Goal: Information Seeking & Learning: Learn about a topic

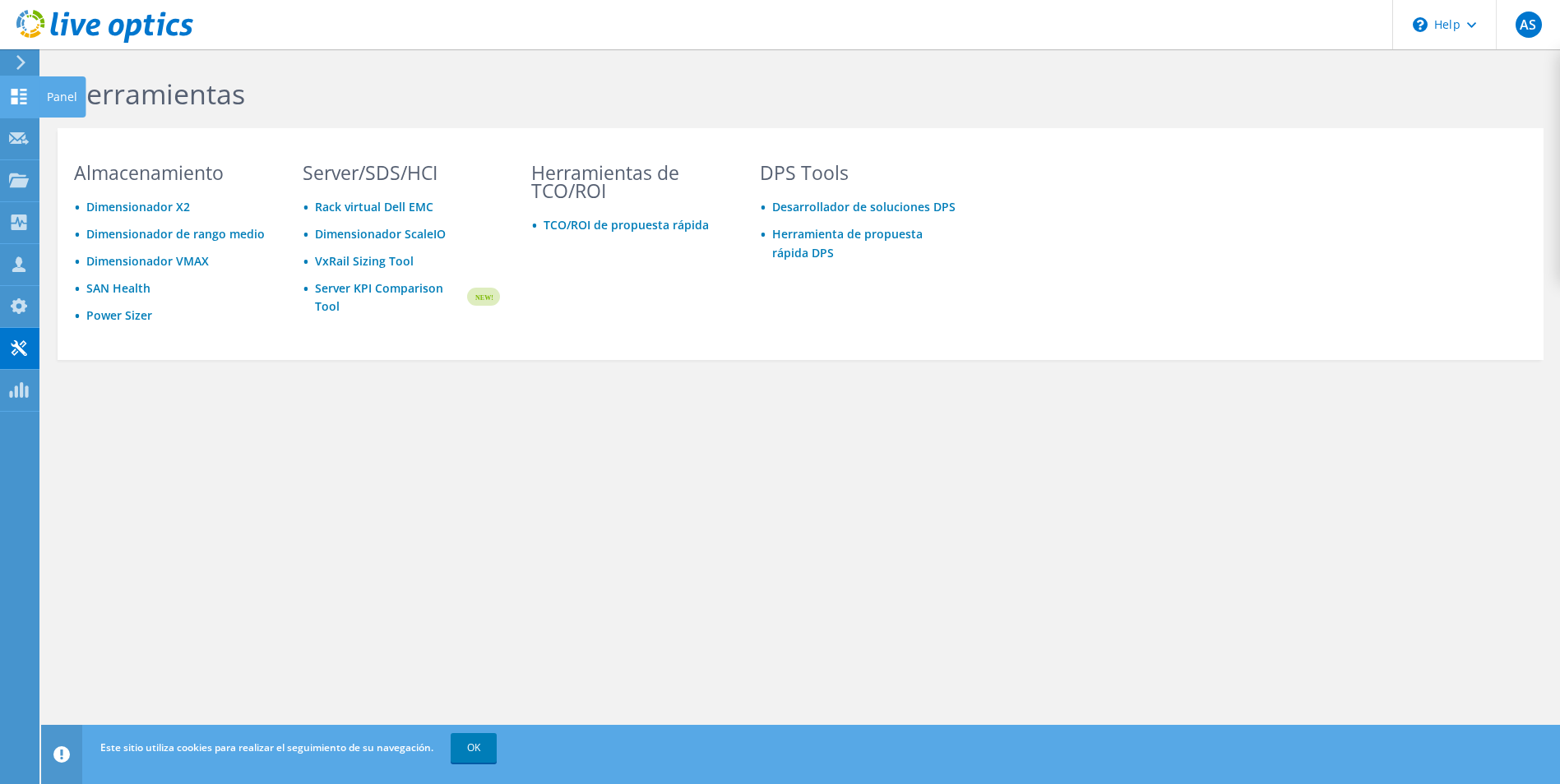
click at [27, 98] on icon at bounding box center [19, 96] width 19 height 16
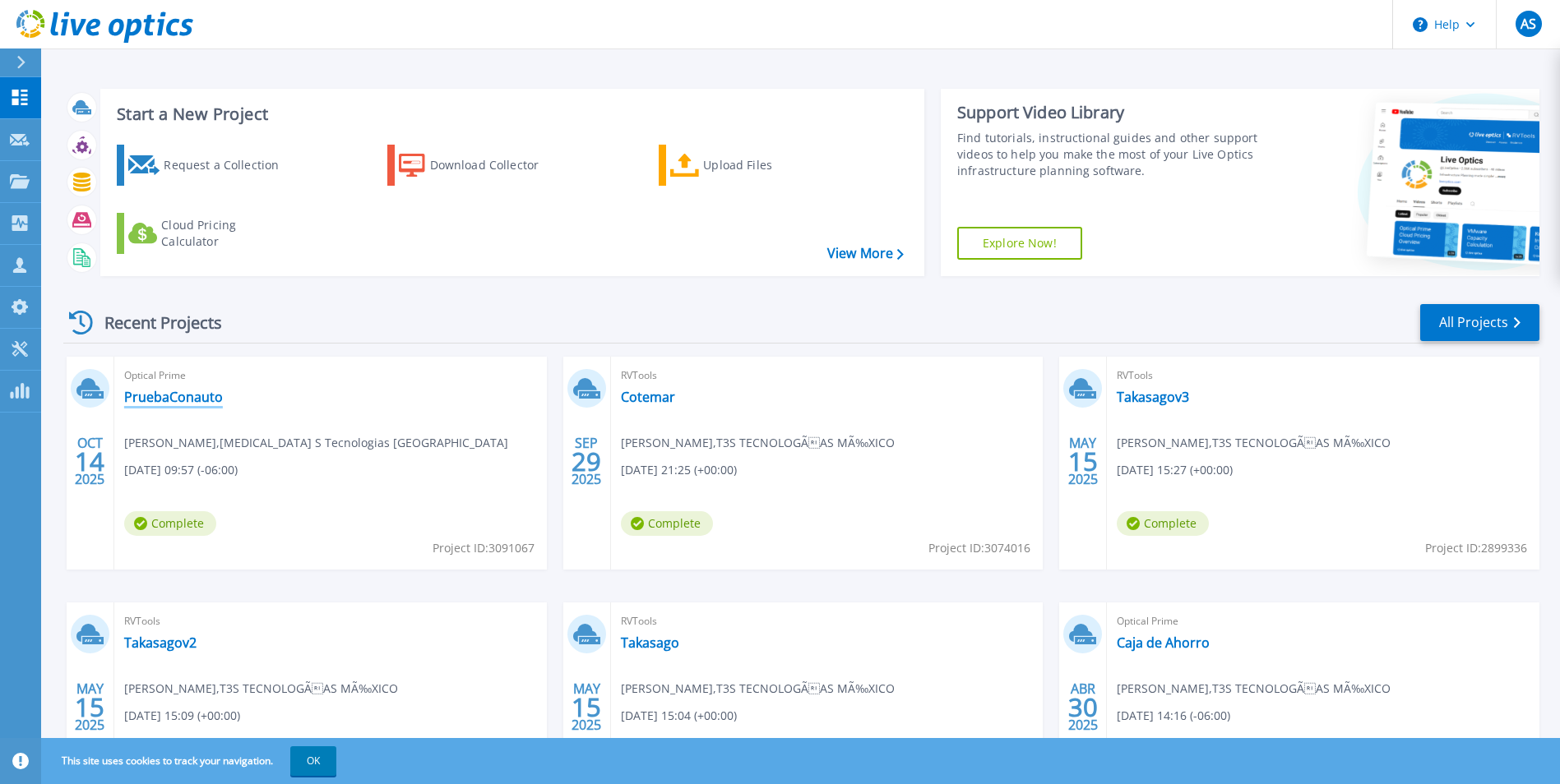
drag, startPoint x: 189, startPoint y: 393, endPoint x: 238, endPoint y: 419, distance: 55.5
click at [189, 393] on link "PruebaConauto" at bounding box center [173, 396] width 98 height 17
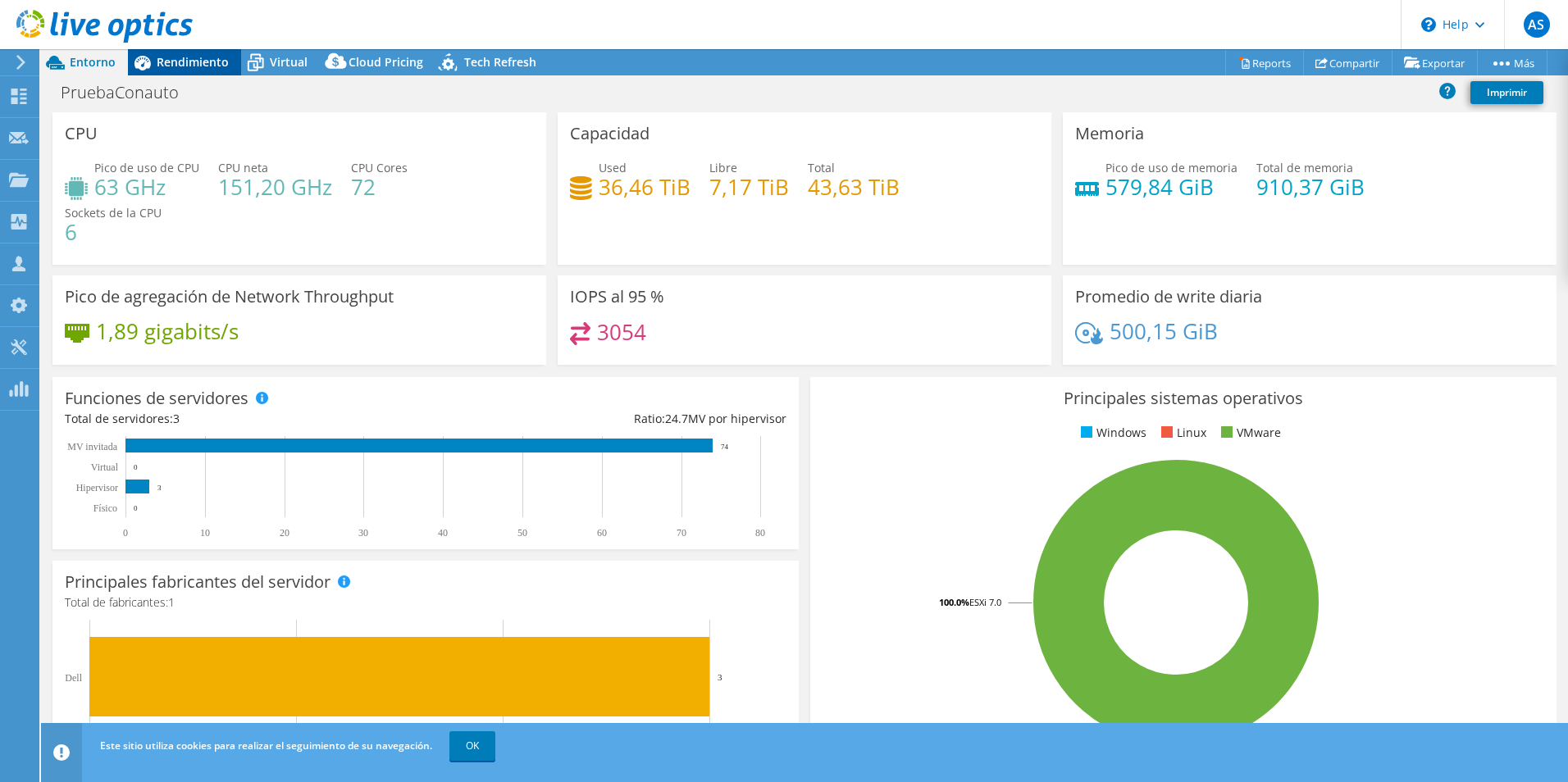
click at [174, 66] on span "Rendimiento" at bounding box center [192, 62] width 72 height 16
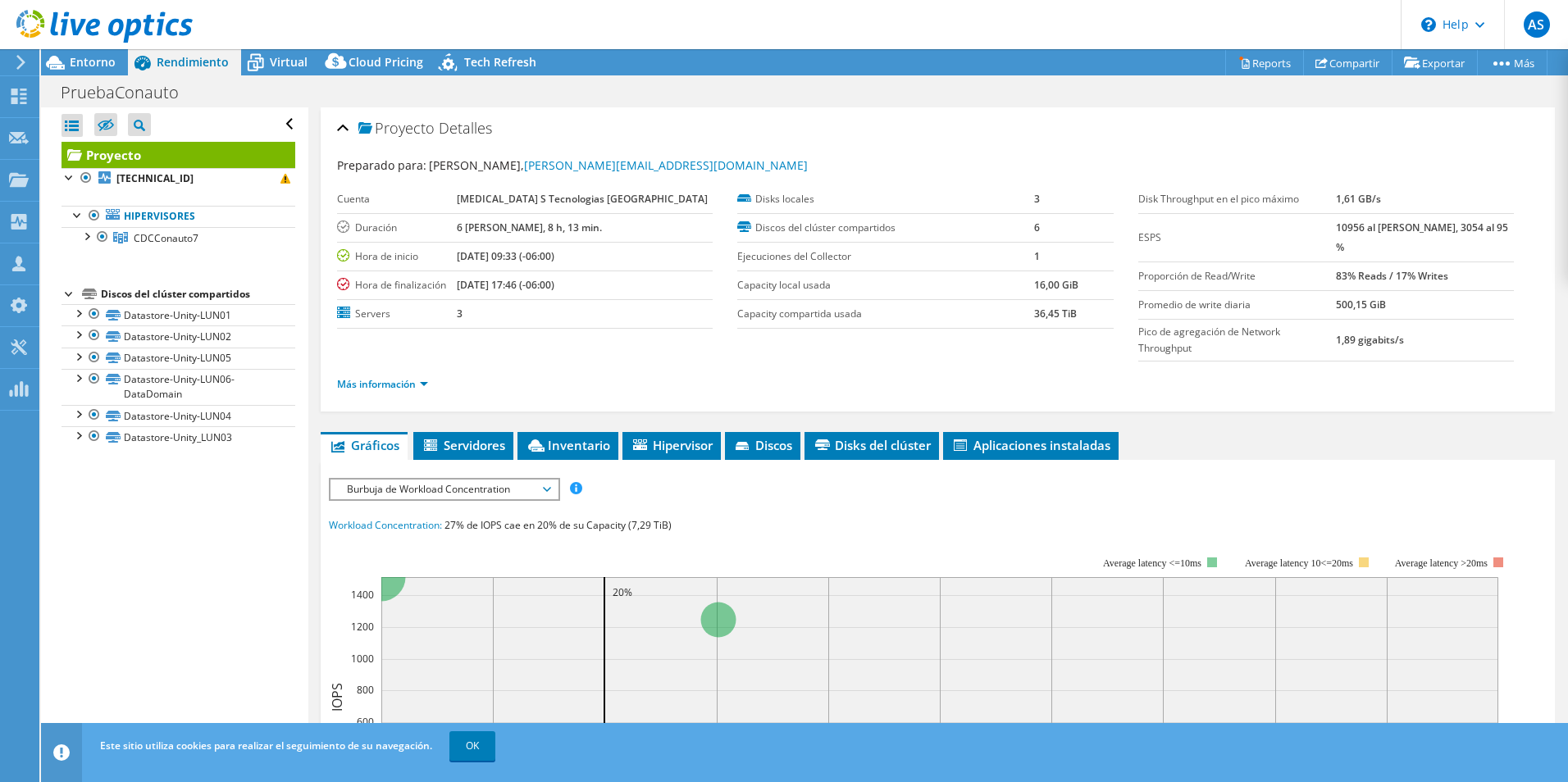
drag, startPoint x: 95, startPoint y: 53, endPoint x: 177, endPoint y: 124, distance: 108.5
click at [95, 53] on div at bounding box center [96, 27] width 192 height 55
click at [87, 61] on span "Entorno" at bounding box center [93, 62] width 46 height 16
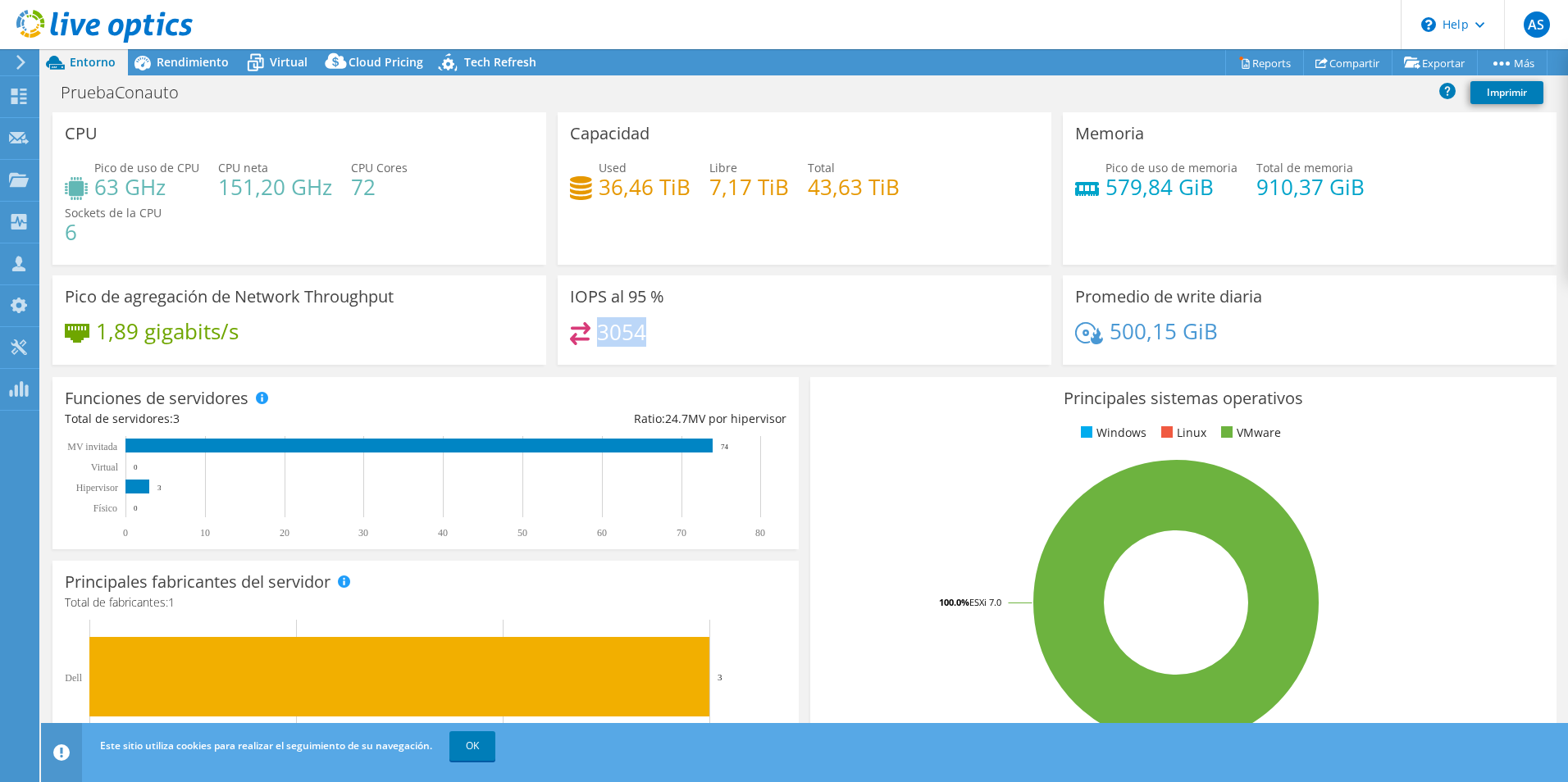
drag, startPoint x: 592, startPoint y: 336, endPoint x: 638, endPoint y: 338, distance: 46.0
click at [638, 338] on h4 "3054" at bounding box center [622, 332] width 49 height 18
click at [263, 72] on icon at bounding box center [255, 63] width 29 height 29
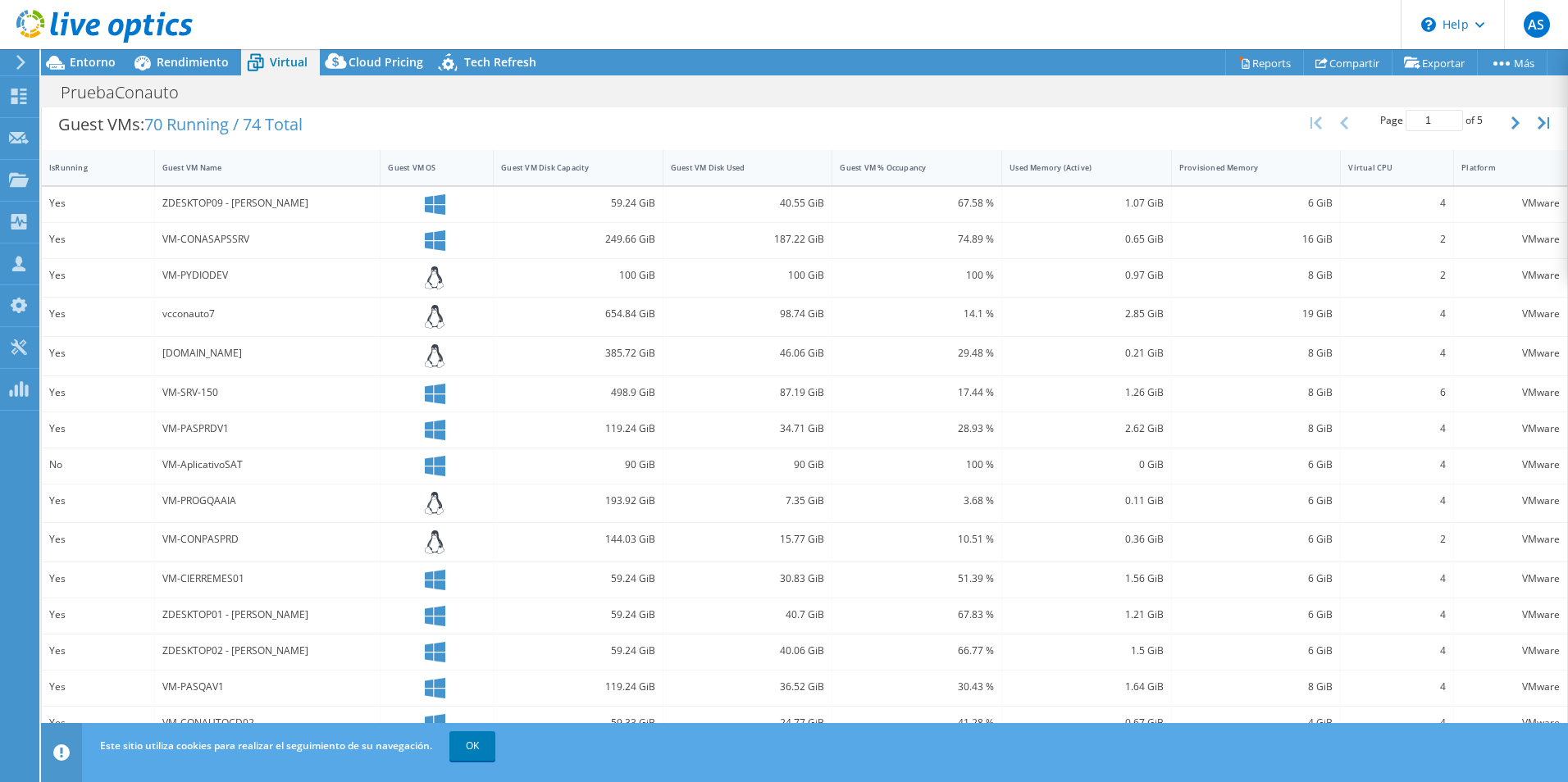
scroll to position [332, 0]
click at [457, 739] on link "OK" at bounding box center [472, 745] width 46 height 29
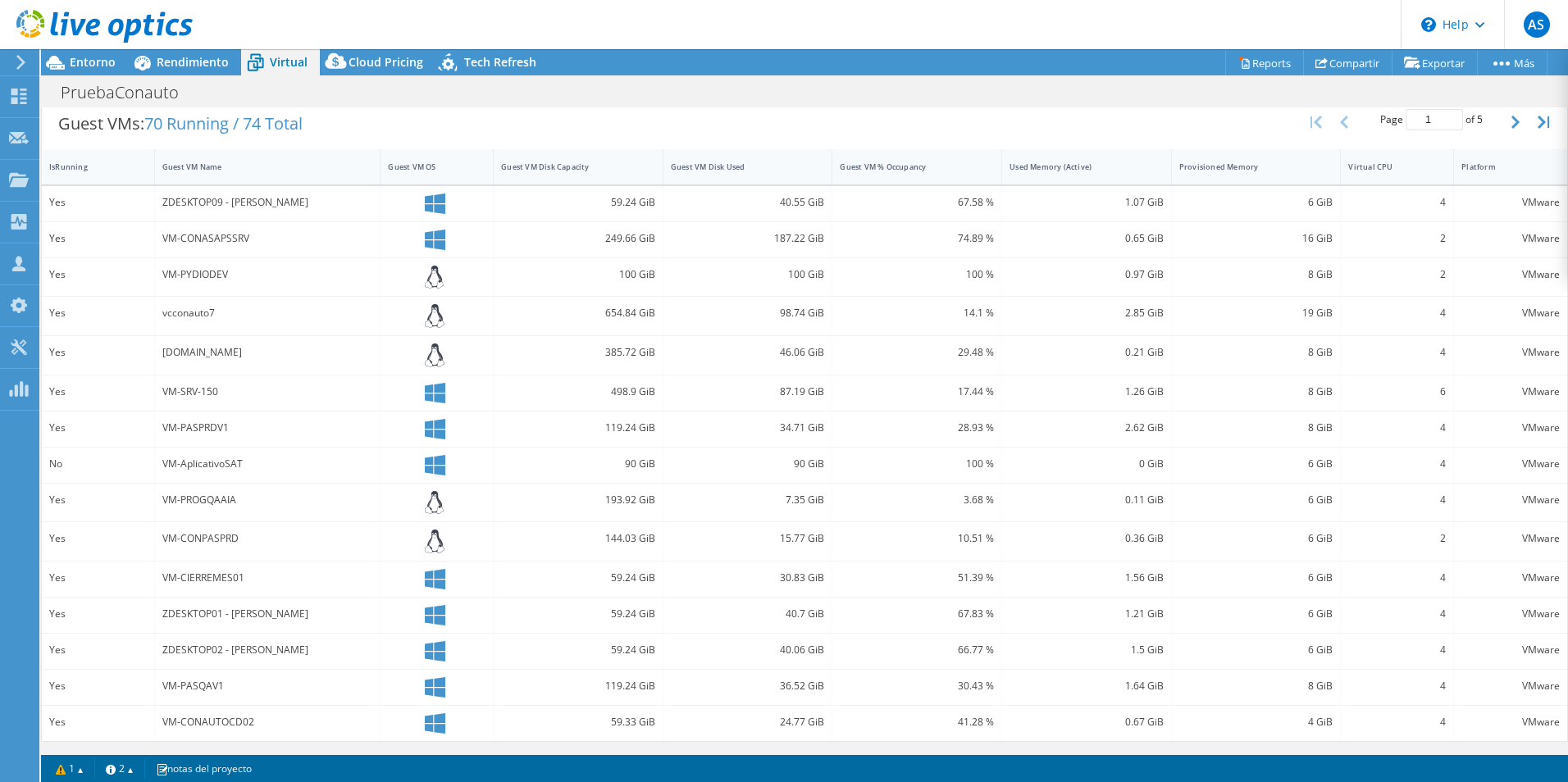
scroll to position [0, 0]
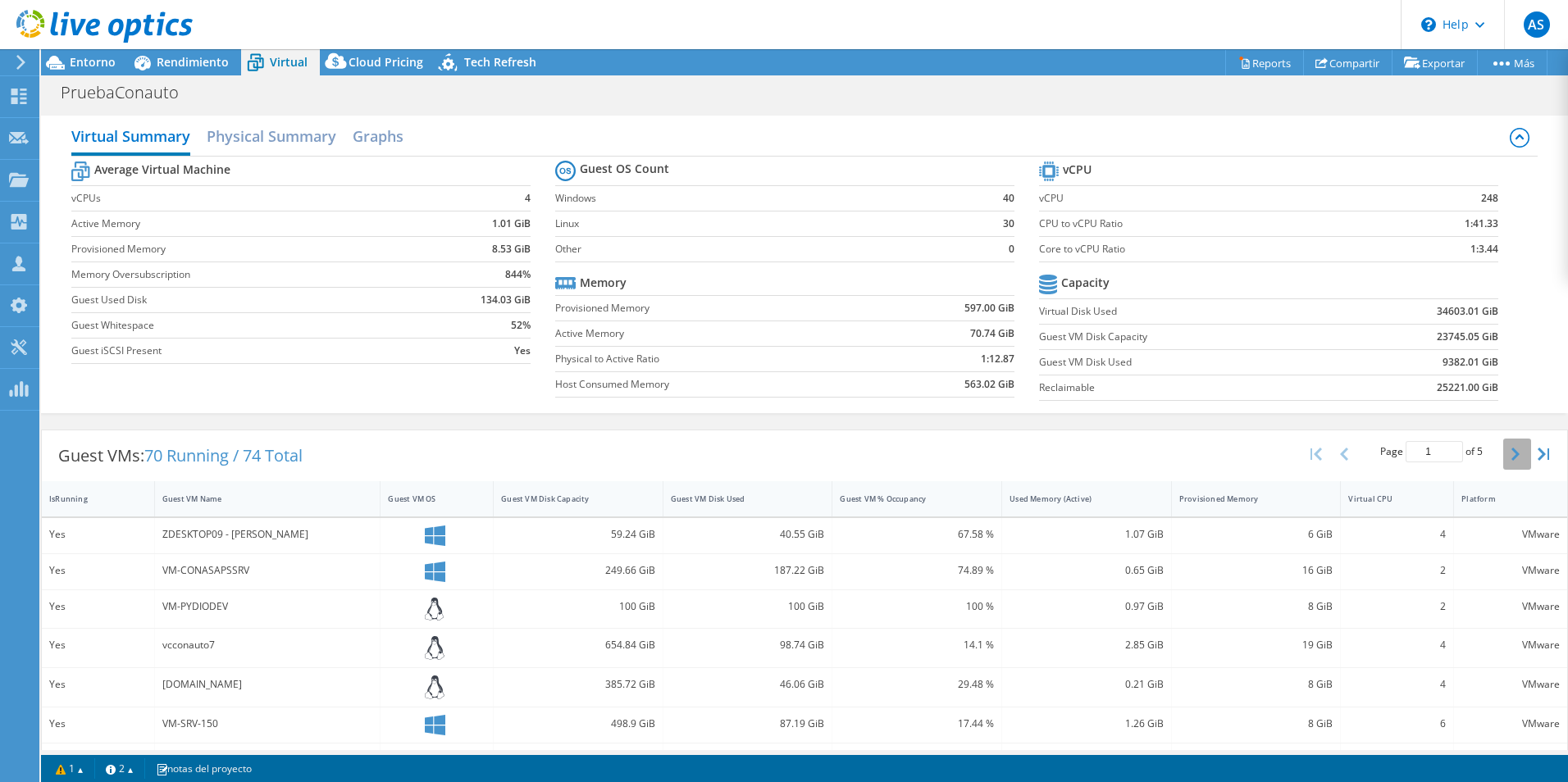
click at [1510, 449] on button "button" at bounding box center [1517, 454] width 28 height 31
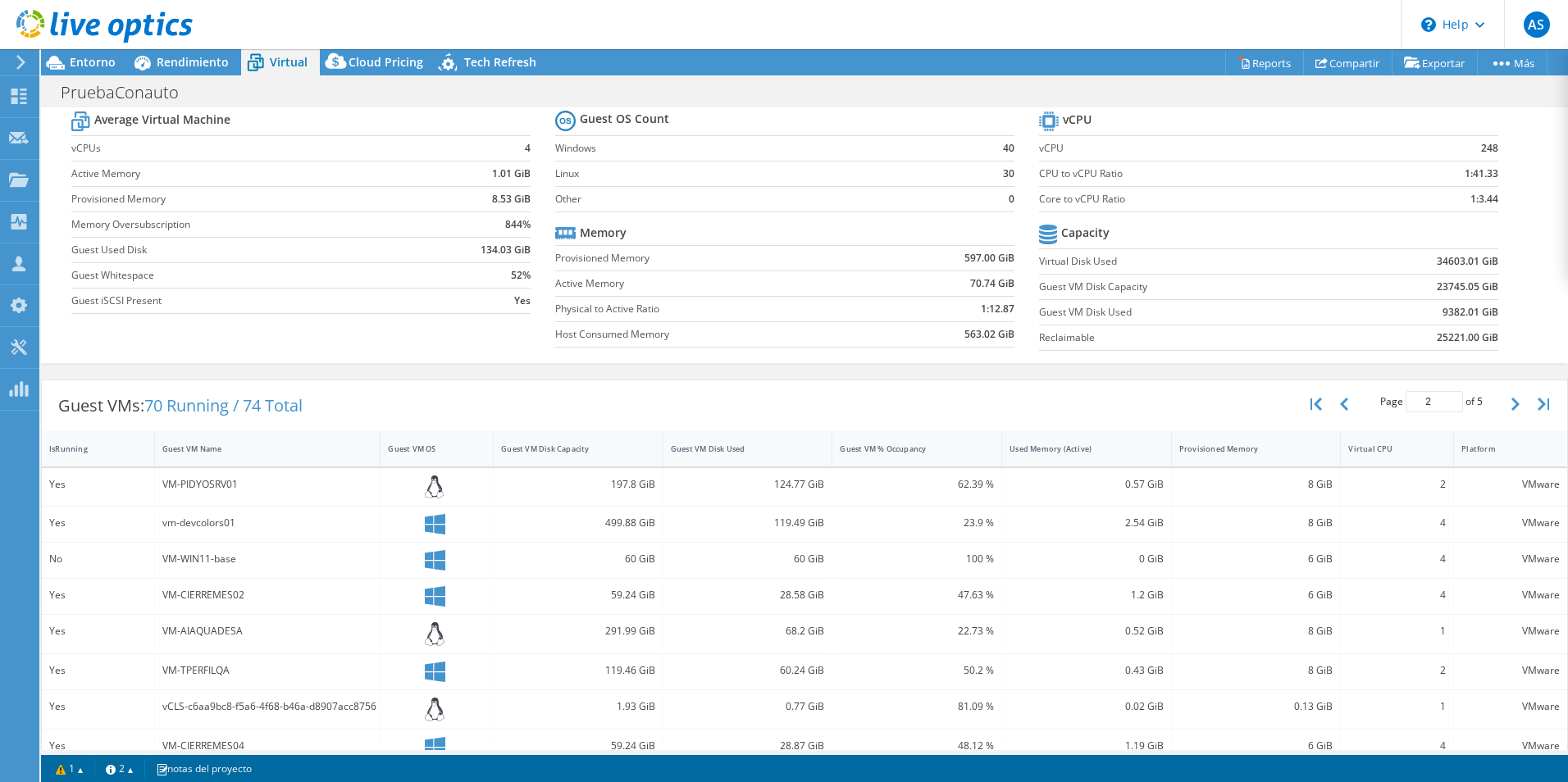
scroll to position [4, 0]
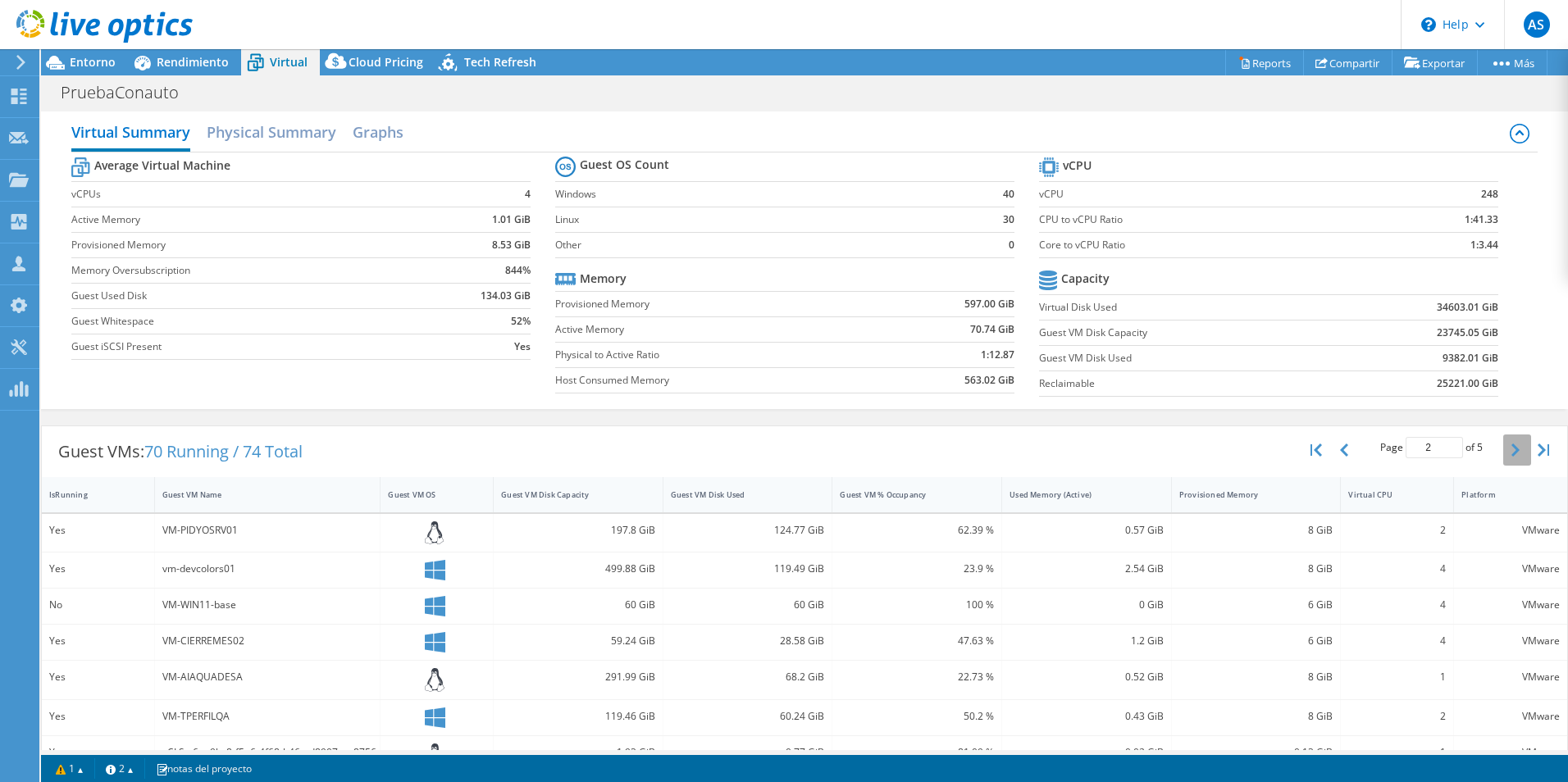
click at [1511, 449] on icon "button" at bounding box center [1515, 449] width 8 height 13
click at [1511, 447] on icon "button" at bounding box center [1515, 449] width 8 height 13
type input "5"
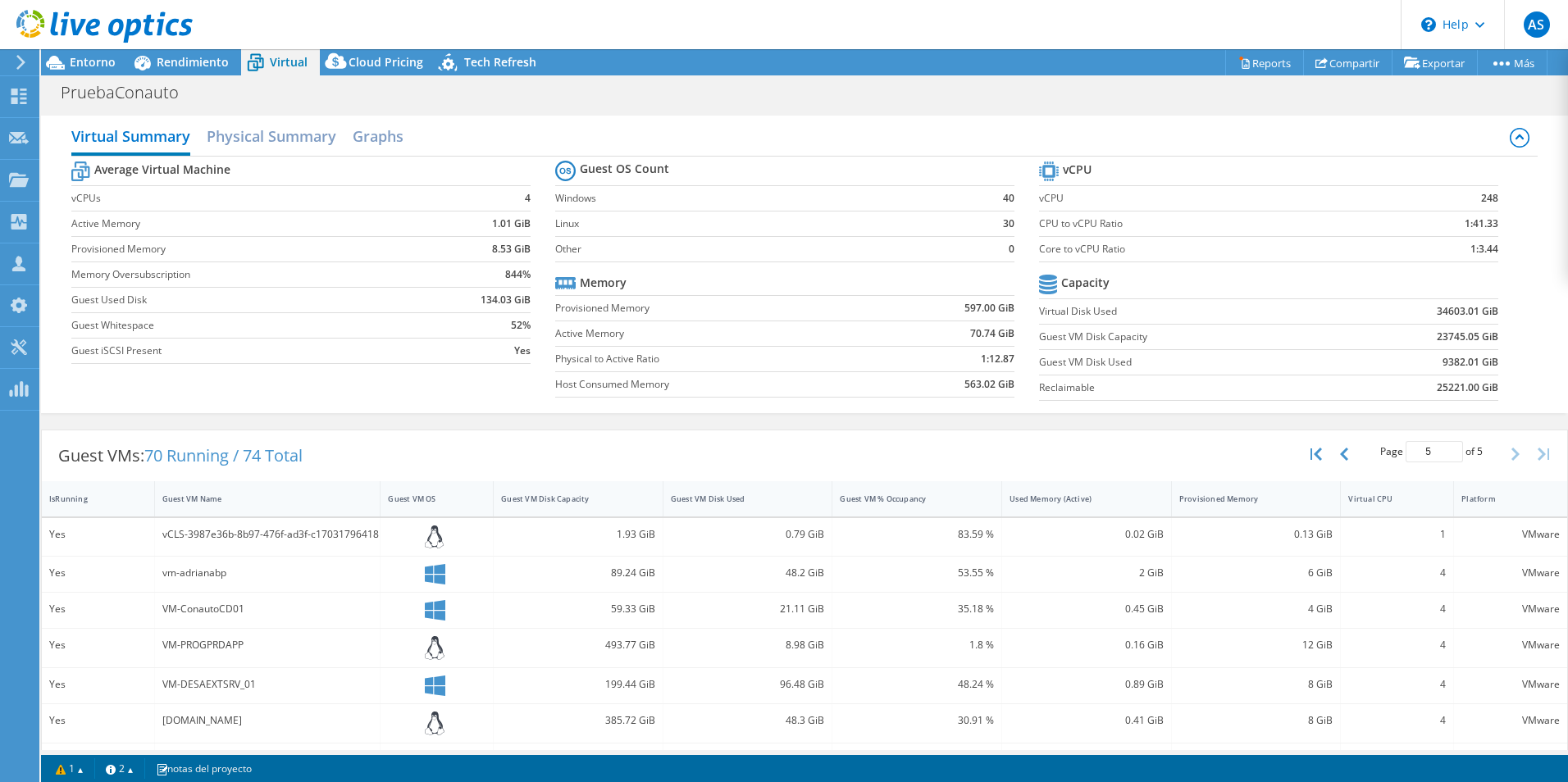
click at [87, 52] on div at bounding box center [96, 27] width 192 height 55
click at [86, 56] on span "Entorno" at bounding box center [93, 62] width 46 height 16
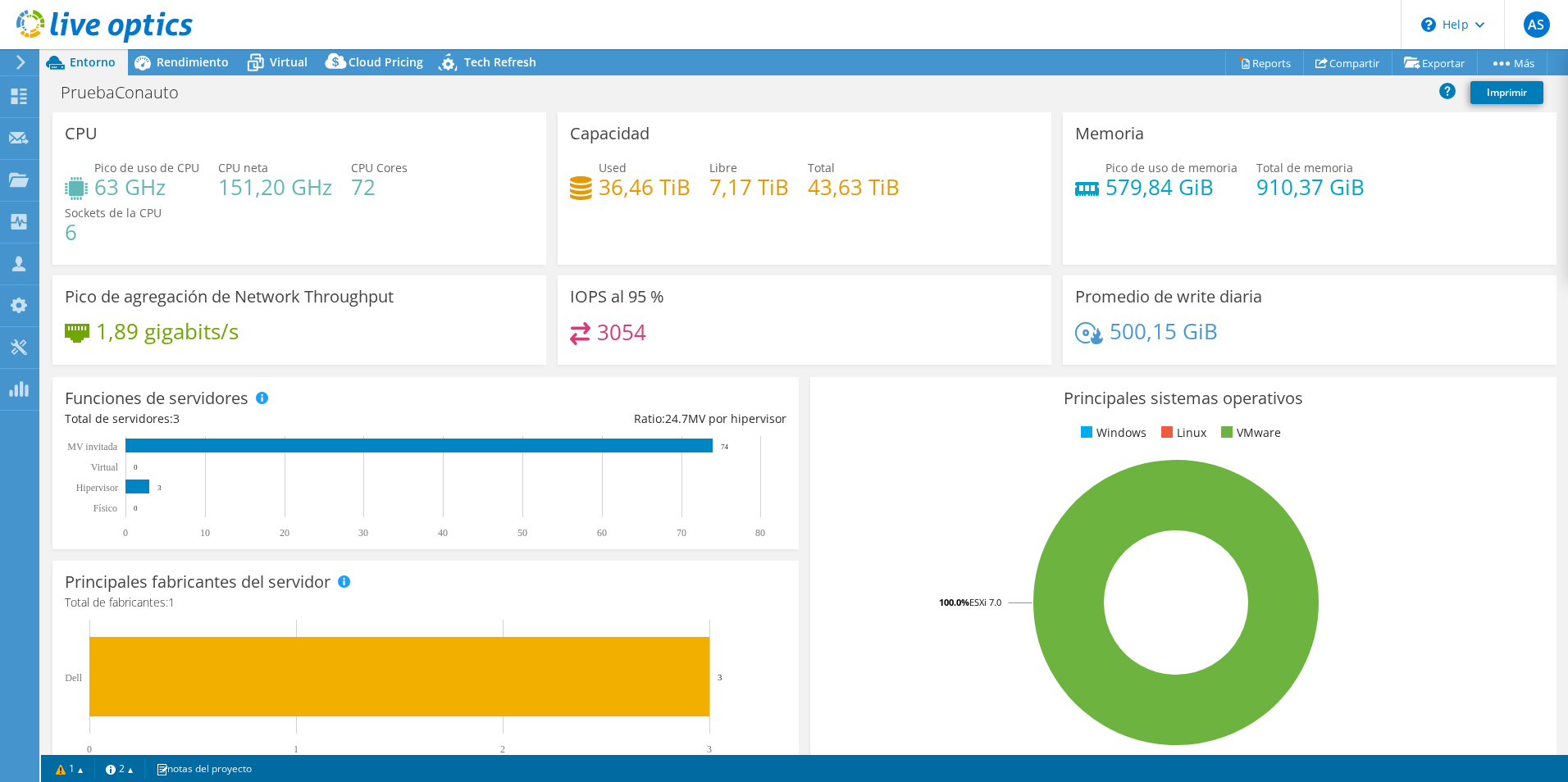
drag, startPoint x: 709, startPoint y: 306, endPoint x: 628, endPoint y: 310, distance: 81.1
click at [628, 310] on div "IOPS al 95 % 3054" at bounding box center [804, 320] width 494 height 89
click at [167, 58] on span "Rendimiento" at bounding box center [192, 62] width 72 height 16
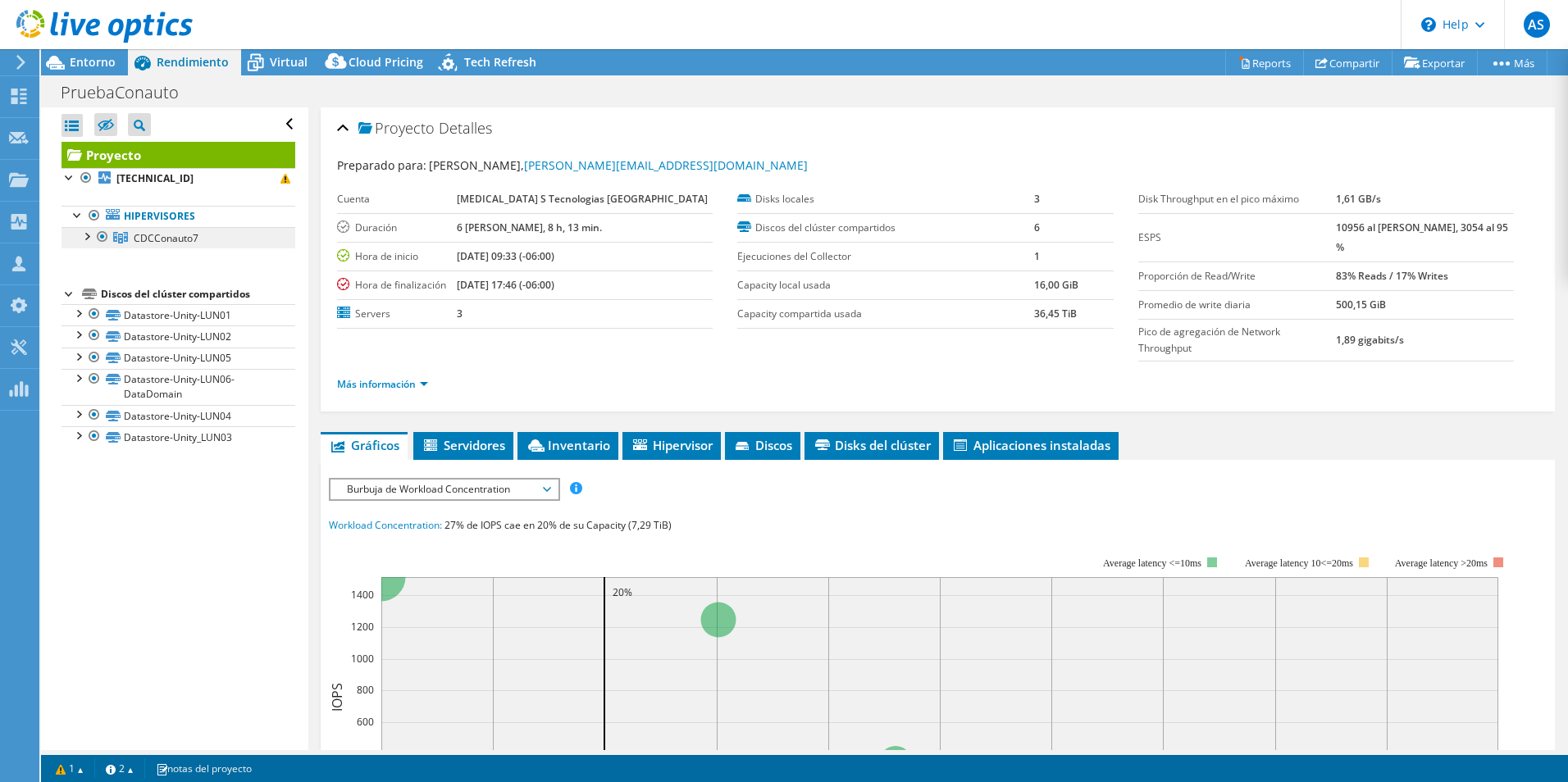
click at [177, 242] on span "CDCConauto7" at bounding box center [165, 238] width 64 height 14
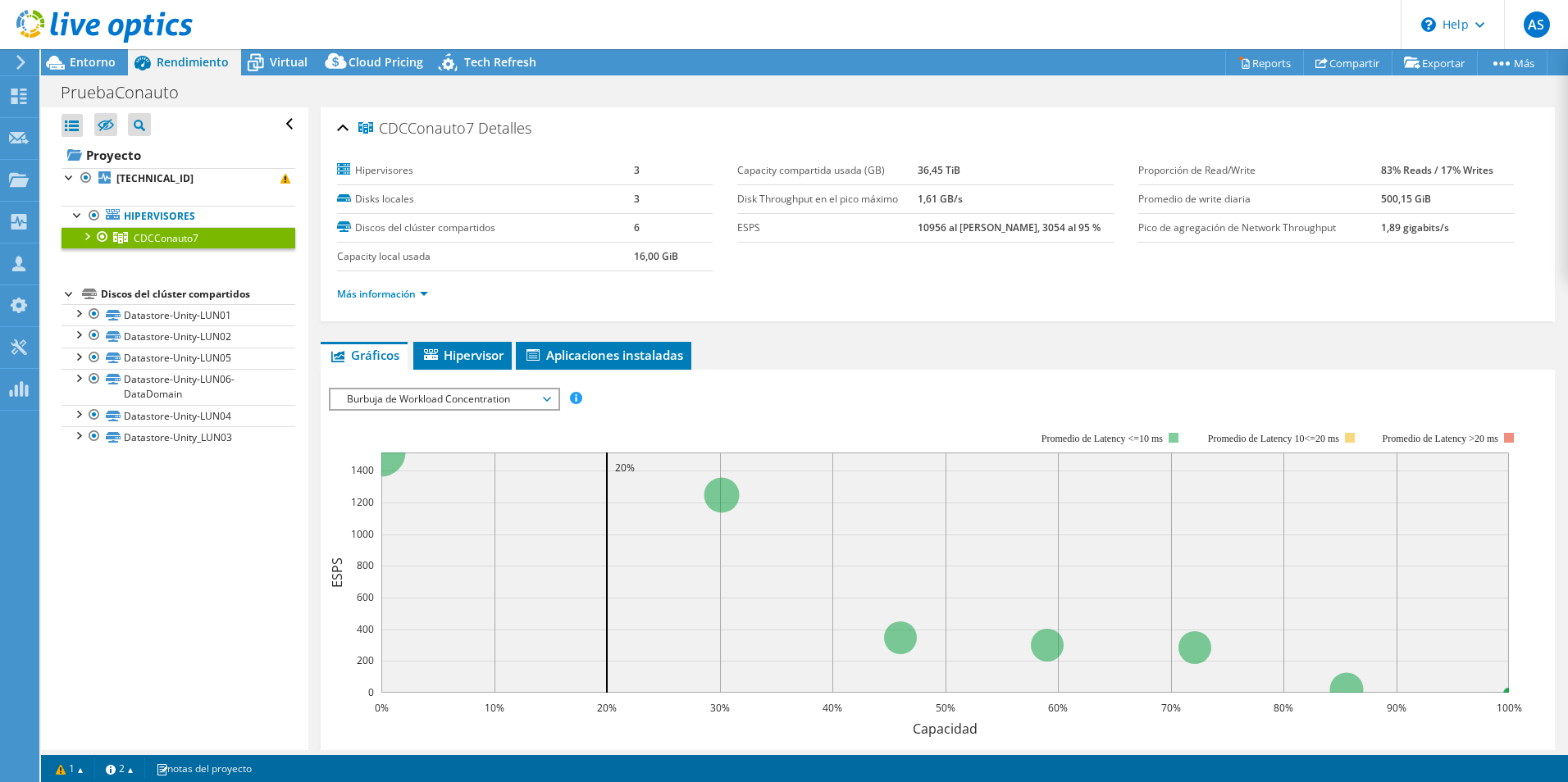
click at [86, 237] on div at bounding box center [86, 235] width 17 height 17
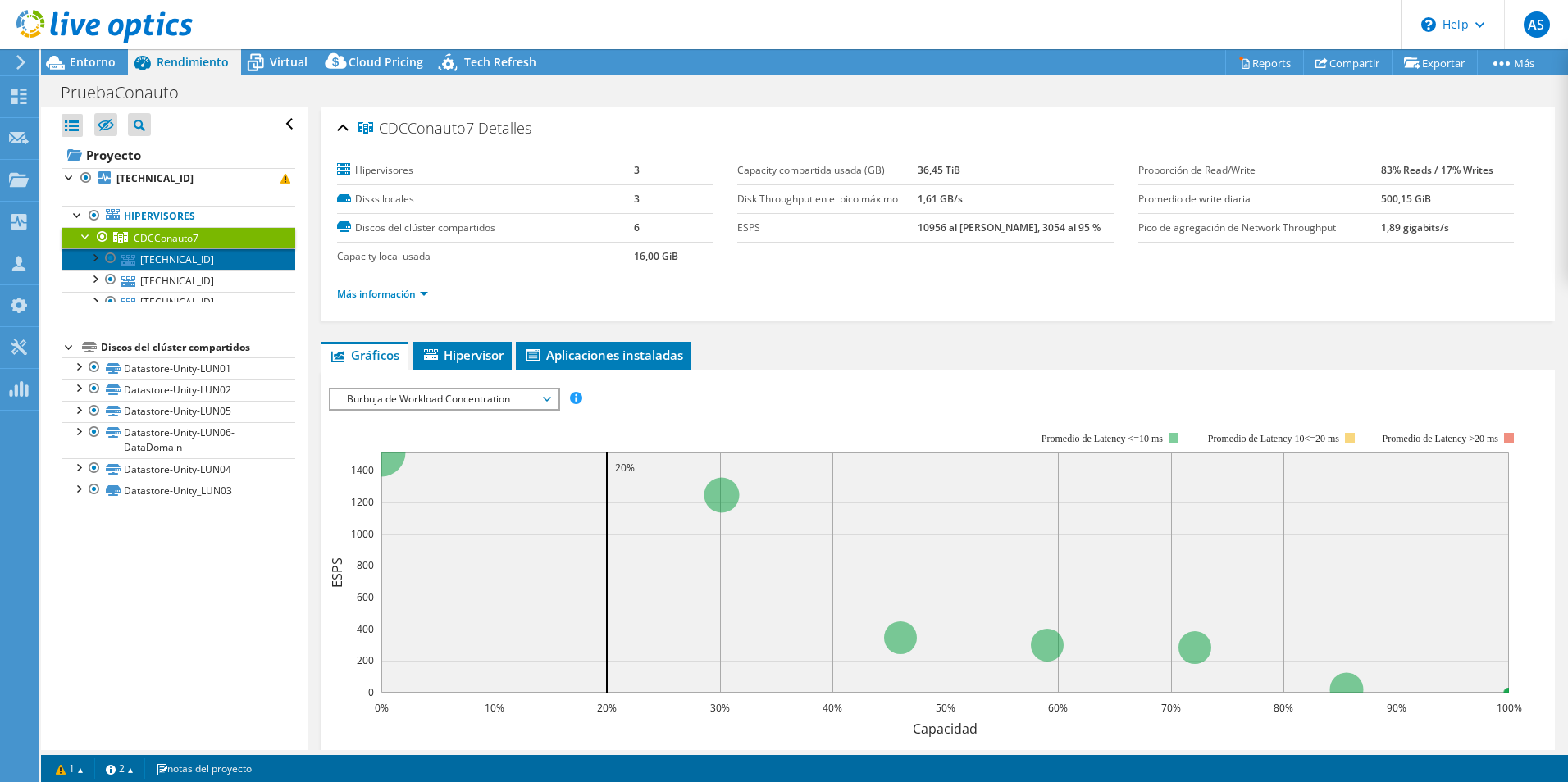
click at [144, 265] on link "172.20.54.91" at bounding box center [178, 259] width 234 height 21
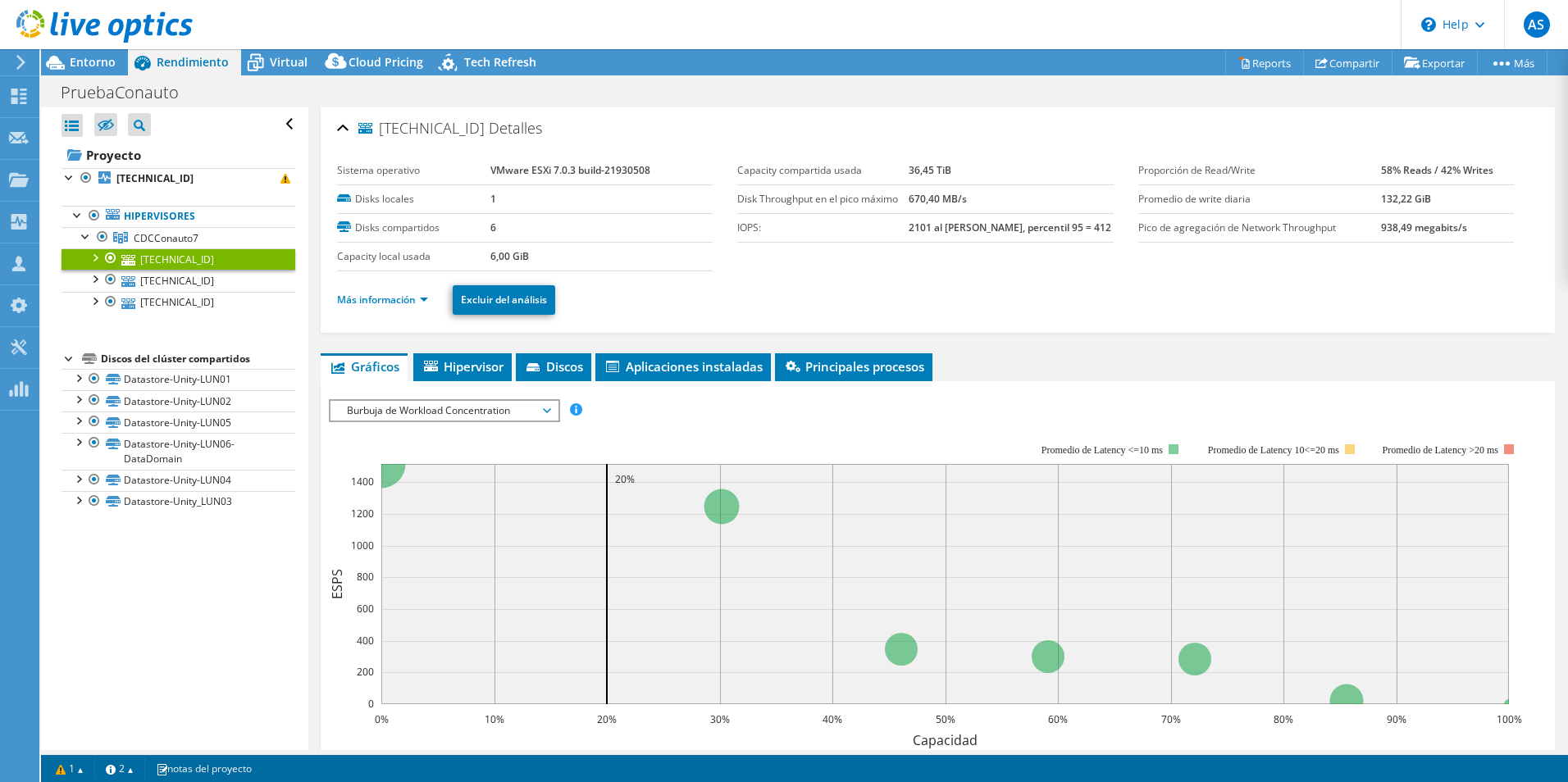
click at [411, 307] on li "Más información" at bounding box center [388, 300] width 101 height 18
click at [411, 298] on link "Más información" at bounding box center [382, 300] width 91 height 14
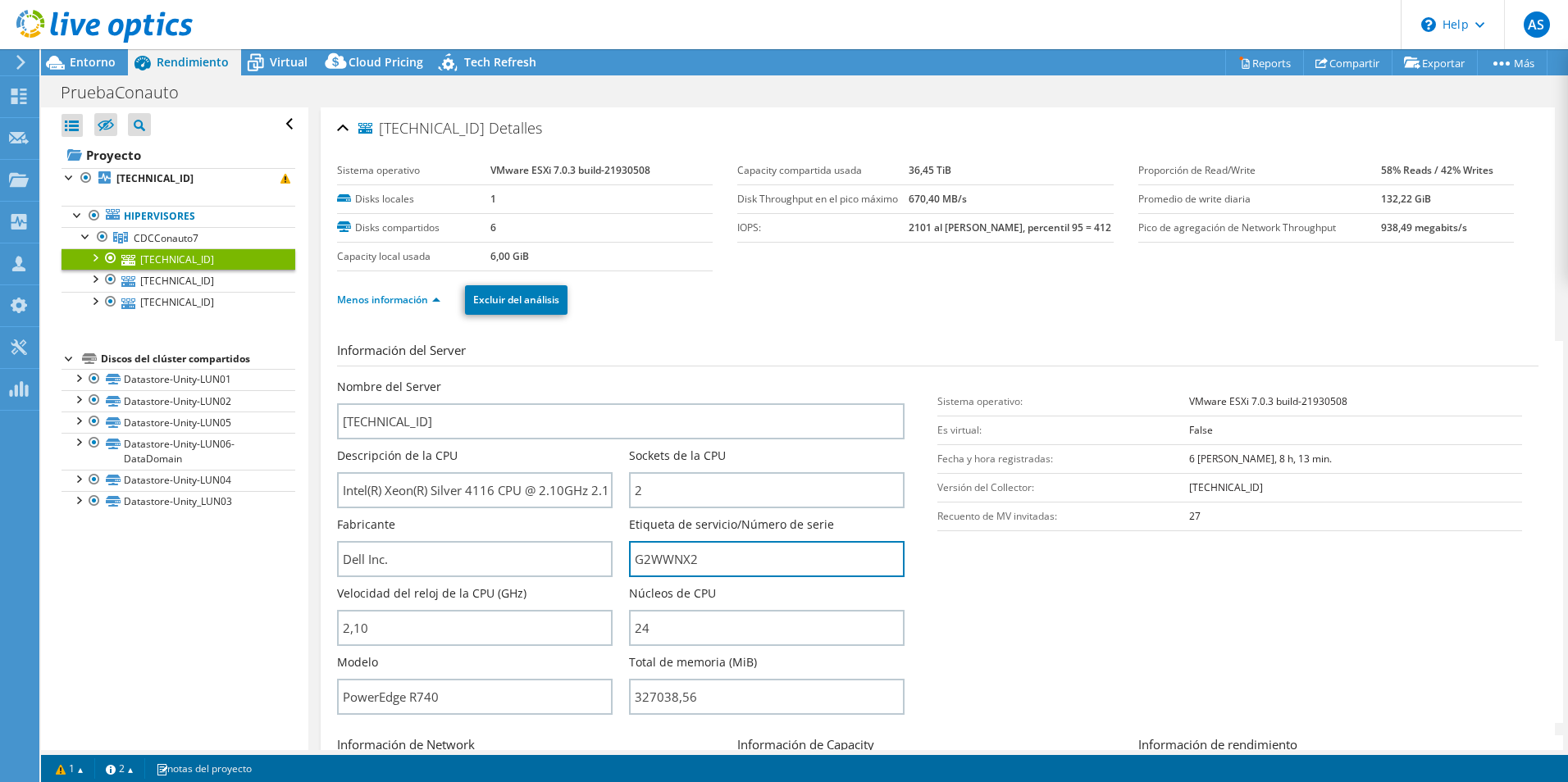
drag, startPoint x: 693, startPoint y: 564, endPoint x: 624, endPoint y: 563, distance: 69.0
click at [624, 379] on div "Nombre del Server 172.20.54.91 Descripción de la CPU Intel(R) Xeon(R) Silver 41…" at bounding box center [629, 379] width 584 height 0
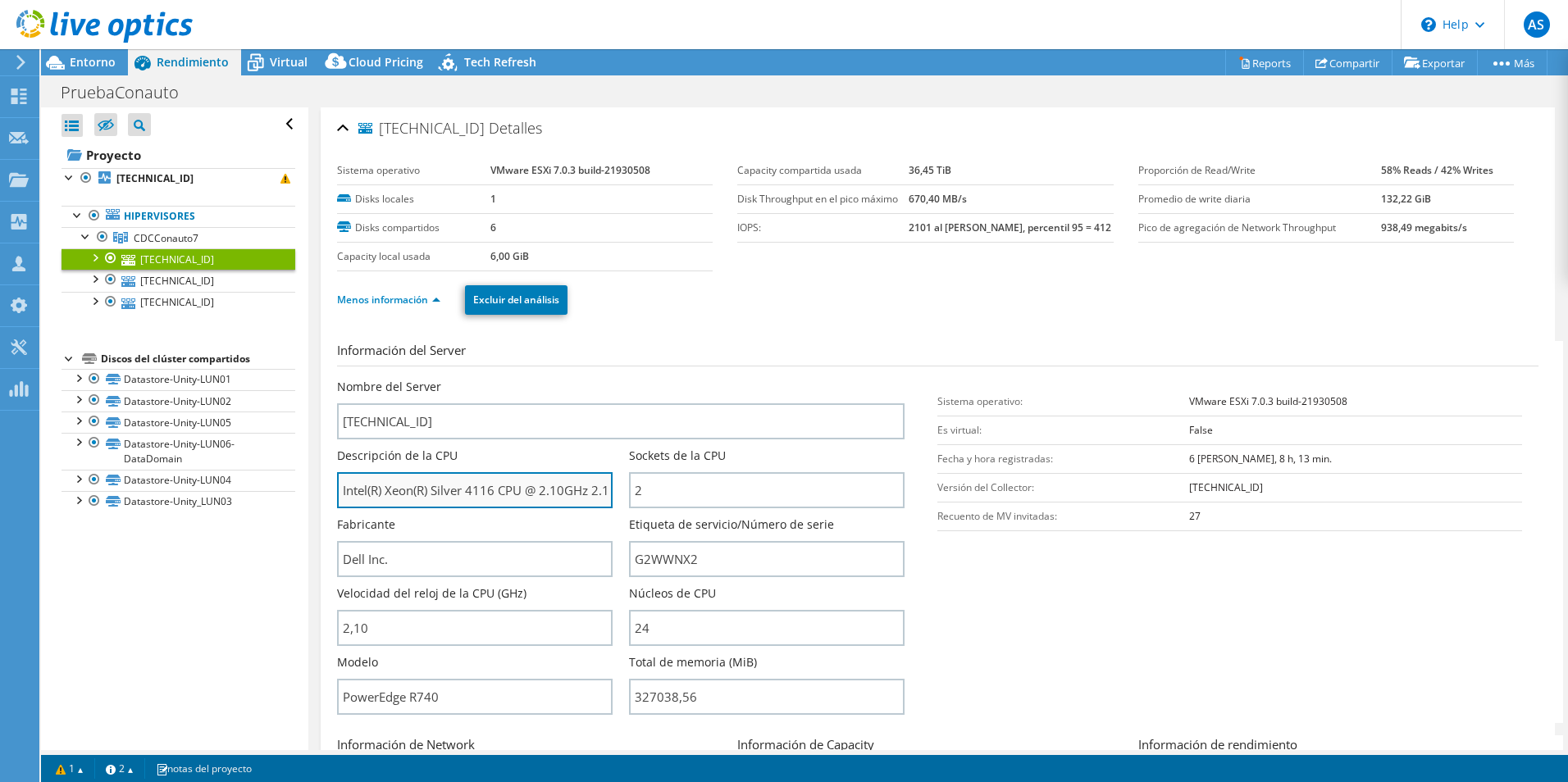
drag, startPoint x: 500, startPoint y: 491, endPoint x: 432, endPoint y: 500, distance: 68.6
click at [432, 500] on input "Intel(R) Xeon(R) Silver 4116 CPU @ 2.10GHz 2.10 GHz" at bounding box center [475, 490] width 275 height 36
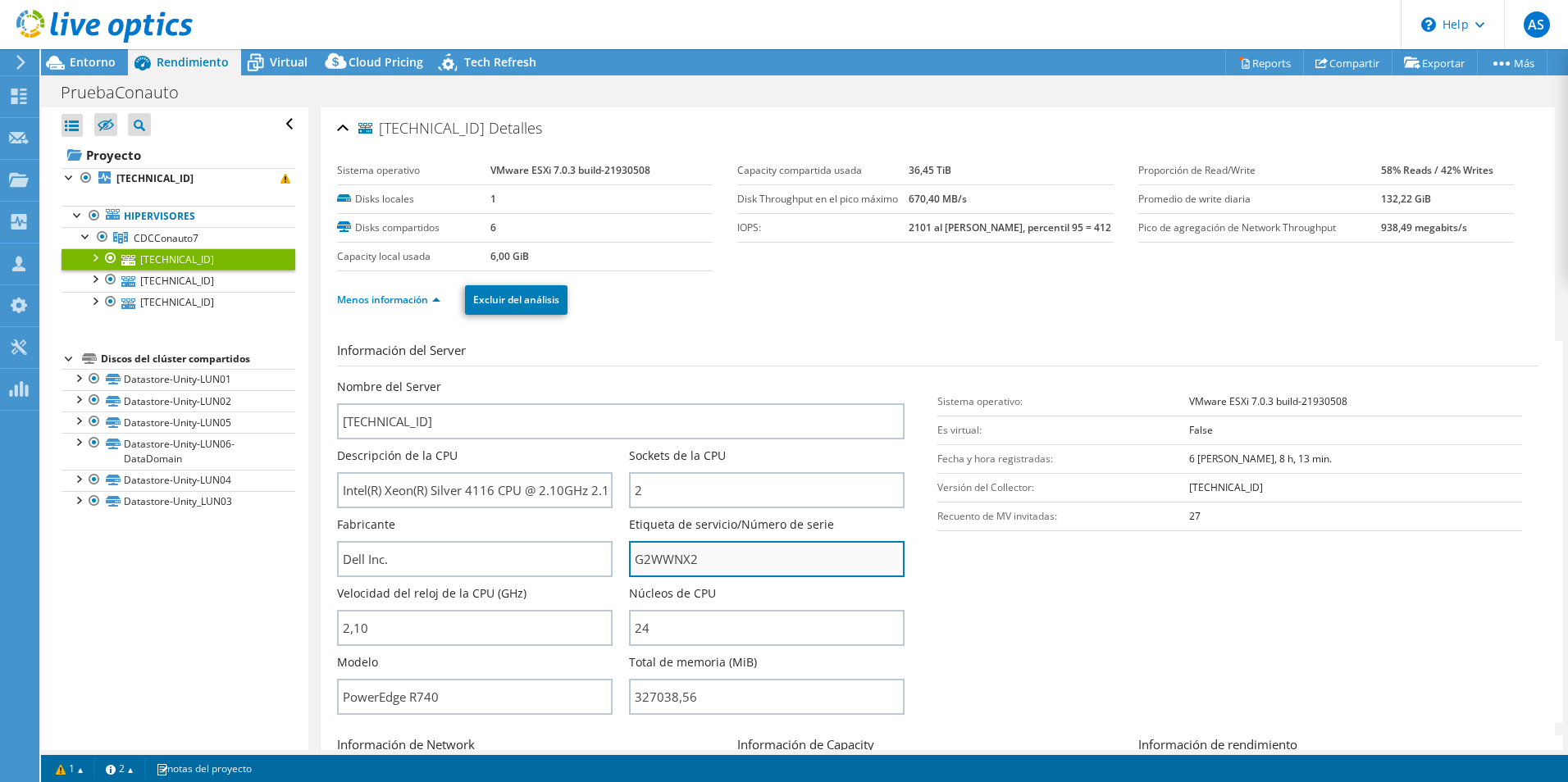
click at [711, 545] on input "G2WWNX2" at bounding box center [766, 559] width 275 height 36
drag, startPoint x: 750, startPoint y: 562, endPoint x: 463, endPoint y: 537, distance: 288.1
click at [463, 379] on div "Nombre del Server 172.20.54.91 Descripción de la CPU Intel(R) Xeon(R) Silver 41…" at bounding box center [629, 379] width 584 height 0
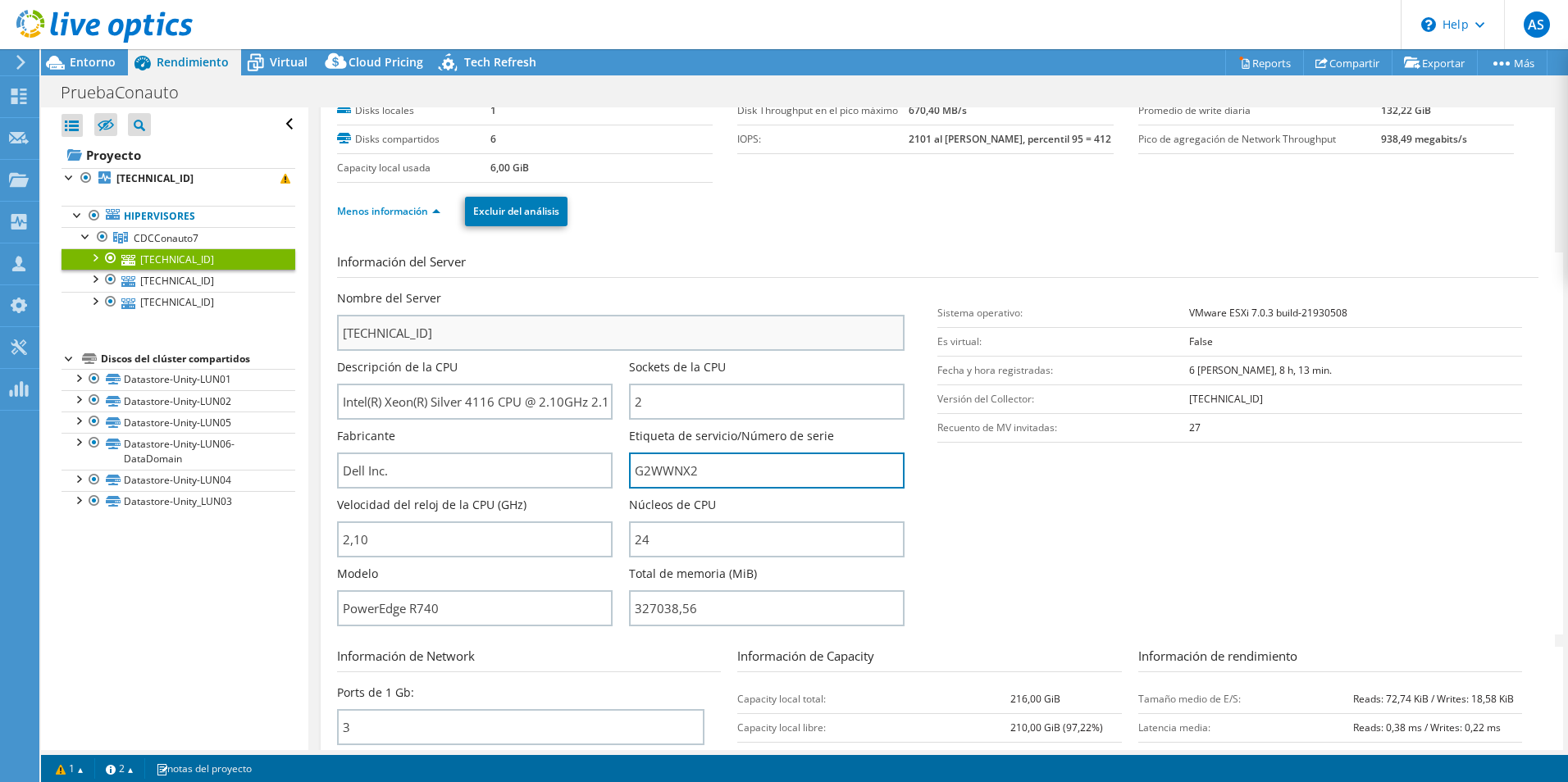
scroll to position [164, 0]
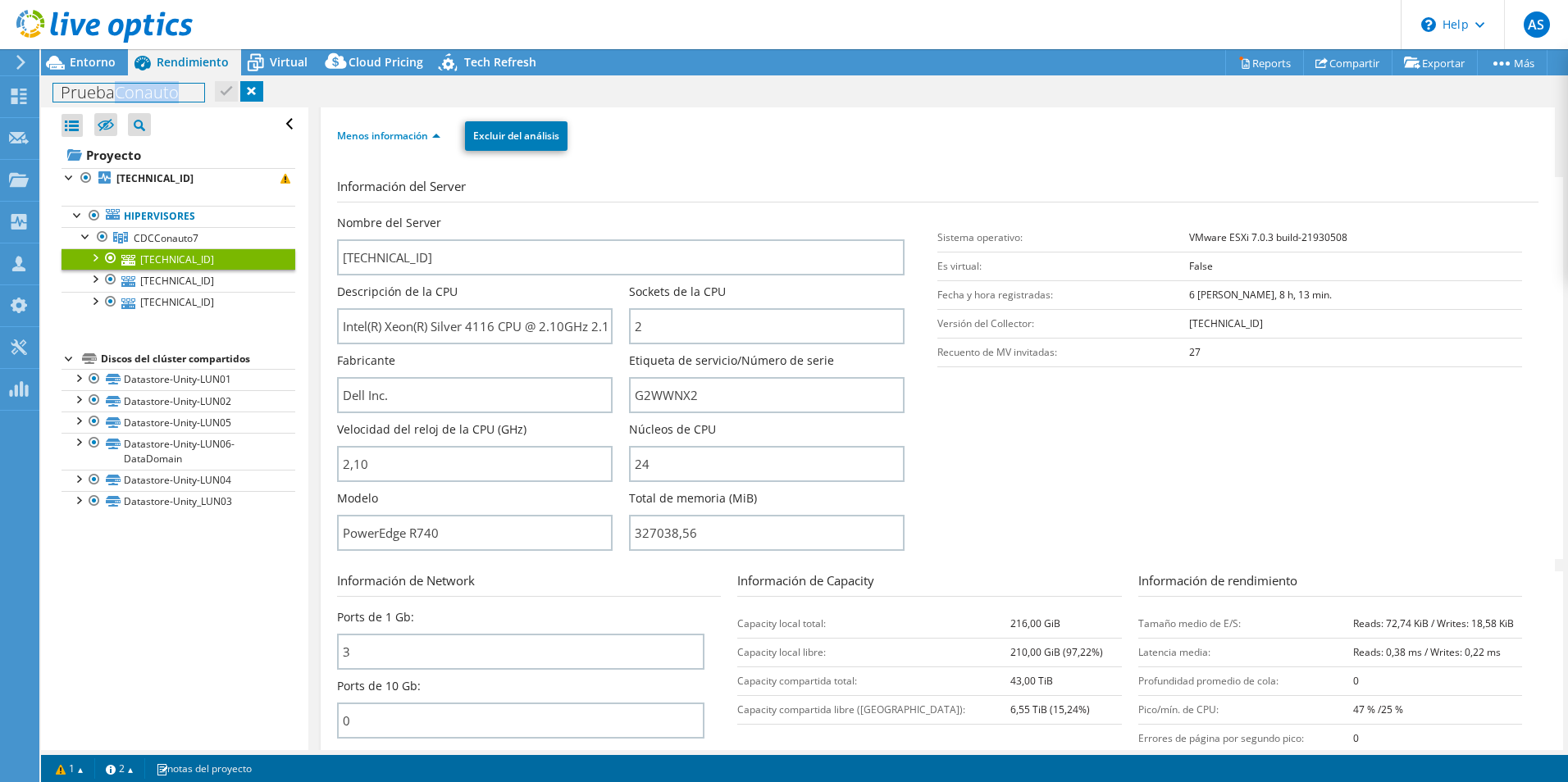
drag, startPoint x: 117, startPoint y: 95, endPoint x: 203, endPoint y: 98, distance: 86.1
click at [203, 98] on div "PruebaConauto Imprimir" at bounding box center [803, 92] width 1527 height 30
copy h1 "Conauto"
click at [104, 73] on div "Entorno" at bounding box center [84, 63] width 87 height 26
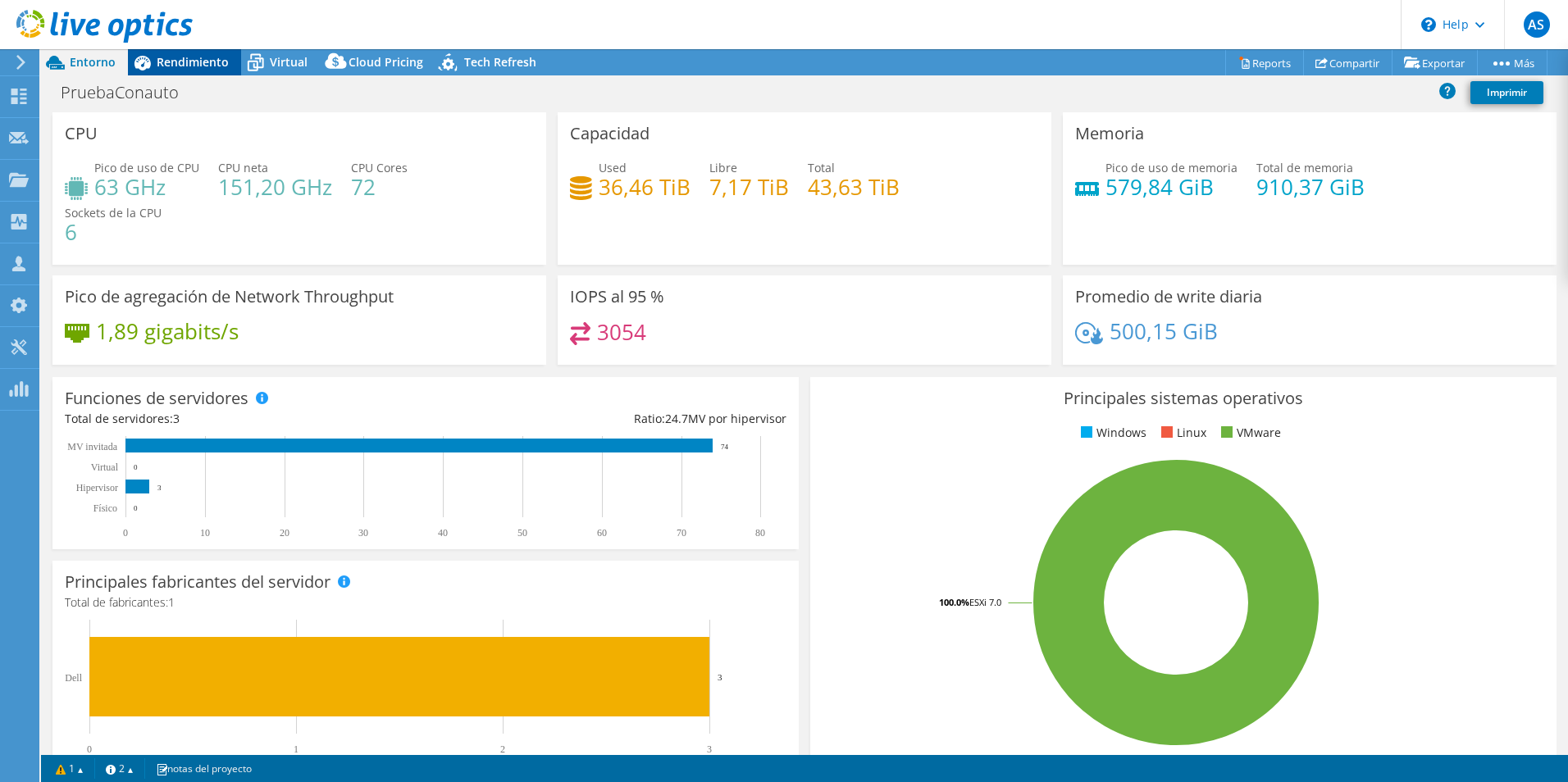
click at [194, 68] on span "Rendimiento" at bounding box center [192, 62] width 72 height 16
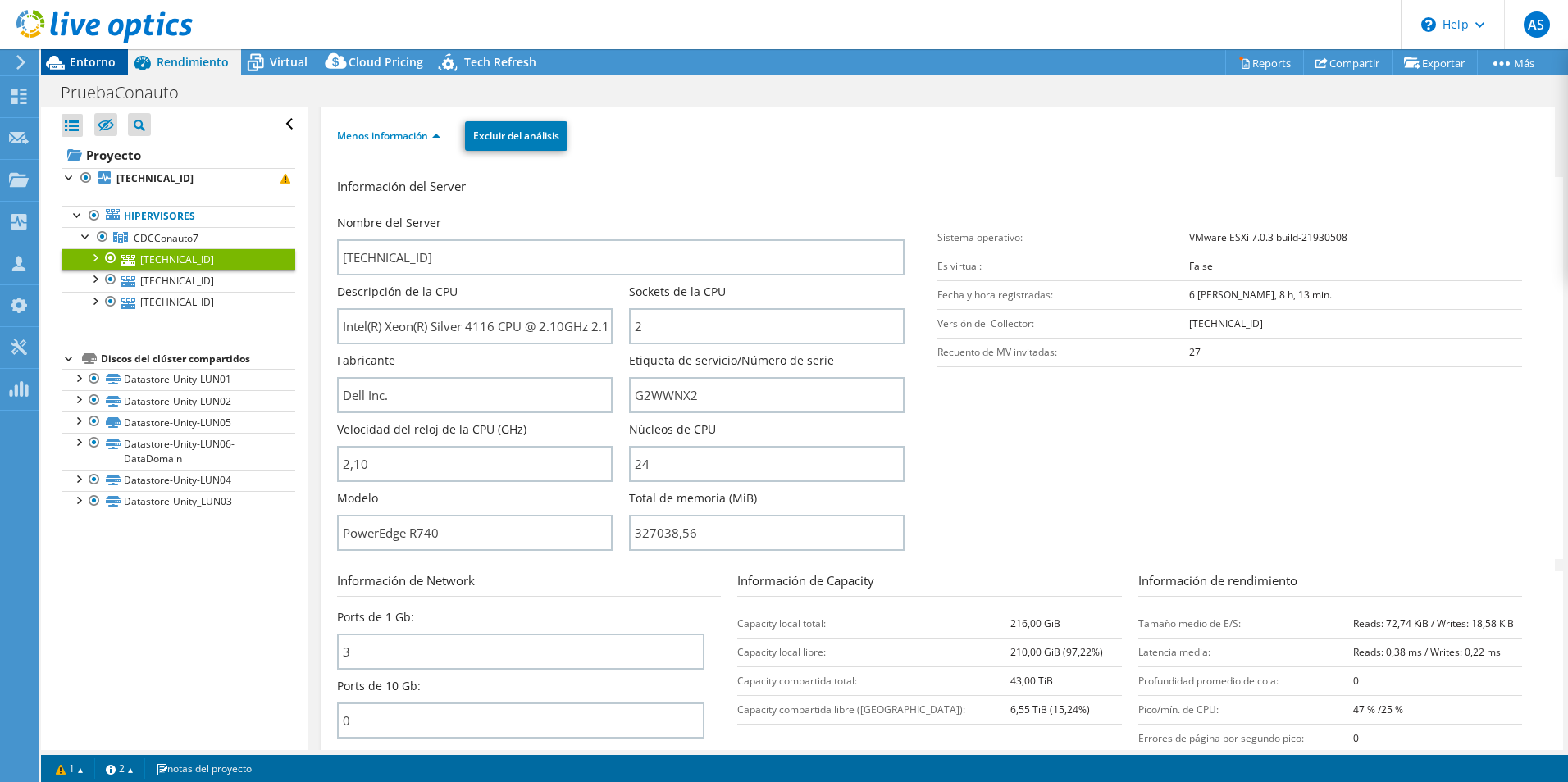
click at [72, 63] on span "Entorno" at bounding box center [93, 62] width 46 height 16
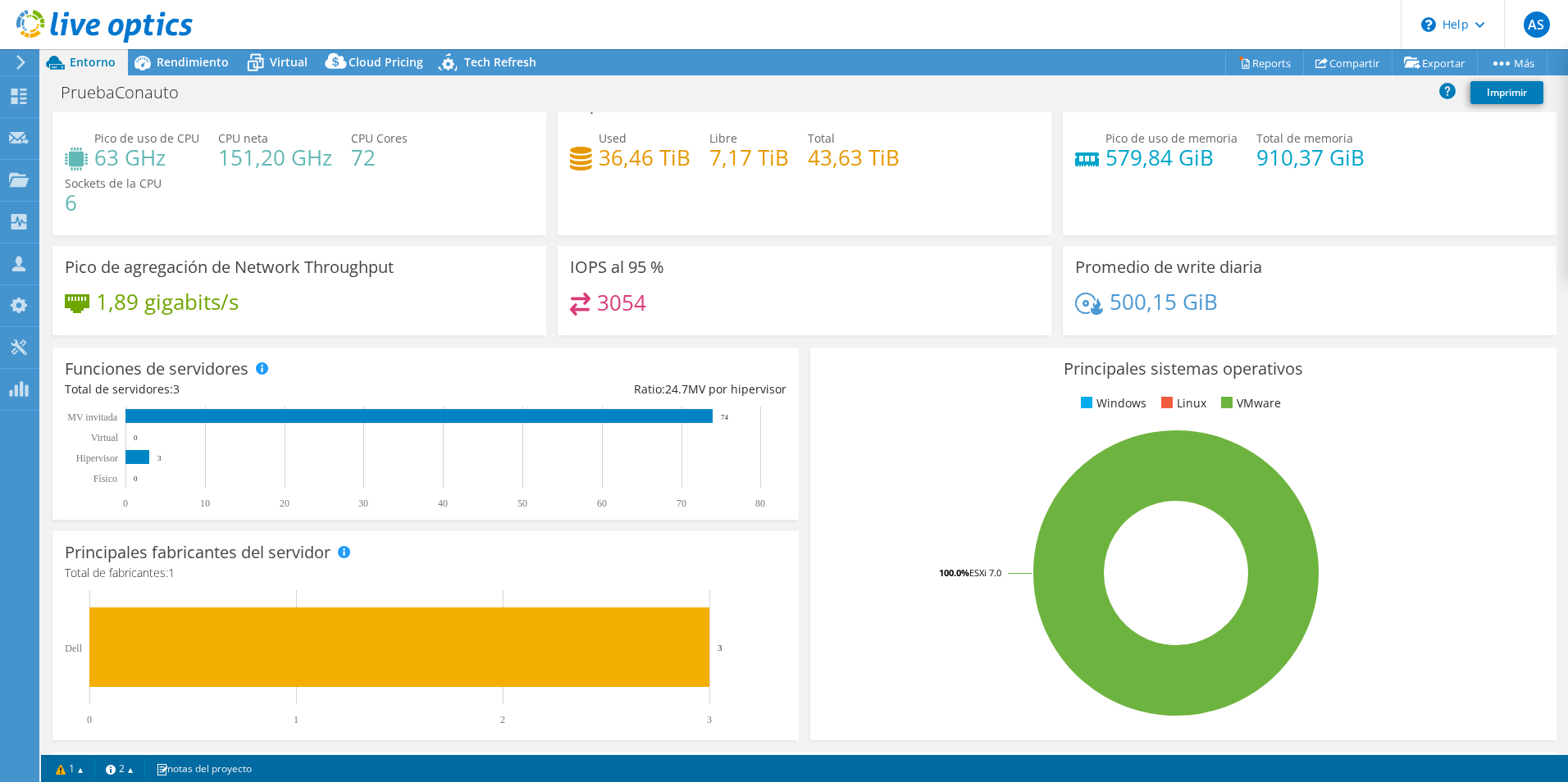
scroll to position [0, 0]
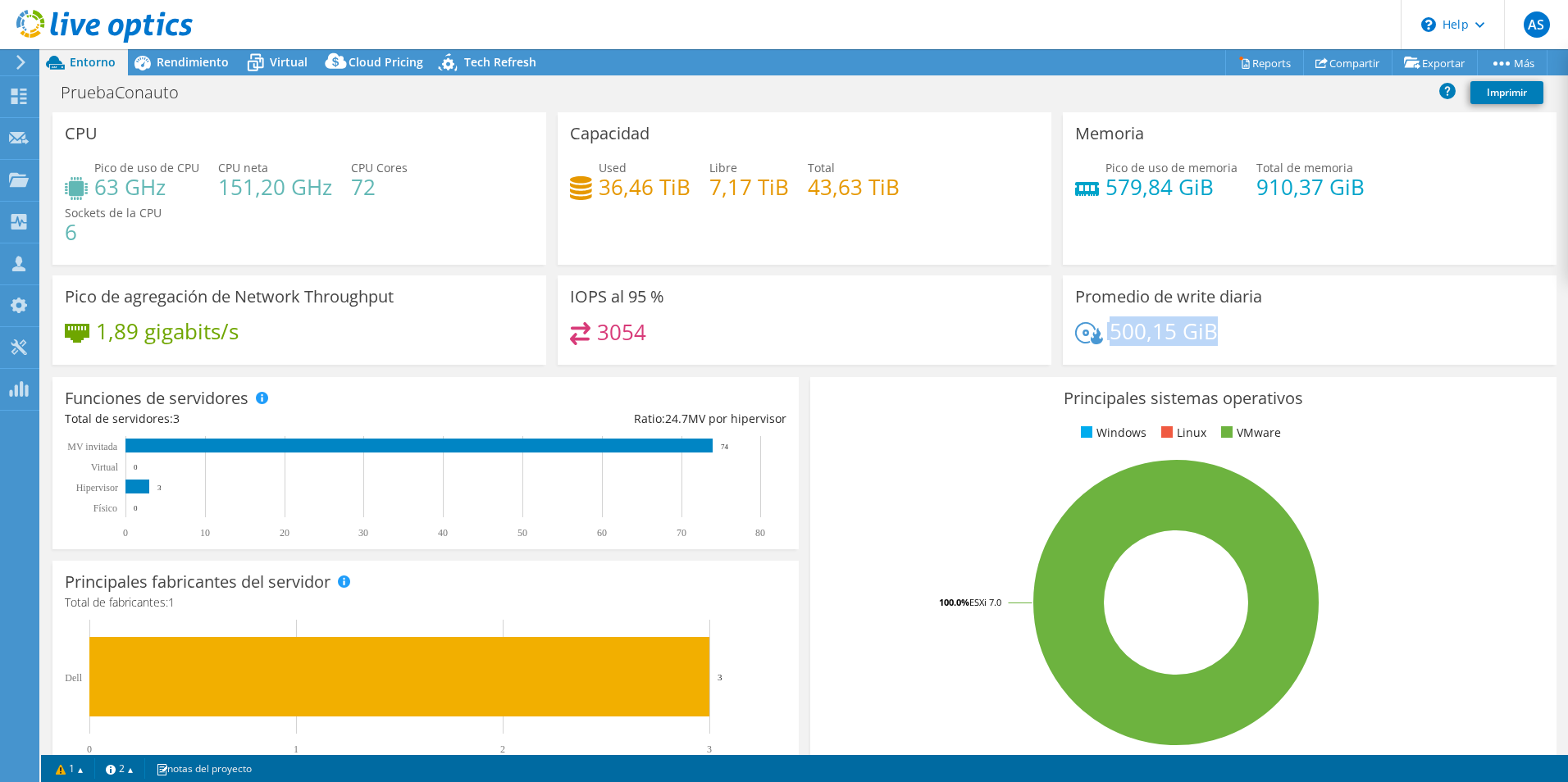
drag, startPoint x: 1110, startPoint y: 339, endPoint x: 1083, endPoint y: 336, distance: 27.2
click at [1083, 336] on div "500,15 GiB" at bounding box center [1309, 339] width 469 height 34
drag, startPoint x: 1083, startPoint y: 336, endPoint x: 870, endPoint y: 338, distance: 213.0
click at [870, 338] on div "3054" at bounding box center [803, 340] width 469 height 35
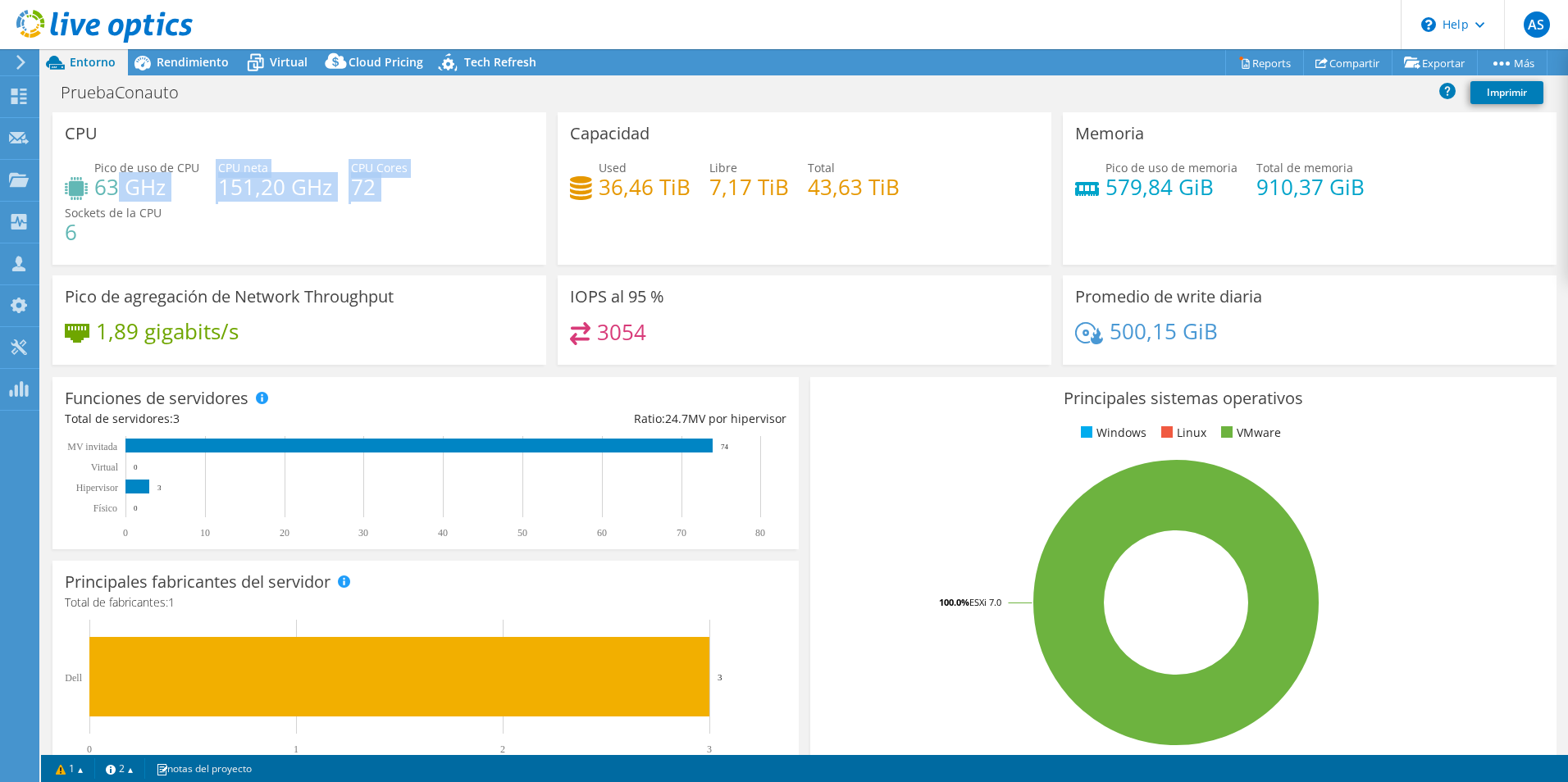
drag, startPoint x: 116, startPoint y: 193, endPoint x: 426, endPoint y: 193, distance: 310.0
click at [426, 193] on div "Pico de uso de CPU 63 GHz CPU neta 151,20 GHz CPU Cores 72 Sockets de la CPU 6" at bounding box center [298, 207] width 469 height 98
click at [418, 206] on div "Pico de uso de CPU 63 GHz CPU neta 151,20 GHz CPU Cores 72 Sockets de la CPU 6" at bounding box center [298, 207] width 469 height 98
drag, startPoint x: 397, startPoint y: 205, endPoint x: 176, endPoint y: 169, distance: 223.9
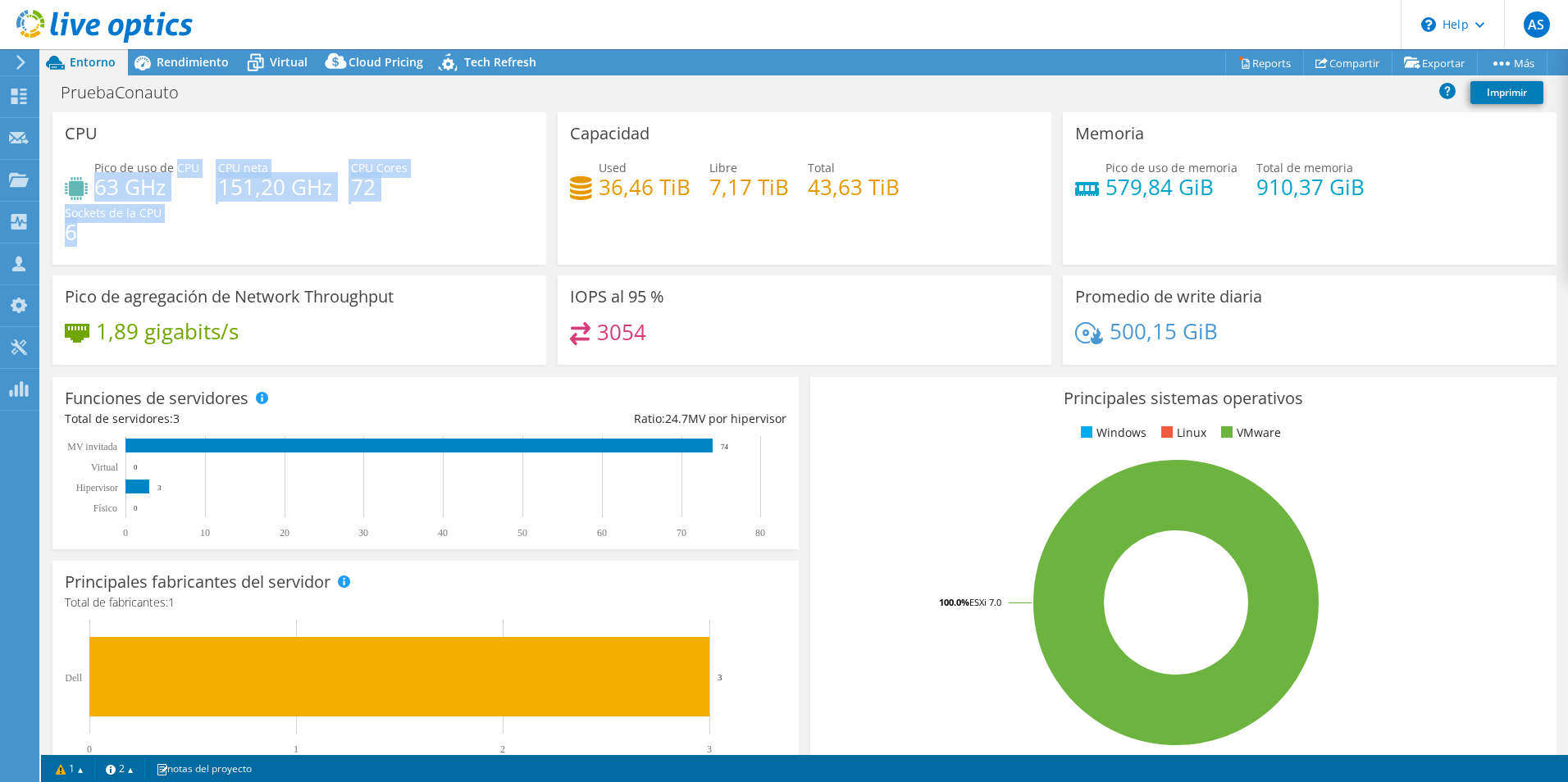
click at [176, 169] on div "Pico de uso de CPU 63 GHz CPU neta 151,20 GHz CPU Cores 72 Sockets de la CPU 6" at bounding box center [298, 207] width 469 height 98
drag, startPoint x: 176, startPoint y: 169, endPoint x: 356, endPoint y: 256, distance: 199.9
click at [356, 256] on div "Pico de uso de CPU 63 GHz CPU neta 151,20 GHz CPU Cores 72 Sockets de la CPU 6" at bounding box center [298, 207] width 469 height 98
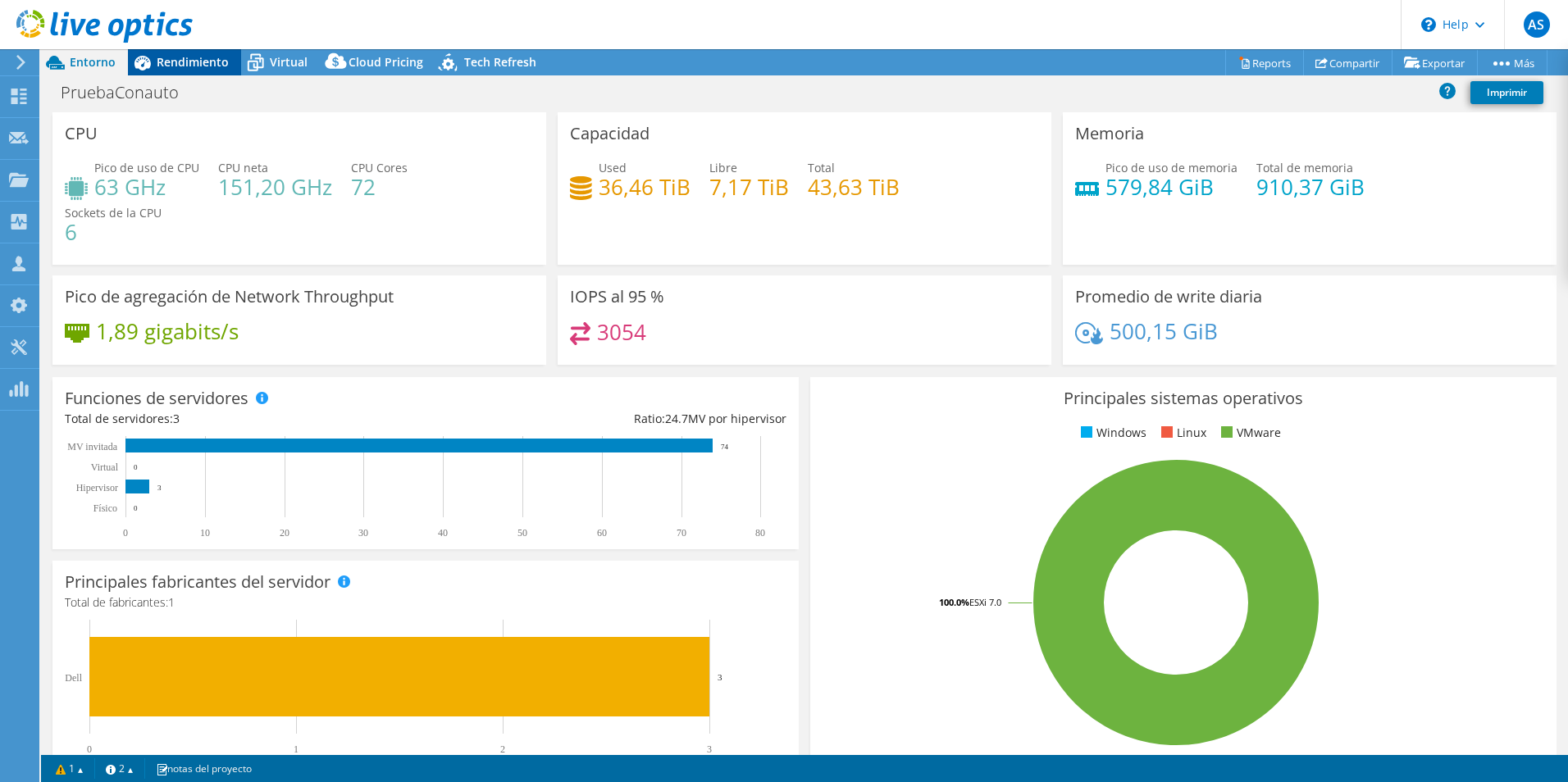
click at [162, 64] on span "Rendimiento" at bounding box center [192, 62] width 72 height 16
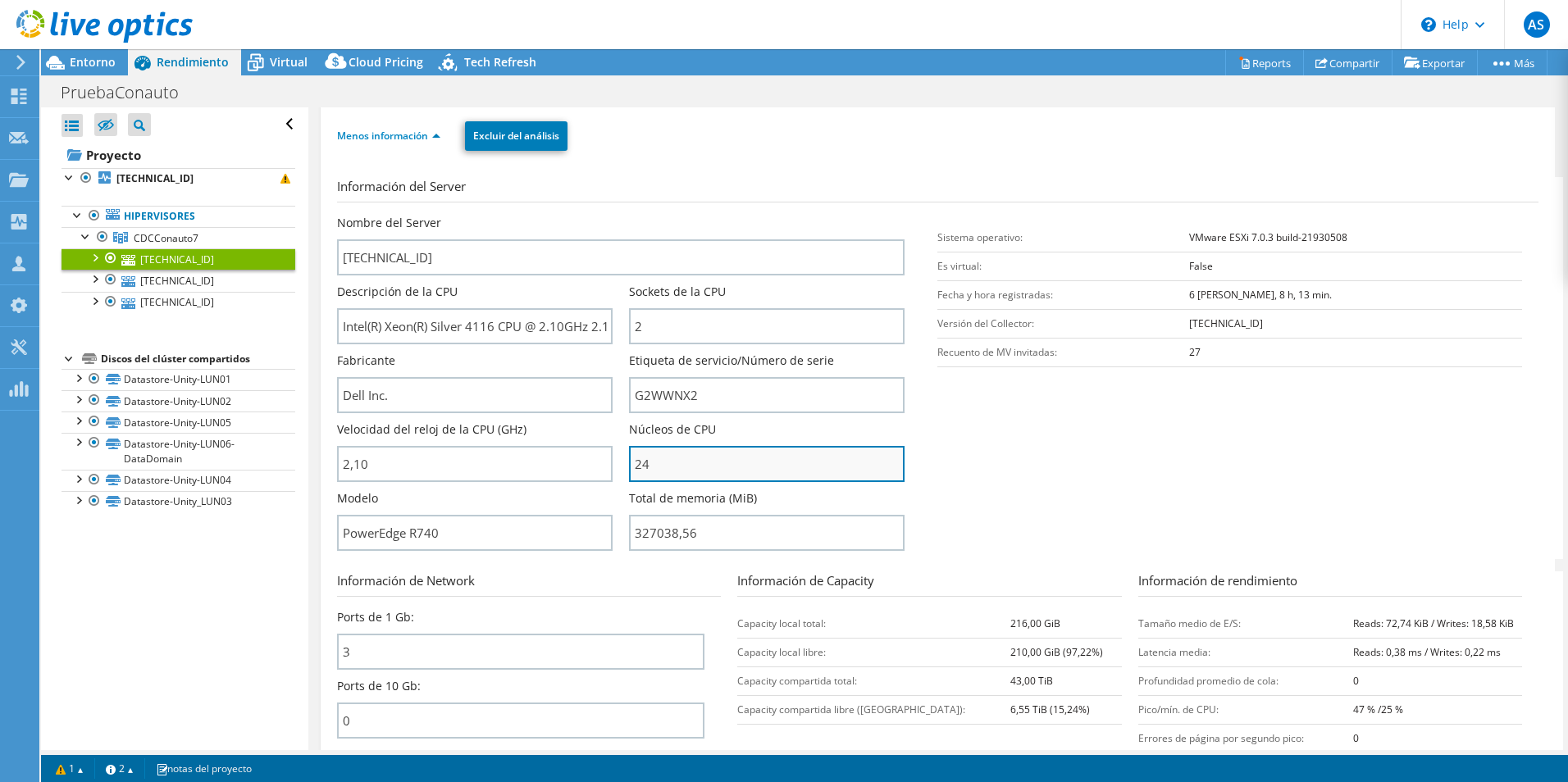
click at [667, 462] on input "24" at bounding box center [766, 463] width 275 height 36
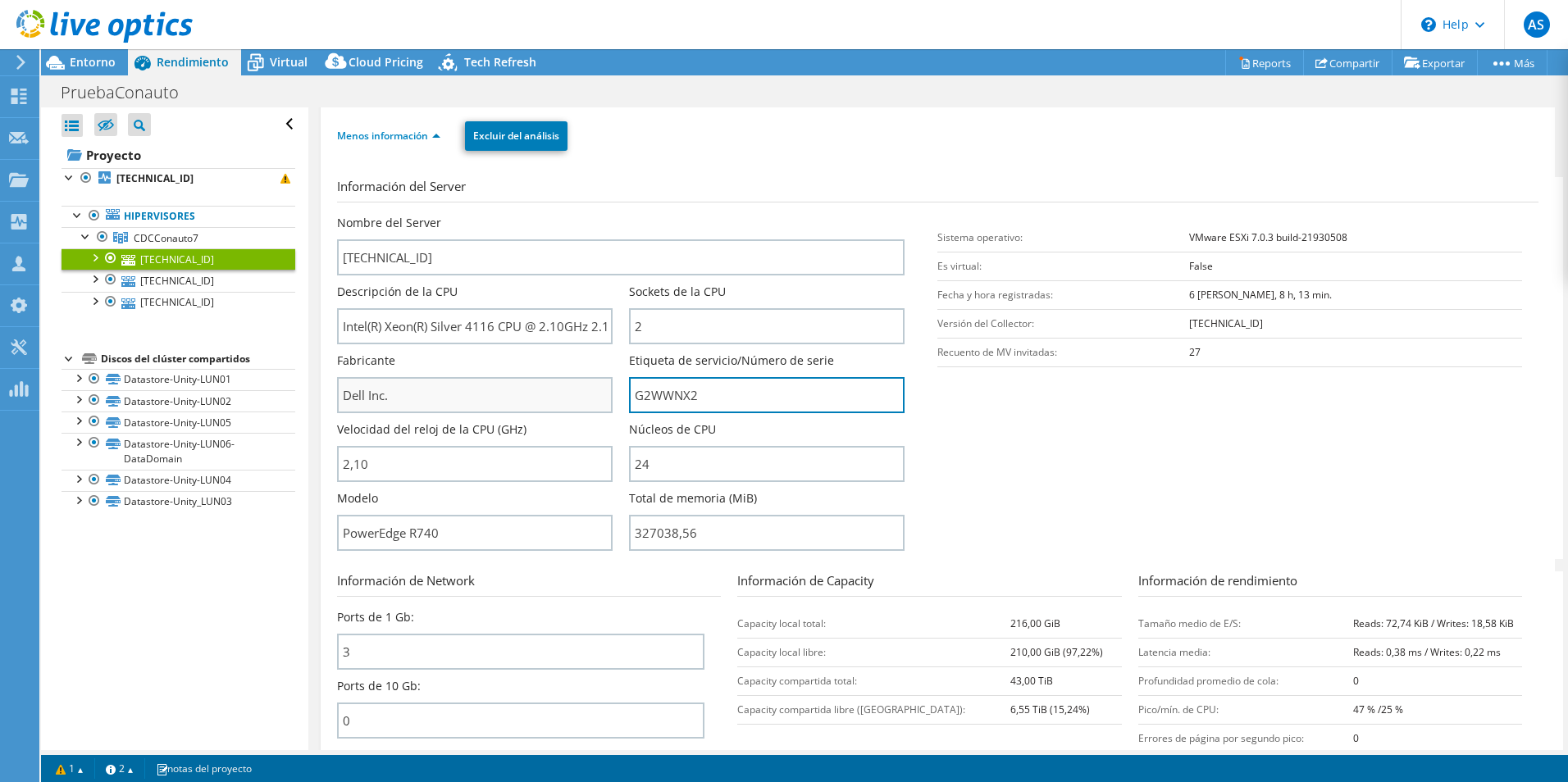
drag, startPoint x: 724, startPoint y: 396, endPoint x: 584, endPoint y: 406, distance: 140.4
click at [584, 214] on div "Nombre del Server 172.20.54.91 Descripción de la CPU Intel(R) Xeon(R) Silver 41…" at bounding box center [629, 214] width 584 height 0
click at [767, 118] on ul "Menos información Excluir del análisis" at bounding box center [938, 134] width 1202 height 34
drag, startPoint x: 115, startPoint y: 94, endPoint x: 185, endPoint y: 96, distance: 70.0
click at [185, 96] on h1 "PruebaConauto" at bounding box center [128, 93] width 151 height 18
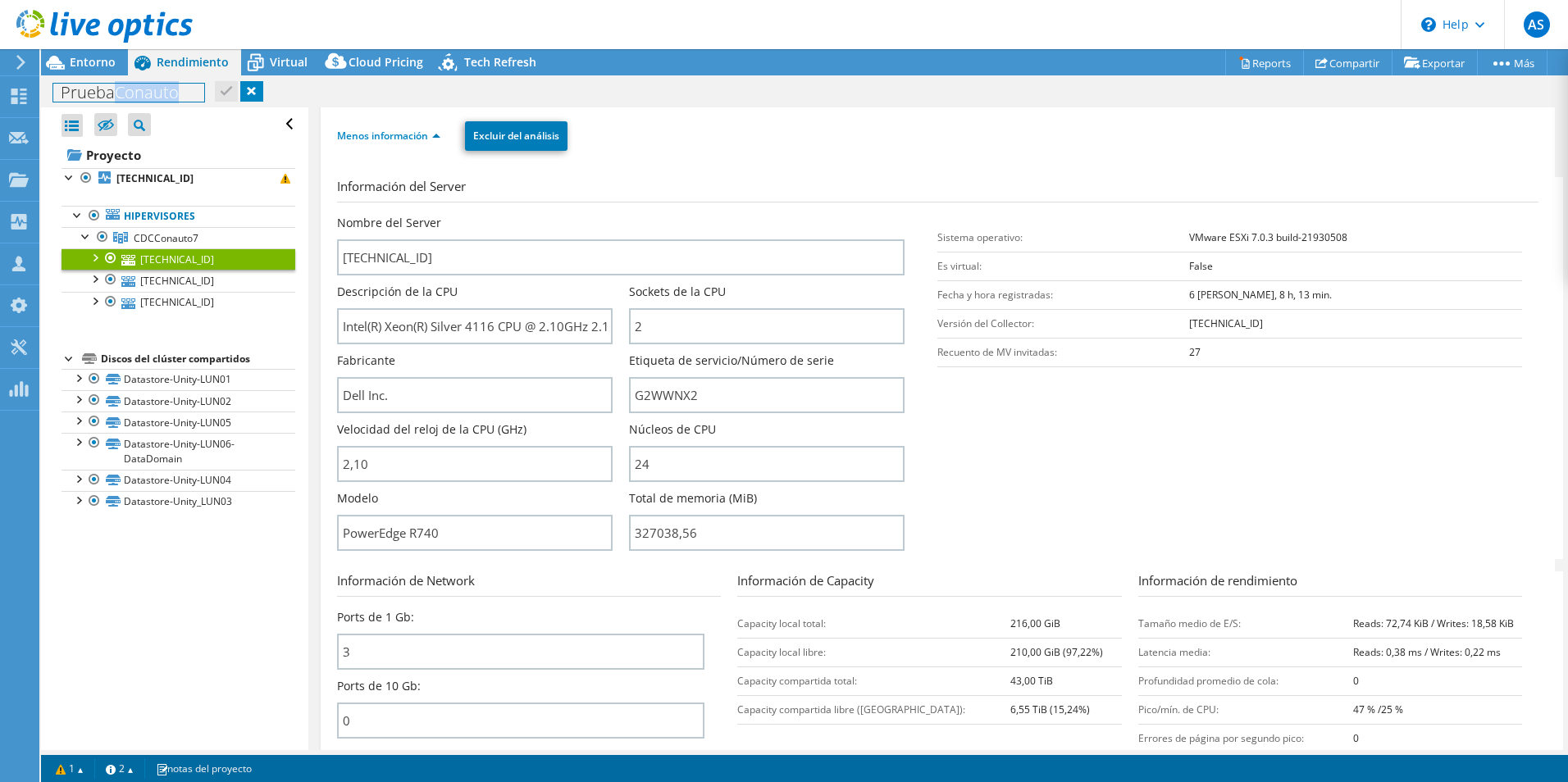
copy h1 "Conauto"
click at [70, 64] on span "Entorno" at bounding box center [93, 62] width 46 height 16
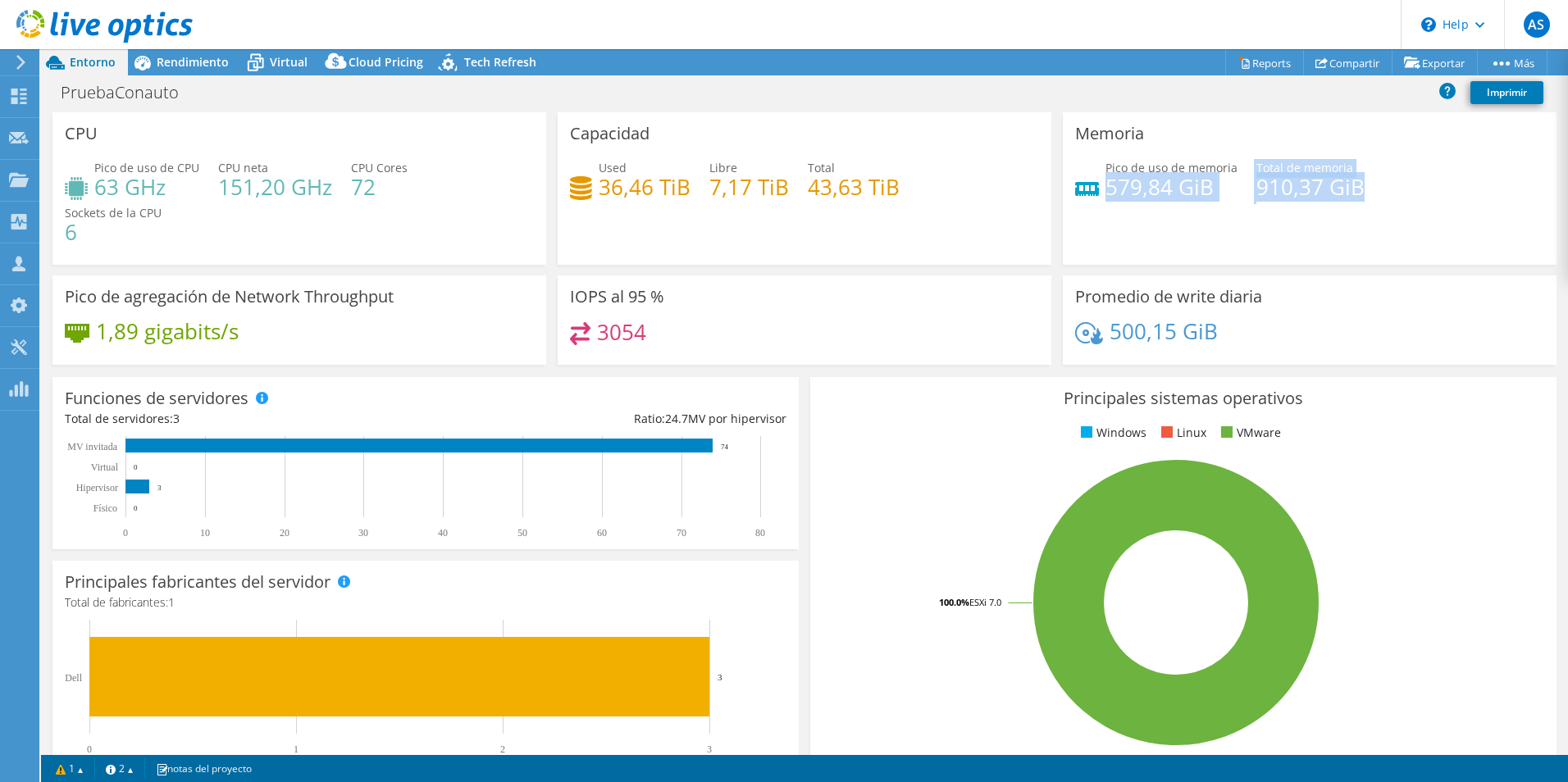
drag, startPoint x: 1346, startPoint y: 191, endPoint x: 1097, endPoint y: 183, distance: 249.1
click at [1097, 183] on div "Pico de uso de memoria 579,84 GiB Total de memoria 910,37 GiB" at bounding box center [1309, 185] width 469 height 53
drag, startPoint x: 1097, startPoint y: 183, endPoint x: 923, endPoint y: 283, distance: 200.7
click at [925, 282] on div "IOPS al 95 % 3054" at bounding box center [804, 320] width 494 height 89
drag, startPoint x: 1202, startPoint y: 194, endPoint x: 1085, endPoint y: 190, distance: 117.1
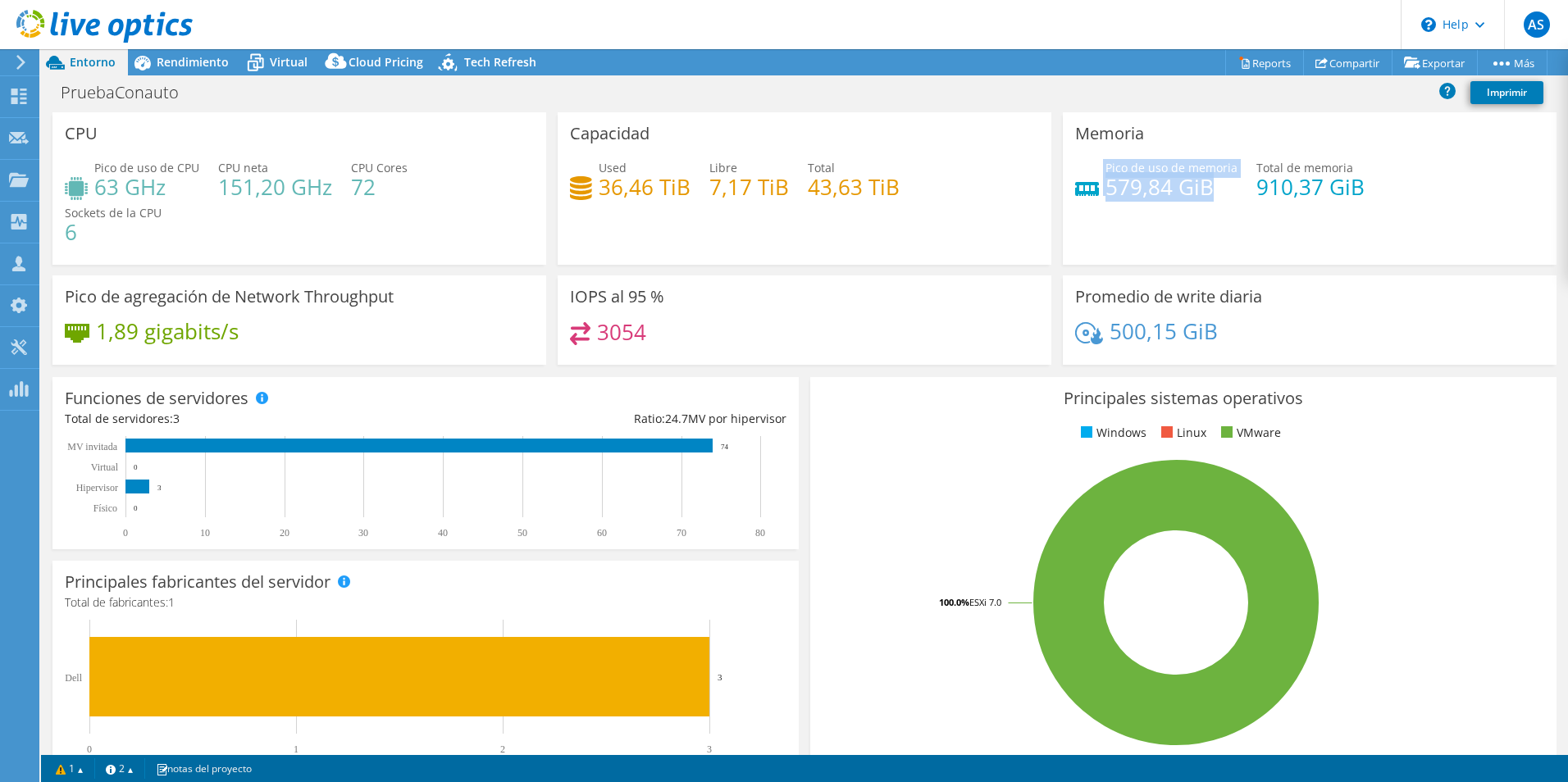
click at [1085, 190] on div "Pico de uso de memoria 579,84 GiB" at bounding box center [1157, 177] width 162 height 37
drag, startPoint x: 1085, startPoint y: 190, endPoint x: 1069, endPoint y: 258, distance: 69.9
click at [1069, 258] on div "Memoria Pico de uso de memoria 579,84 GiB Total de memoria 910,37 GiB" at bounding box center [1309, 188] width 494 height 153
drag, startPoint x: 1271, startPoint y: 189, endPoint x: 1076, endPoint y: 190, distance: 195.0
click at [1076, 190] on div "Pico de uso de memoria 579,84 GiB Total de memoria 910,37 GiB" at bounding box center [1309, 185] width 469 height 53
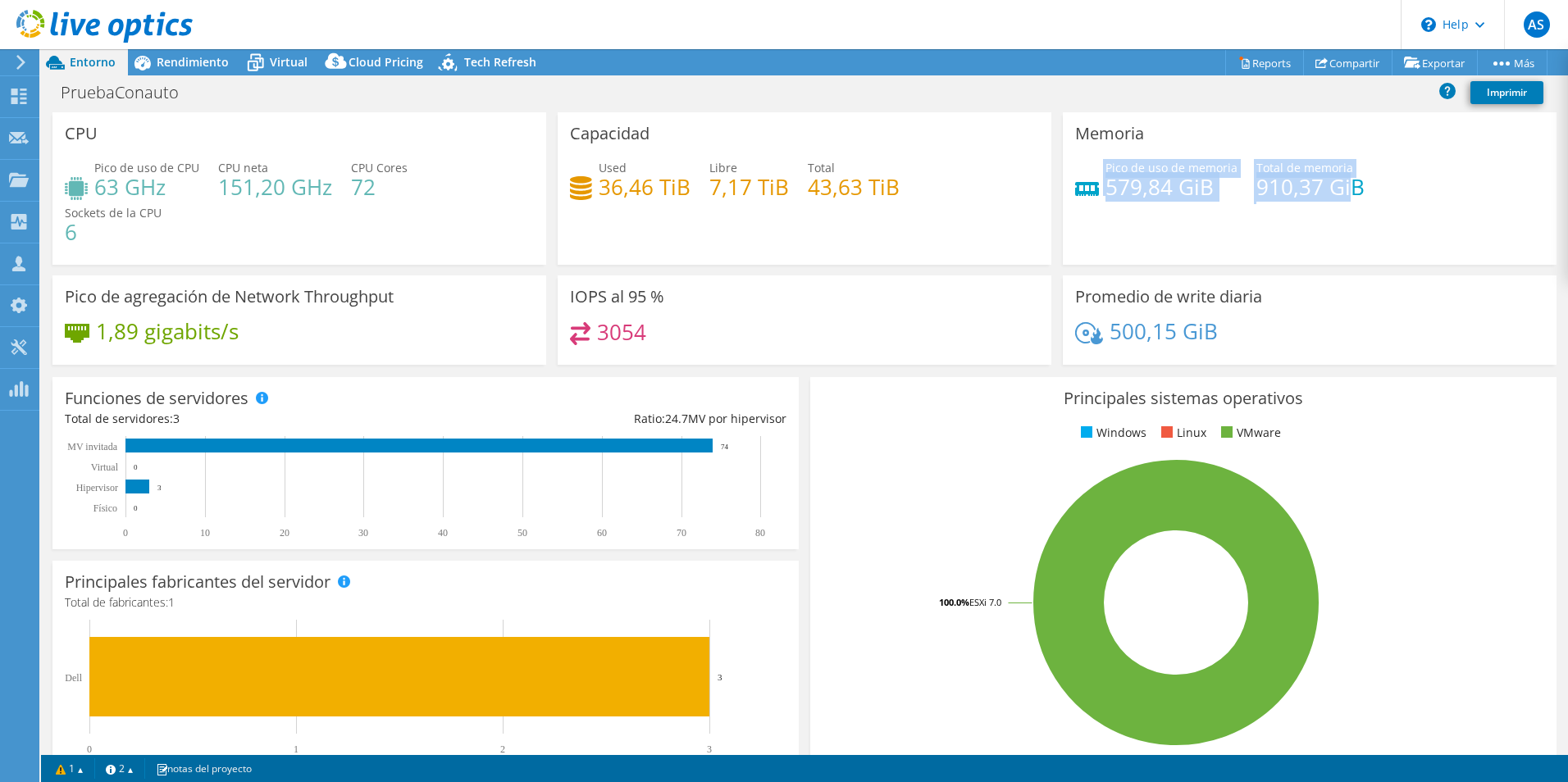
drag, startPoint x: 1076, startPoint y: 190, endPoint x: 1074, endPoint y: 247, distance: 57.0
click at [1074, 247] on div "Memoria Pico de uso de memoria 579,84 GiB Total de memoria 910,37 GiB" at bounding box center [1309, 188] width 494 height 153
click at [18, 66] on icon at bounding box center [21, 62] width 12 height 15
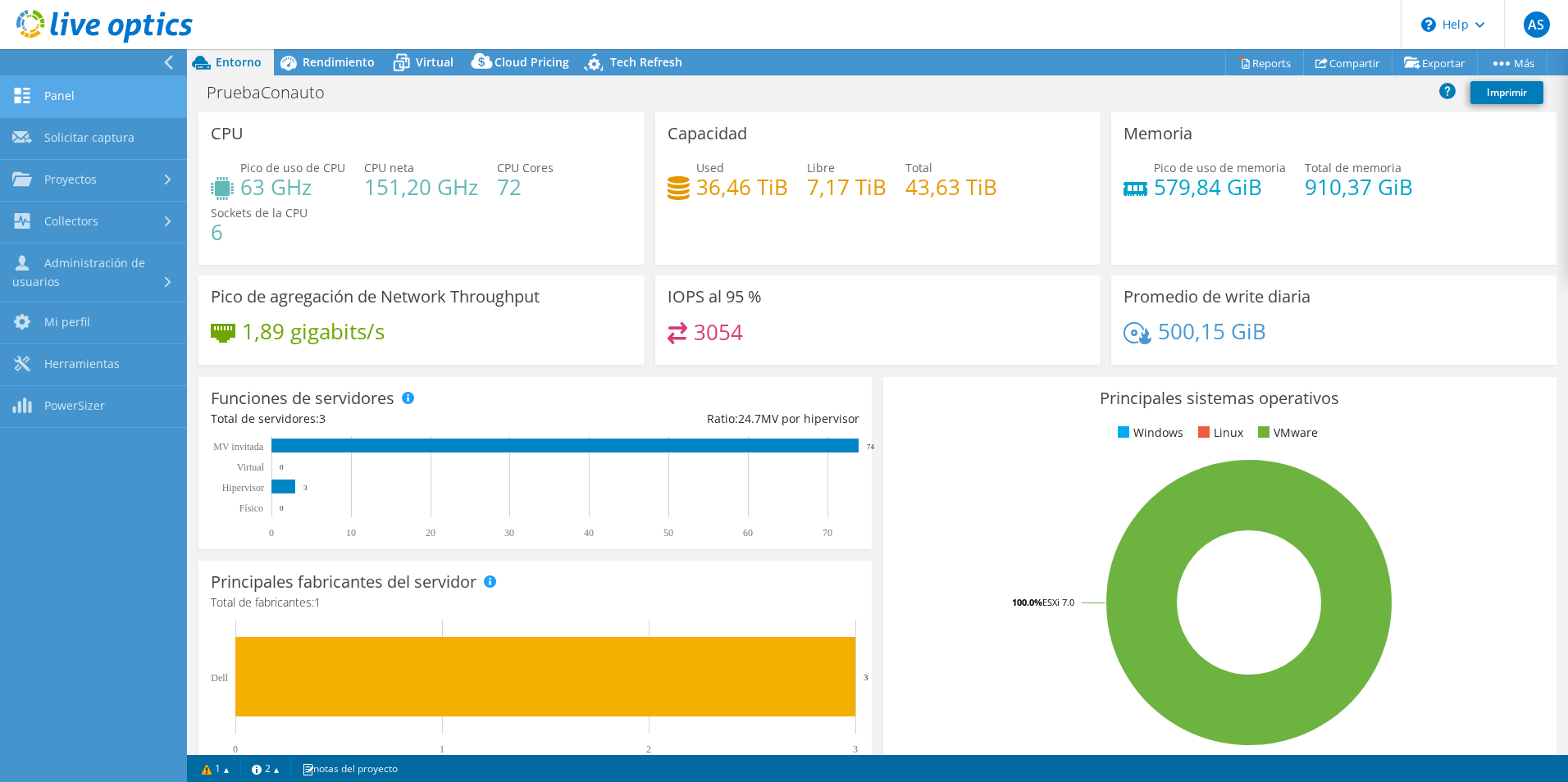
click at [92, 104] on link "Panel" at bounding box center [94, 96] width 187 height 41
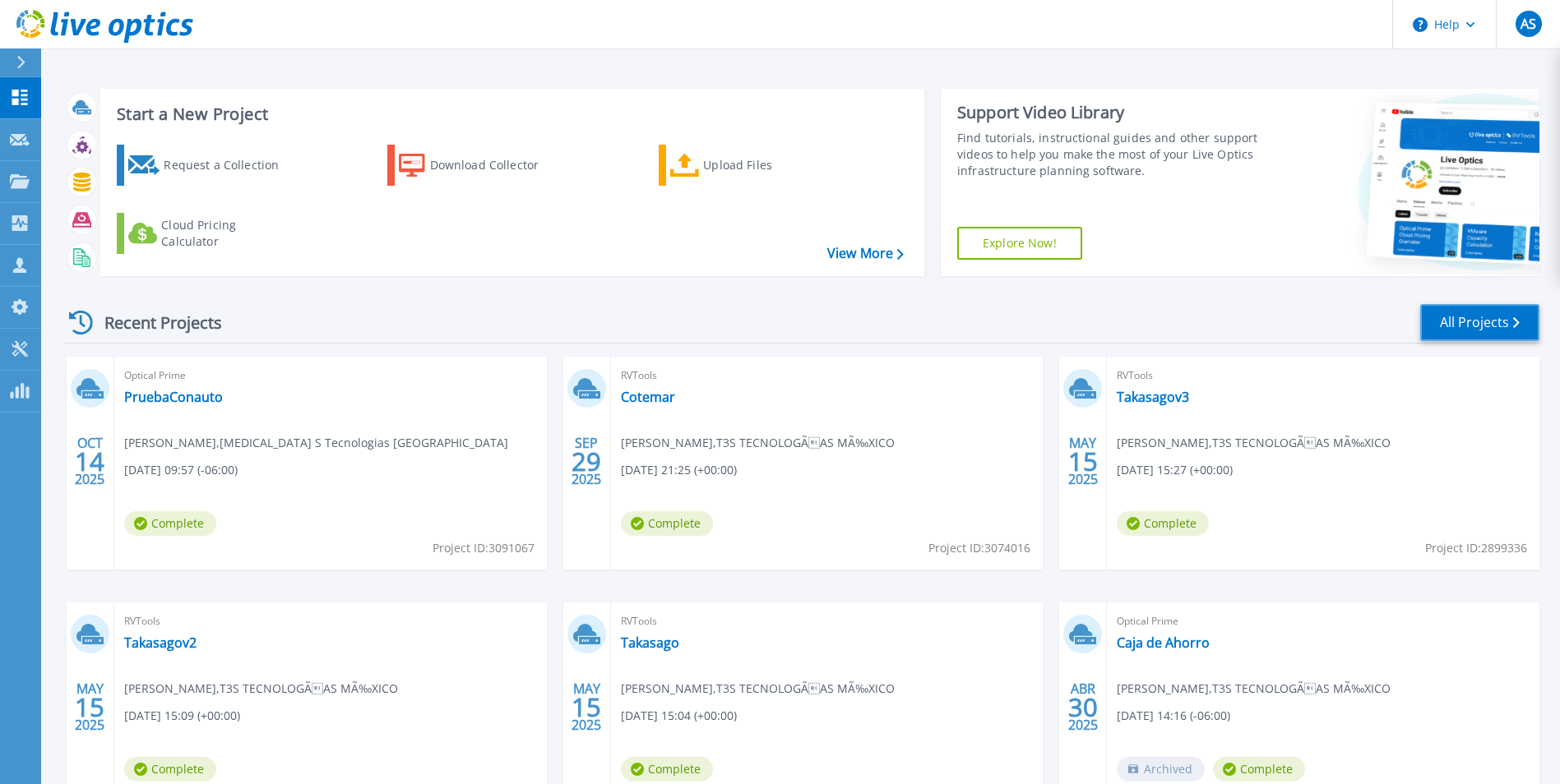
click at [1460, 327] on link "All Projects" at bounding box center [1479, 323] width 120 height 37
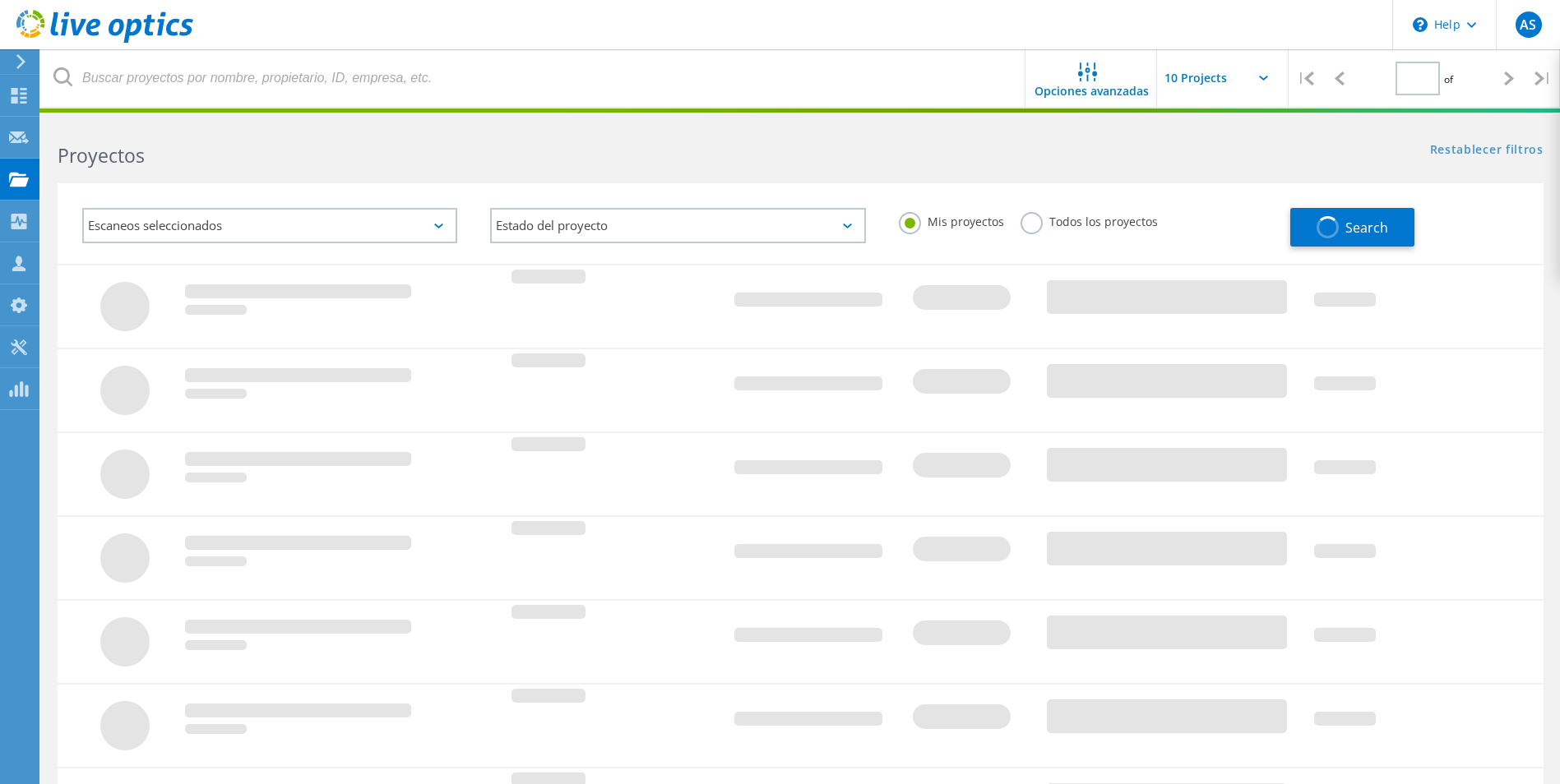
type input "1"
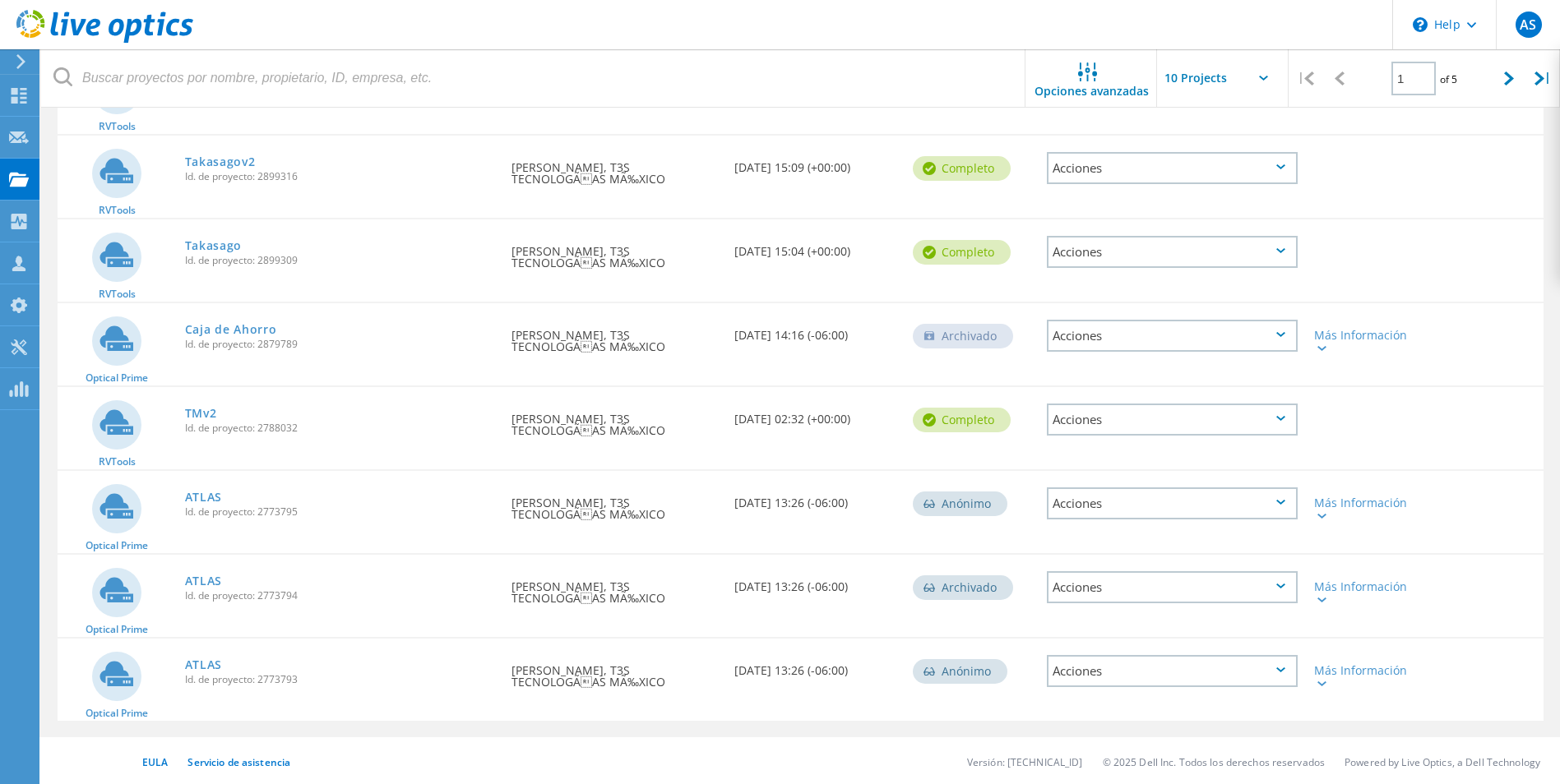
scroll to position [421, 0]
drag, startPoint x: 213, startPoint y: 493, endPoint x: 266, endPoint y: 501, distance: 53.6
click at [212, 491] on link "ATLAS" at bounding box center [204, 495] width 38 height 12
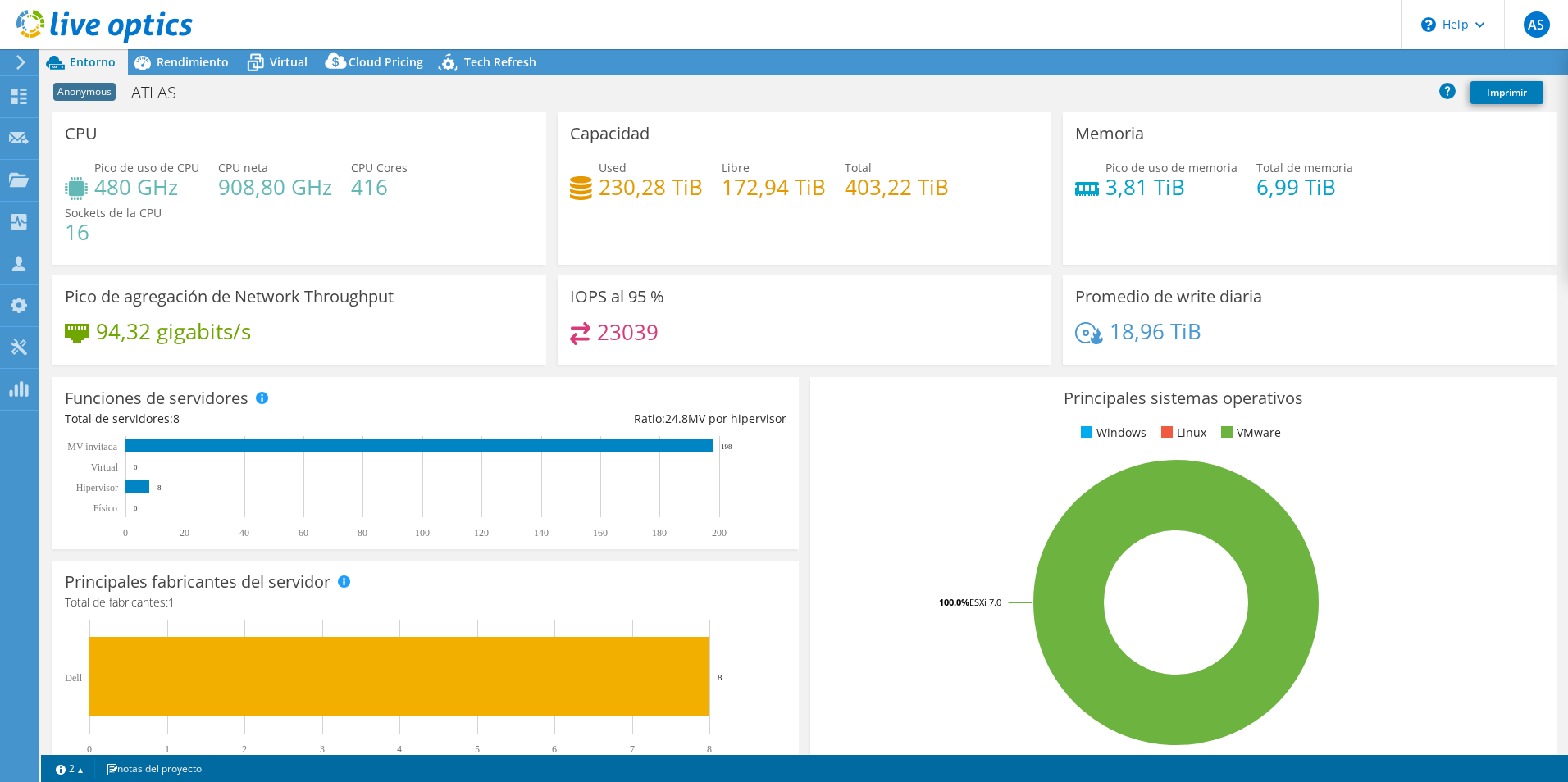
select select "USD"
click at [190, 62] on span "Rendimiento" at bounding box center [192, 62] width 72 height 16
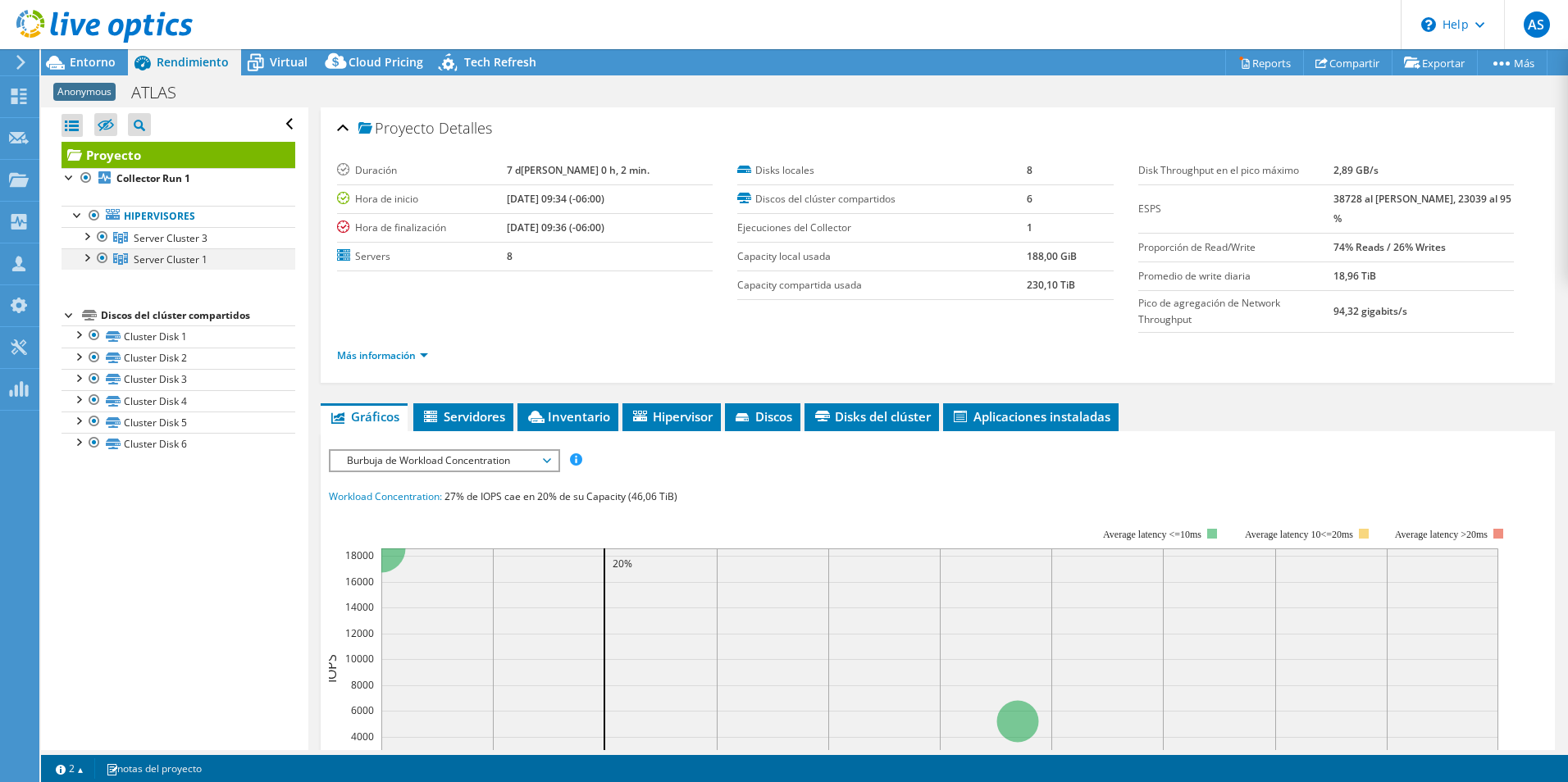
click at [87, 257] on div at bounding box center [86, 256] width 17 height 17
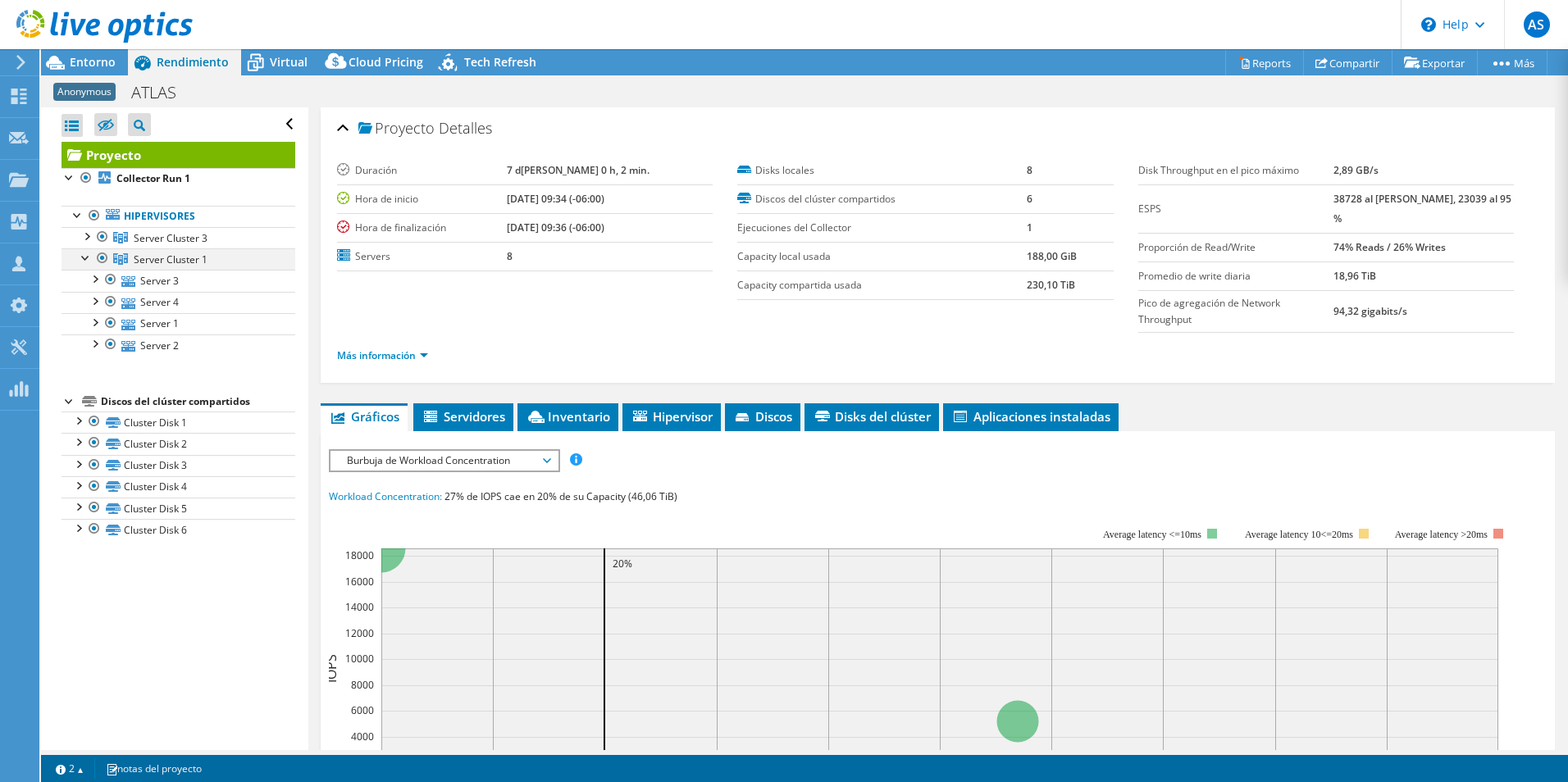
click at [87, 257] on div at bounding box center [86, 256] width 17 height 17
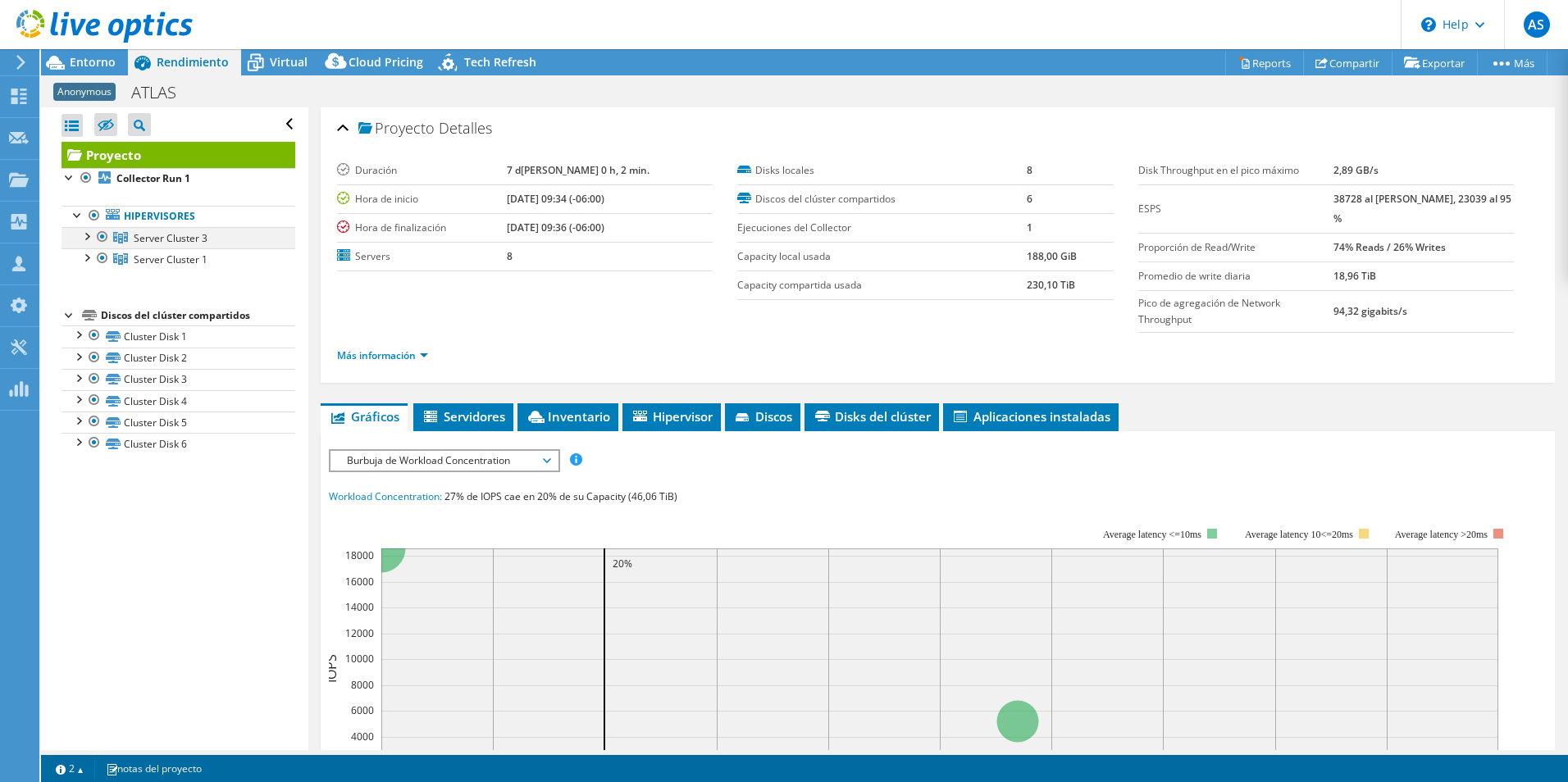
click at [87, 243] on div at bounding box center [86, 235] width 17 height 17
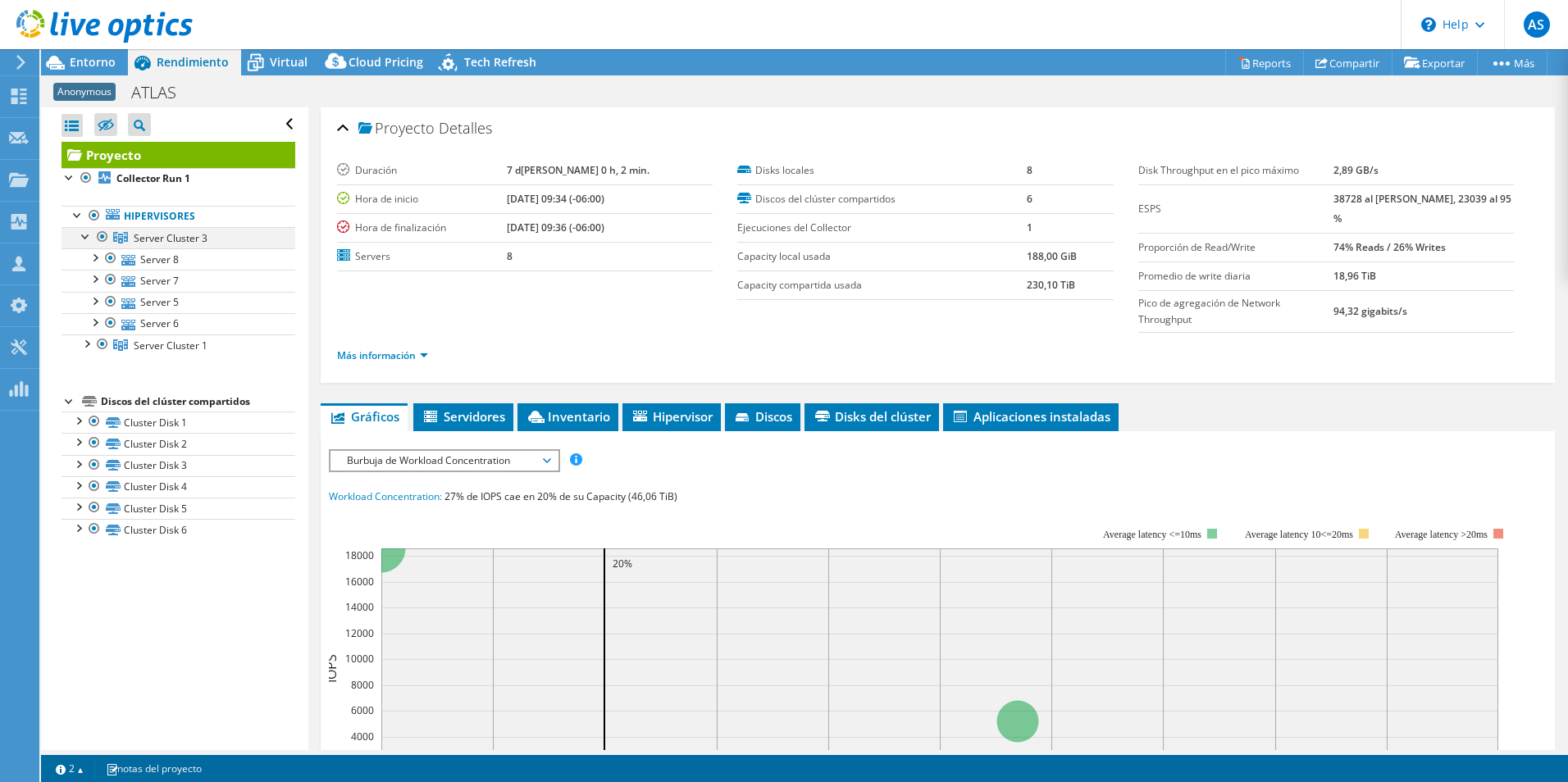
click at [87, 243] on div at bounding box center [86, 235] width 17 height 17
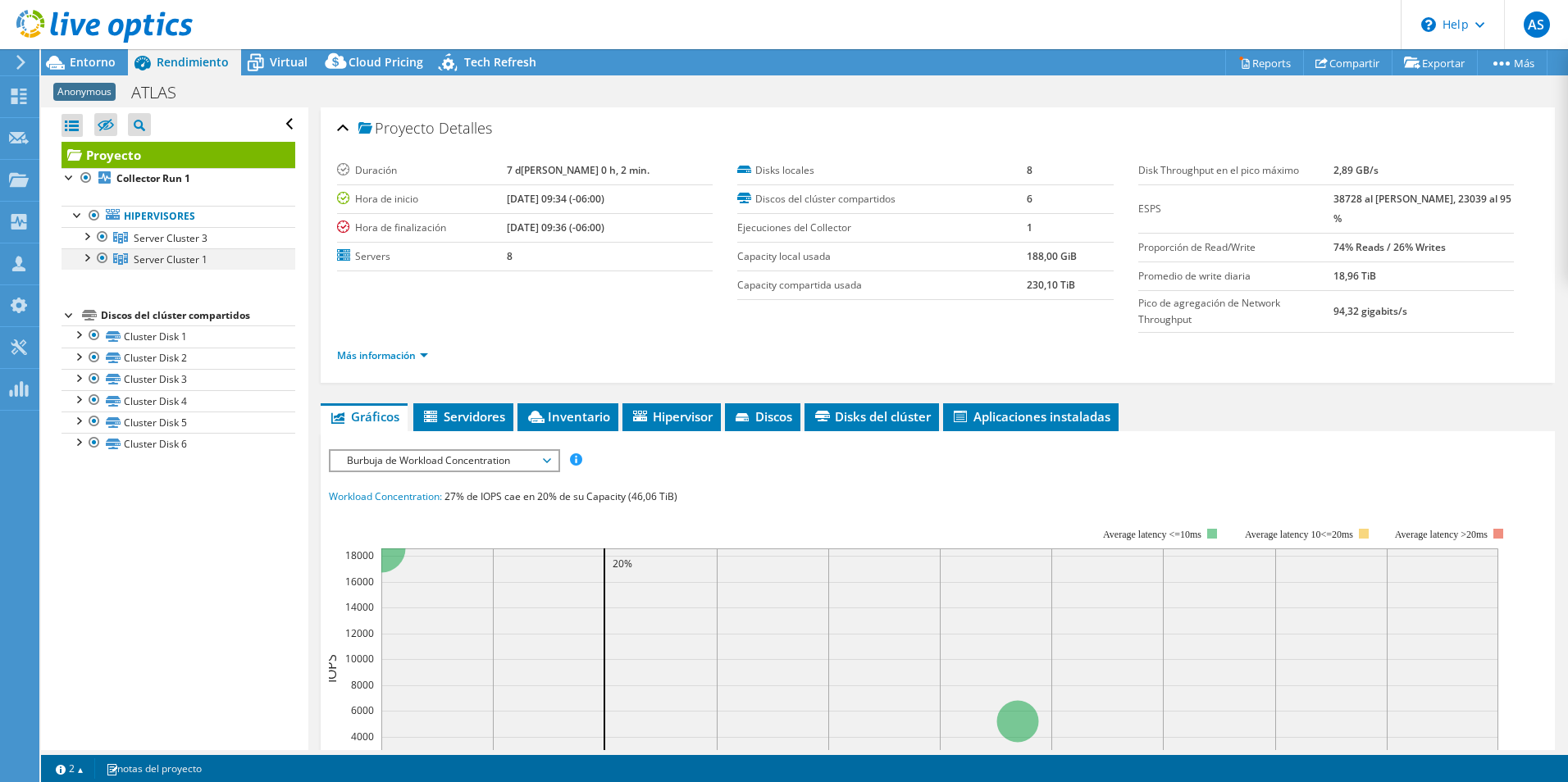
click at [78, 253] on div at bounding box center [86, 256] width 17 height 17
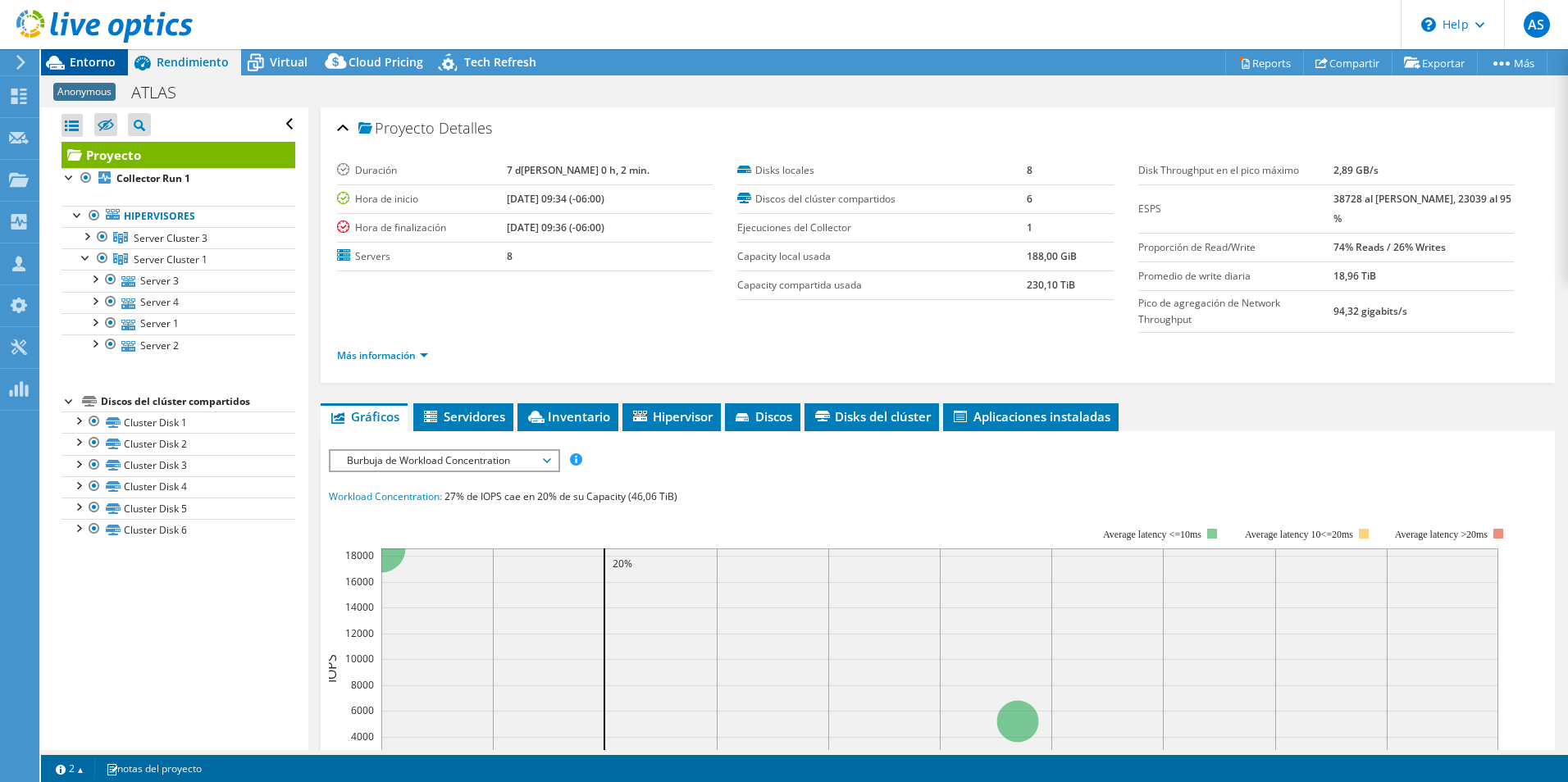
click at [98, 70] on div "Entorno" at bounding box center [84, 63] width 87 height 26
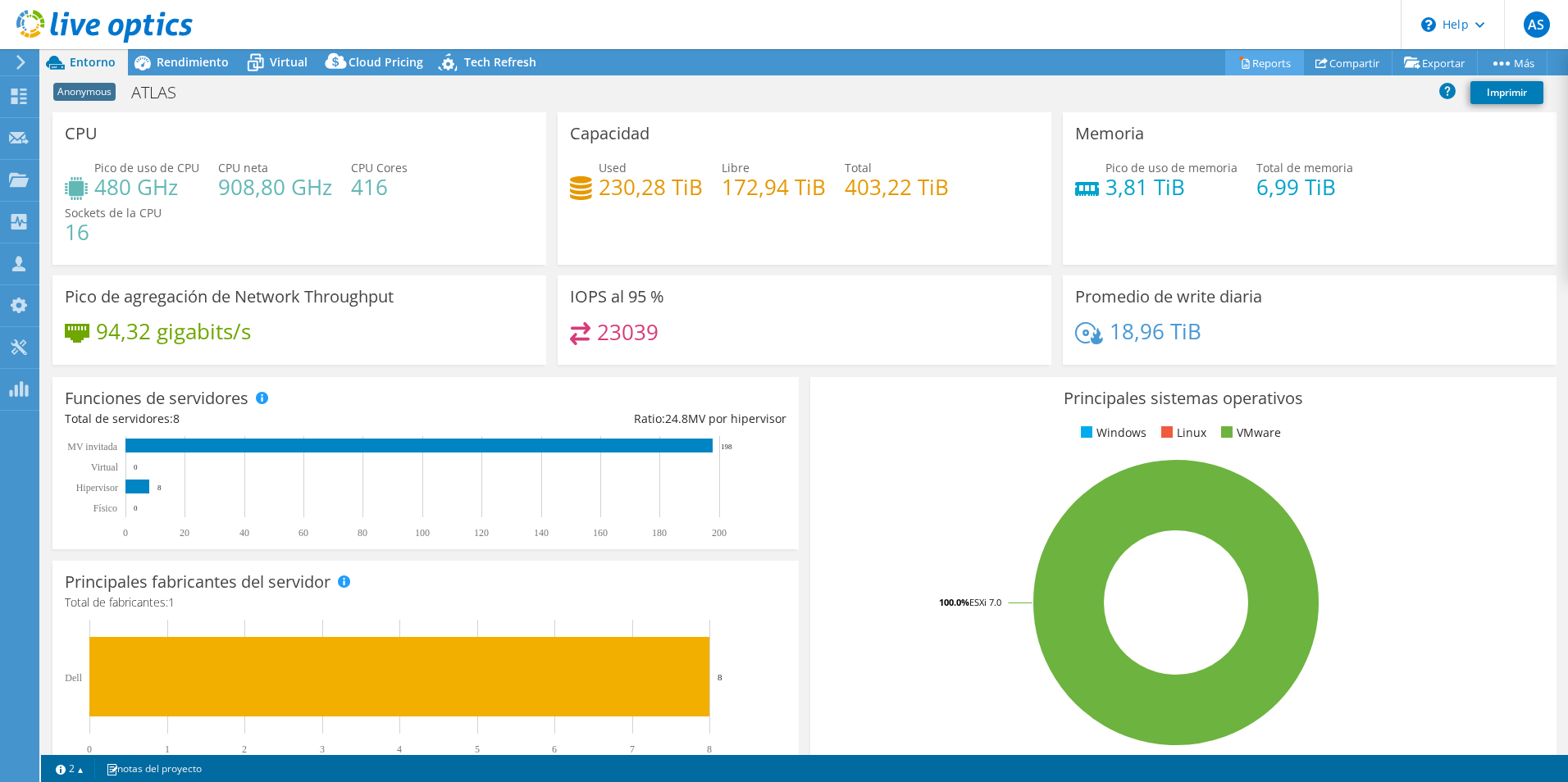
click at [1248, 62] on link "Reports" at bounding box center [1264, 63] width 79 height 26
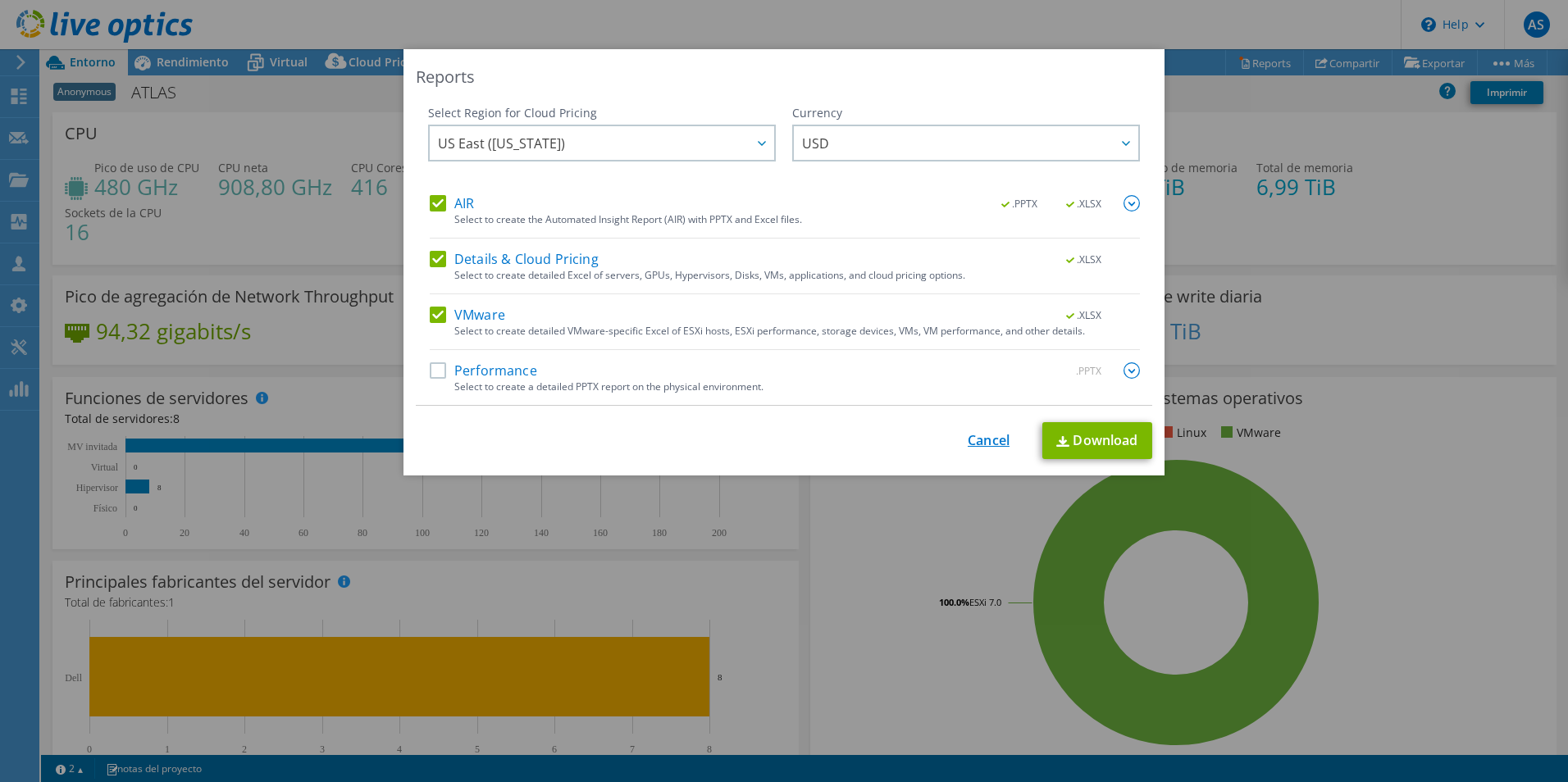
click at [972, 438] on link "Cancel" at bounding box center [988, 440] width 41 height 16
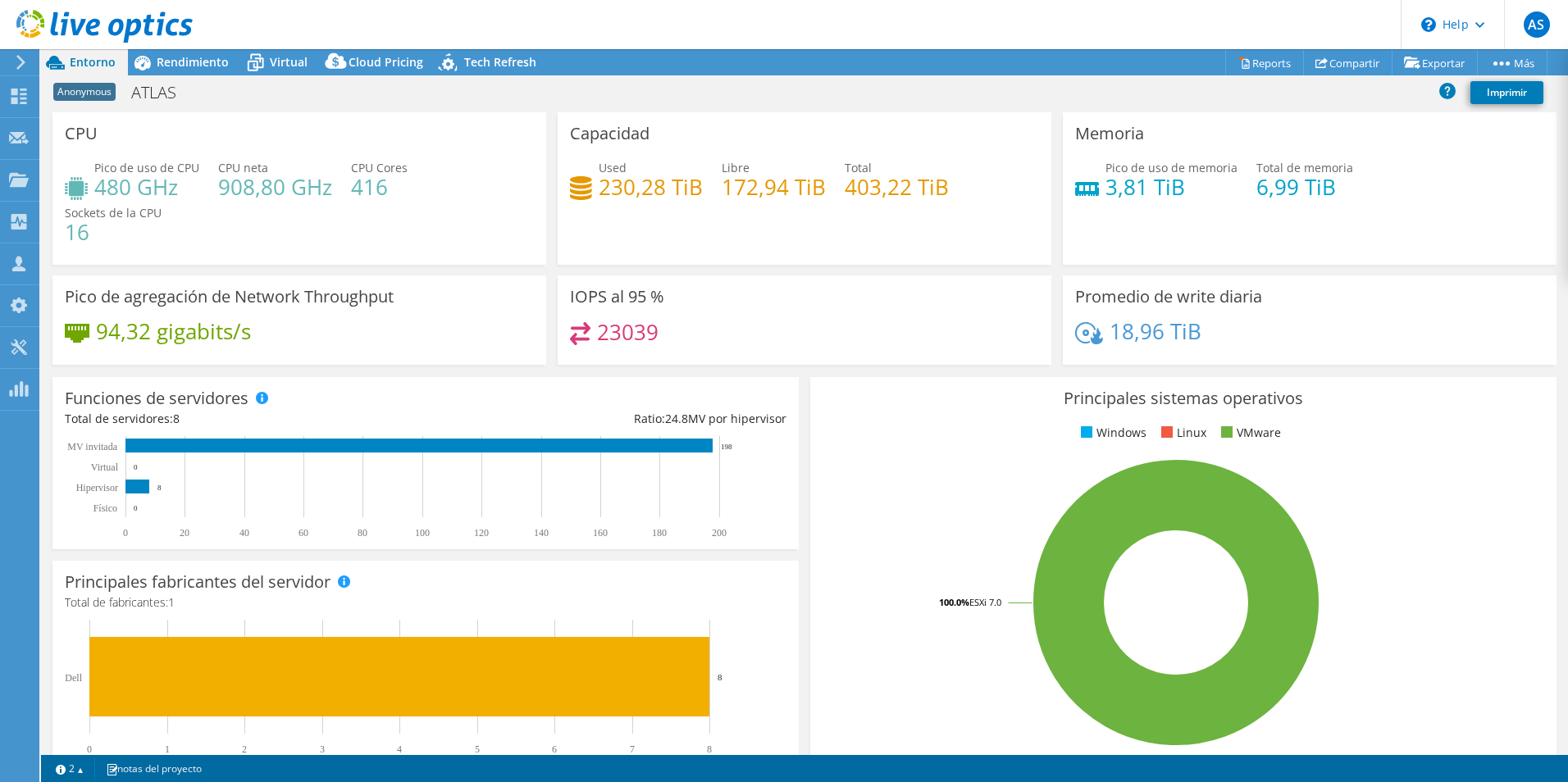
click at [182, 51] on div "AS Asociado de canal [PERSON_NAME] [PERSON_NAME][EMAIL_ADDRESS][DOMAIN_NAME] T3…" at bounding box center [784, 391] width 1568 height 782
click at [178, 59] on span "Rendimiento" at bounding box center [192, 62] width 72 height 16
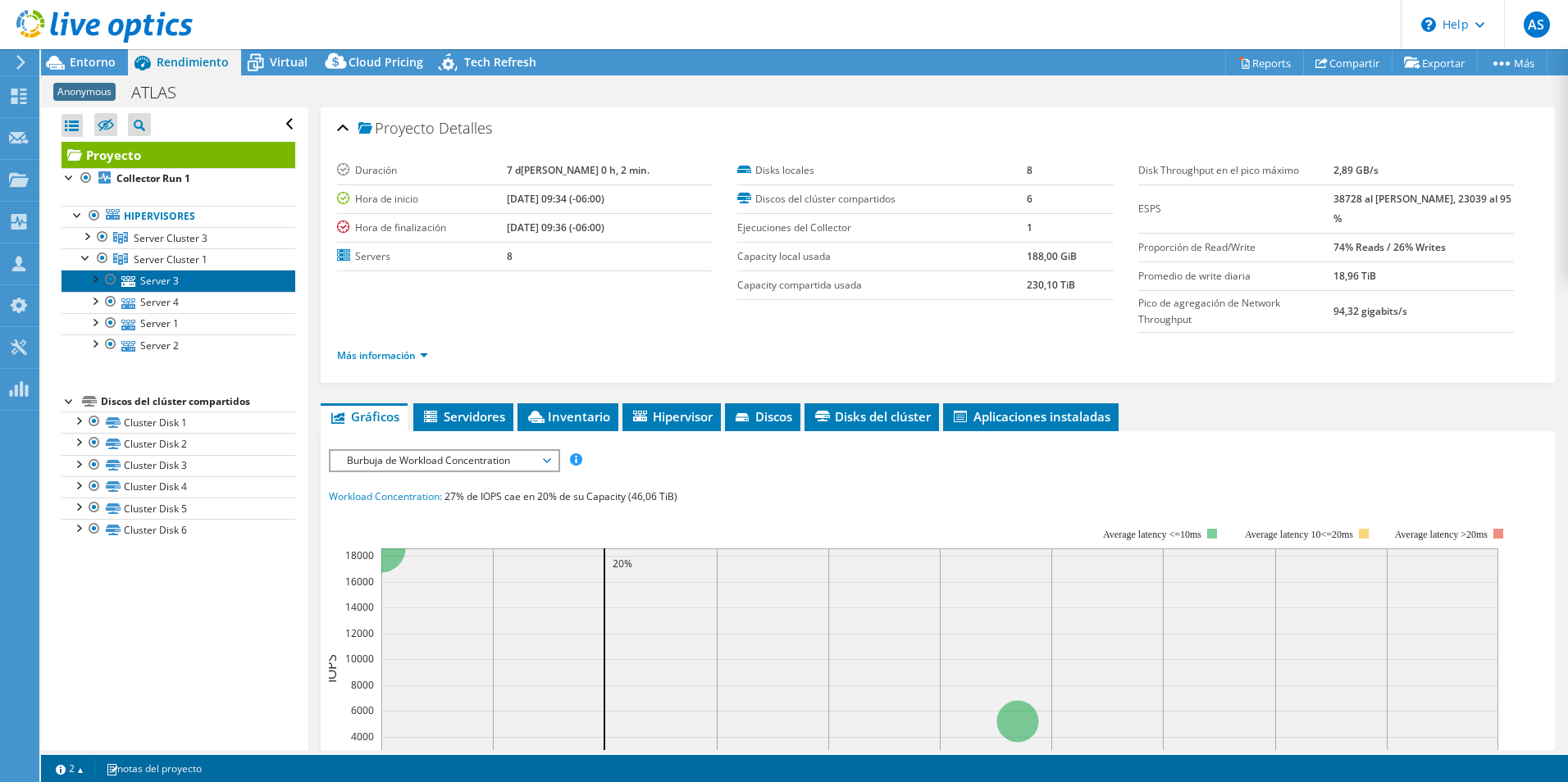
click at [163, 285] on link "Server 3" at bounding box center [178, 281] width 234 height 21
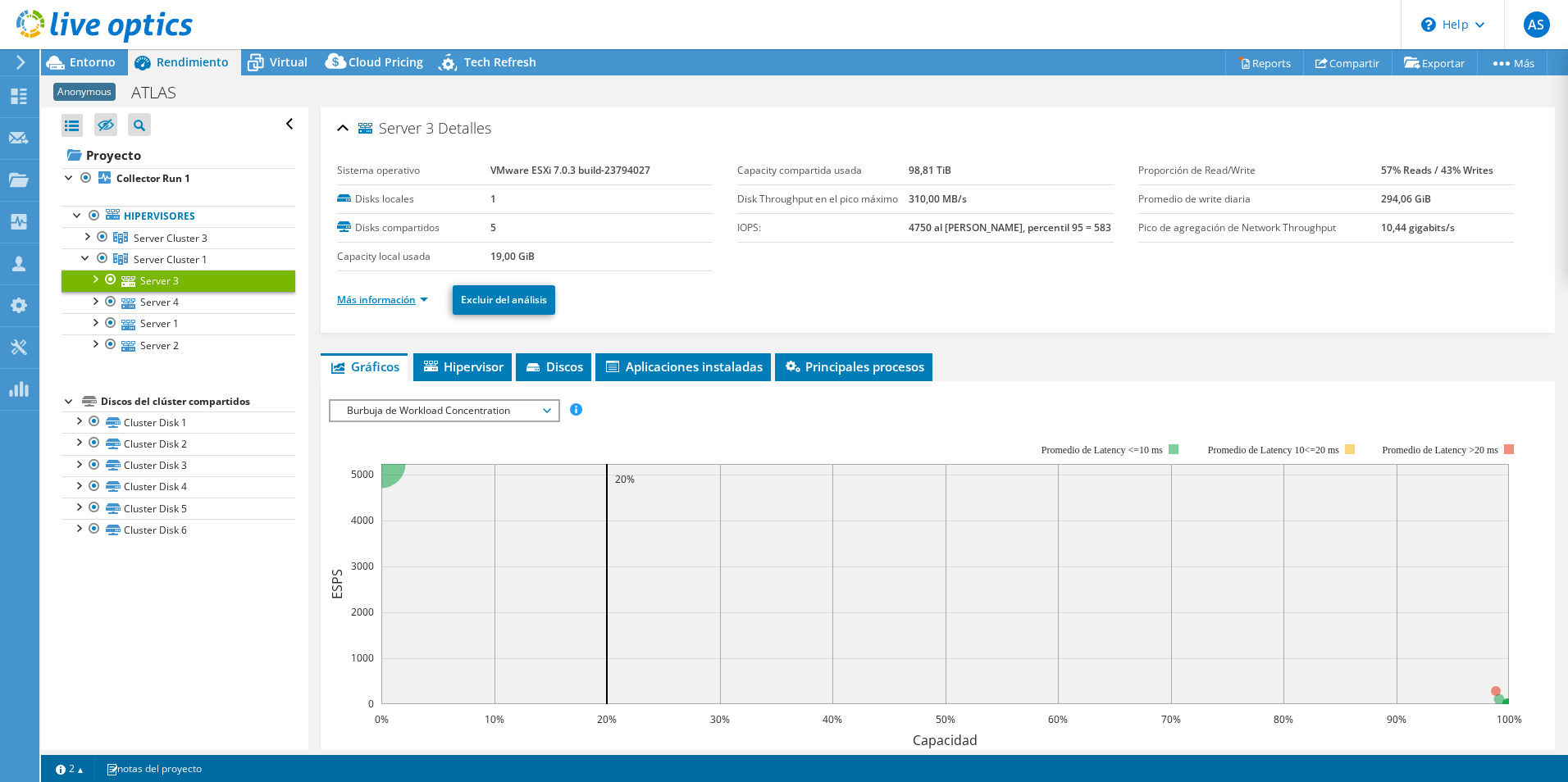
click at [395, 297] on link "Más información" at bounding box center [382, 300] width 91 height 14
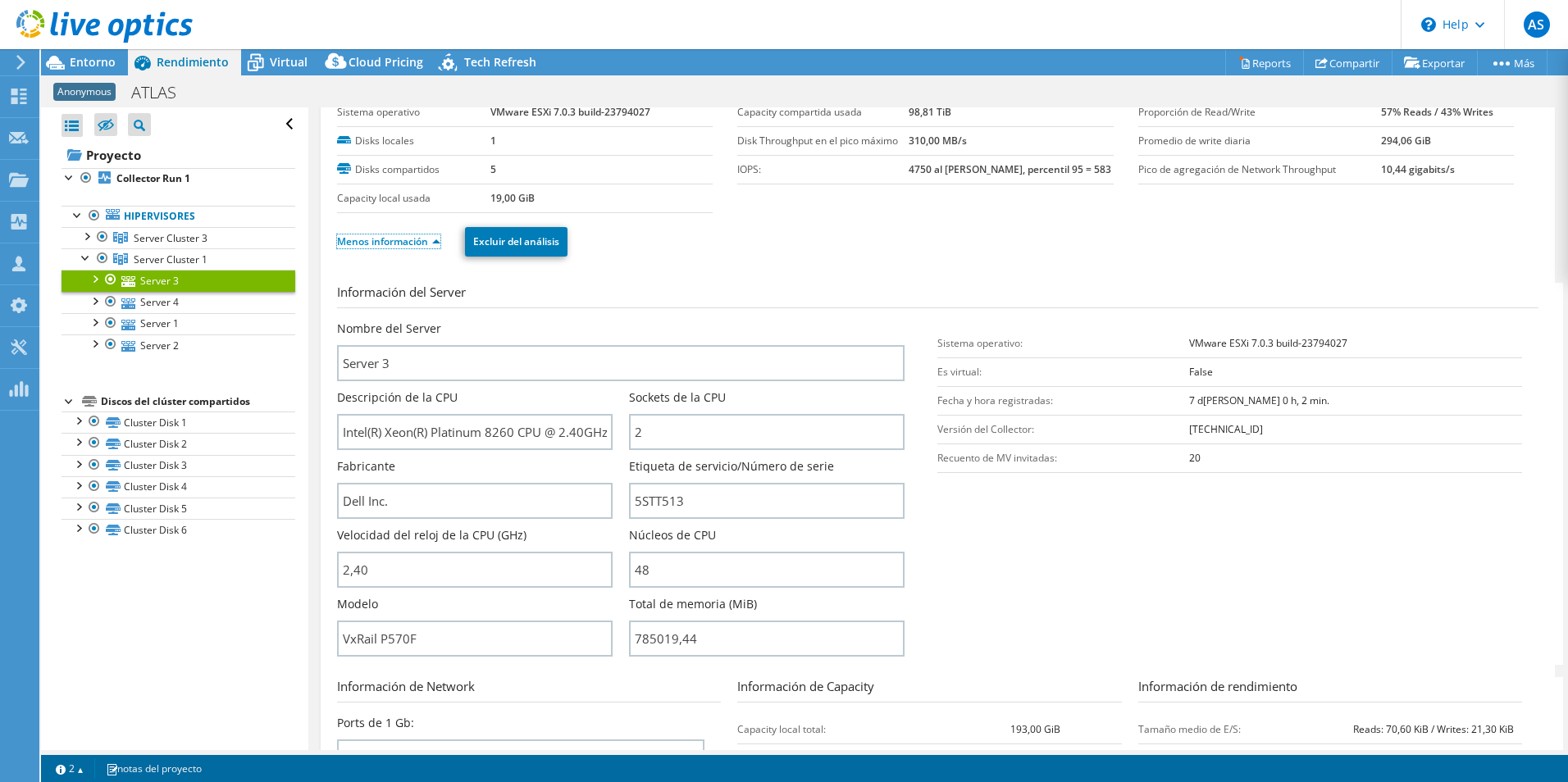
scroll to position [82, 0]
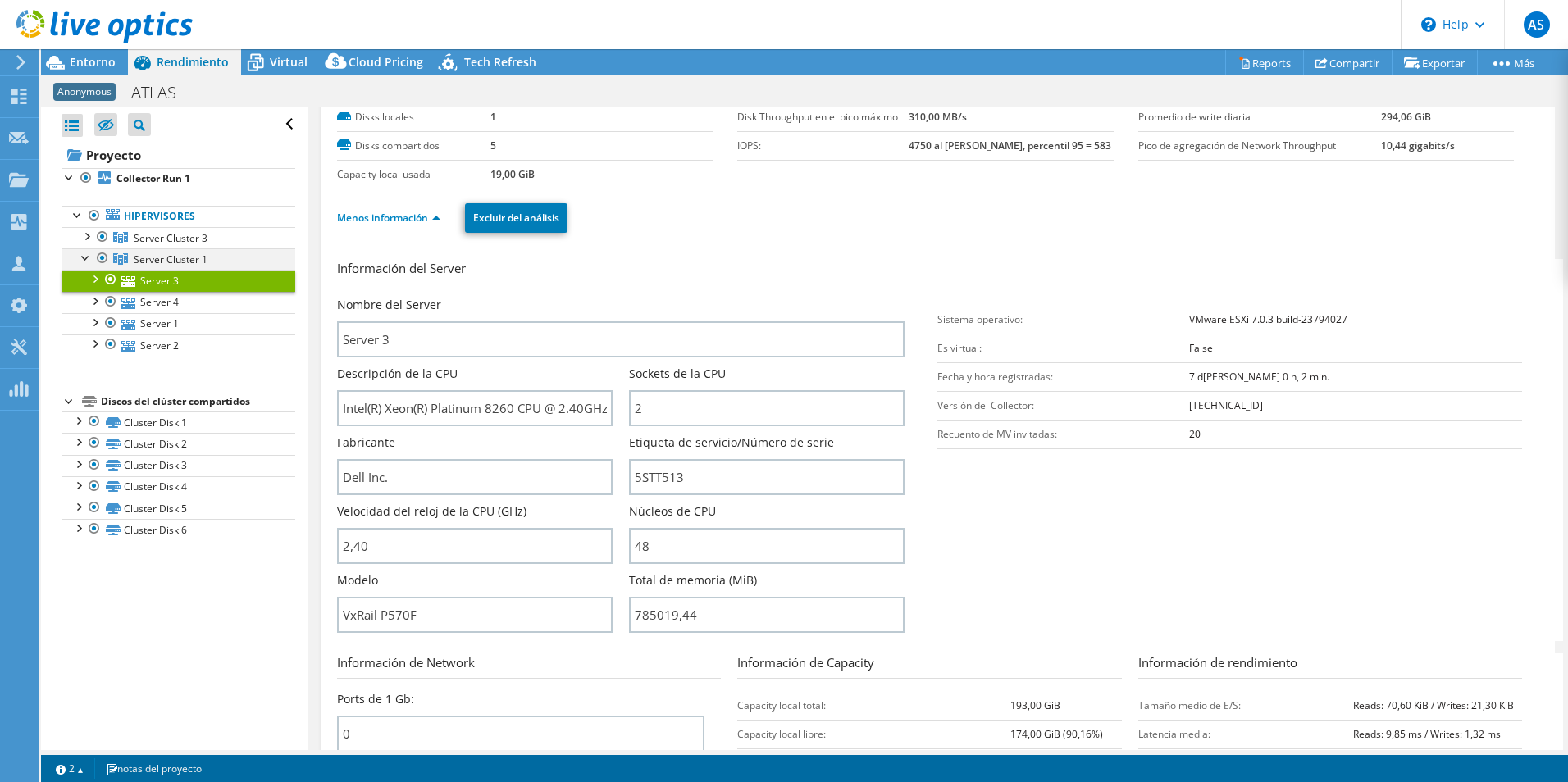
click at [81, 259] on div at bounding box center [86, 256] width 17 height 17
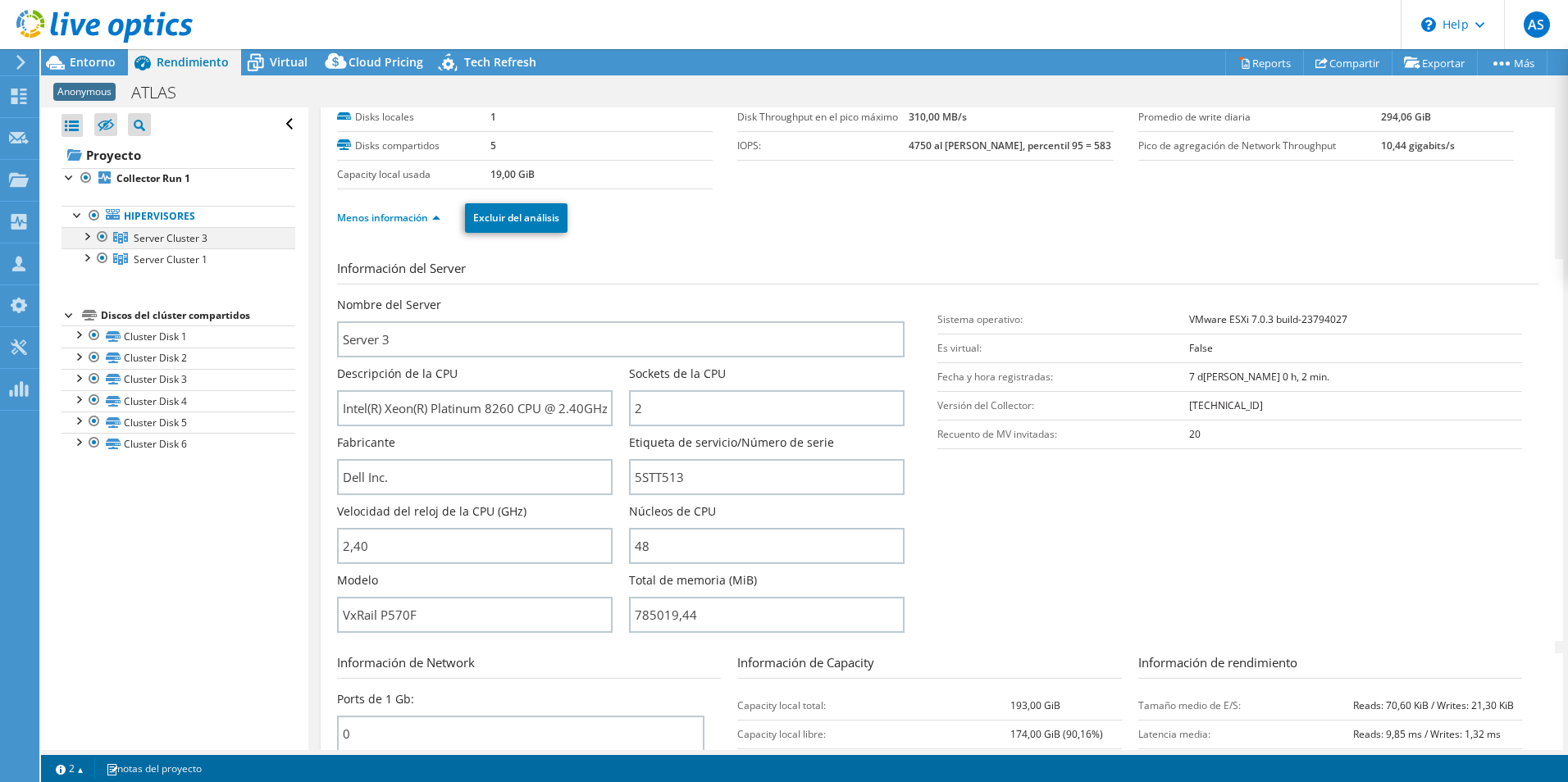
click at [85, 238] on div at bounding box center [86, 235] width 17 height 17
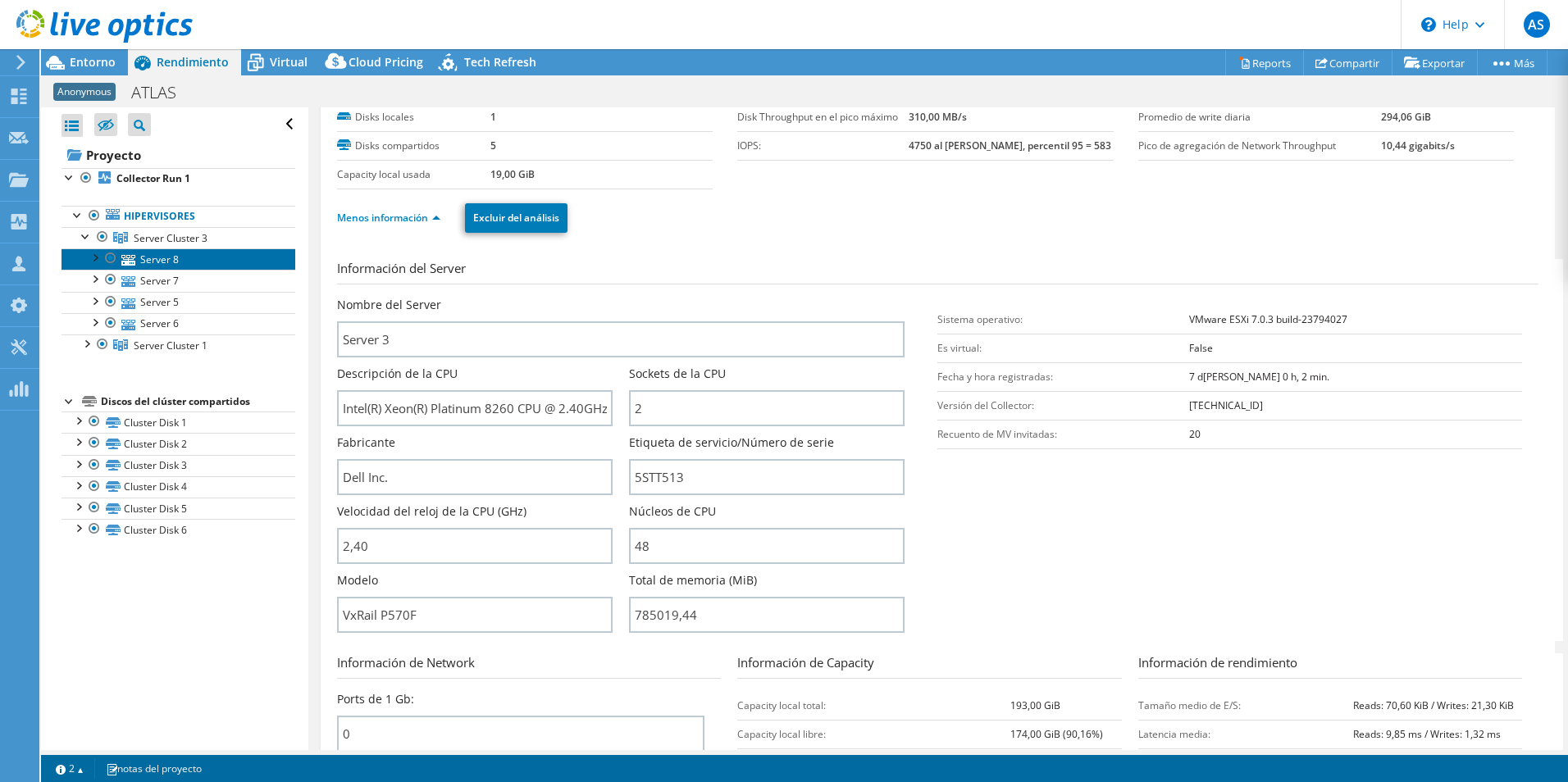
click at [155, 262] on link "Server 8" at bounding box center [178, 259] width 234 height 21
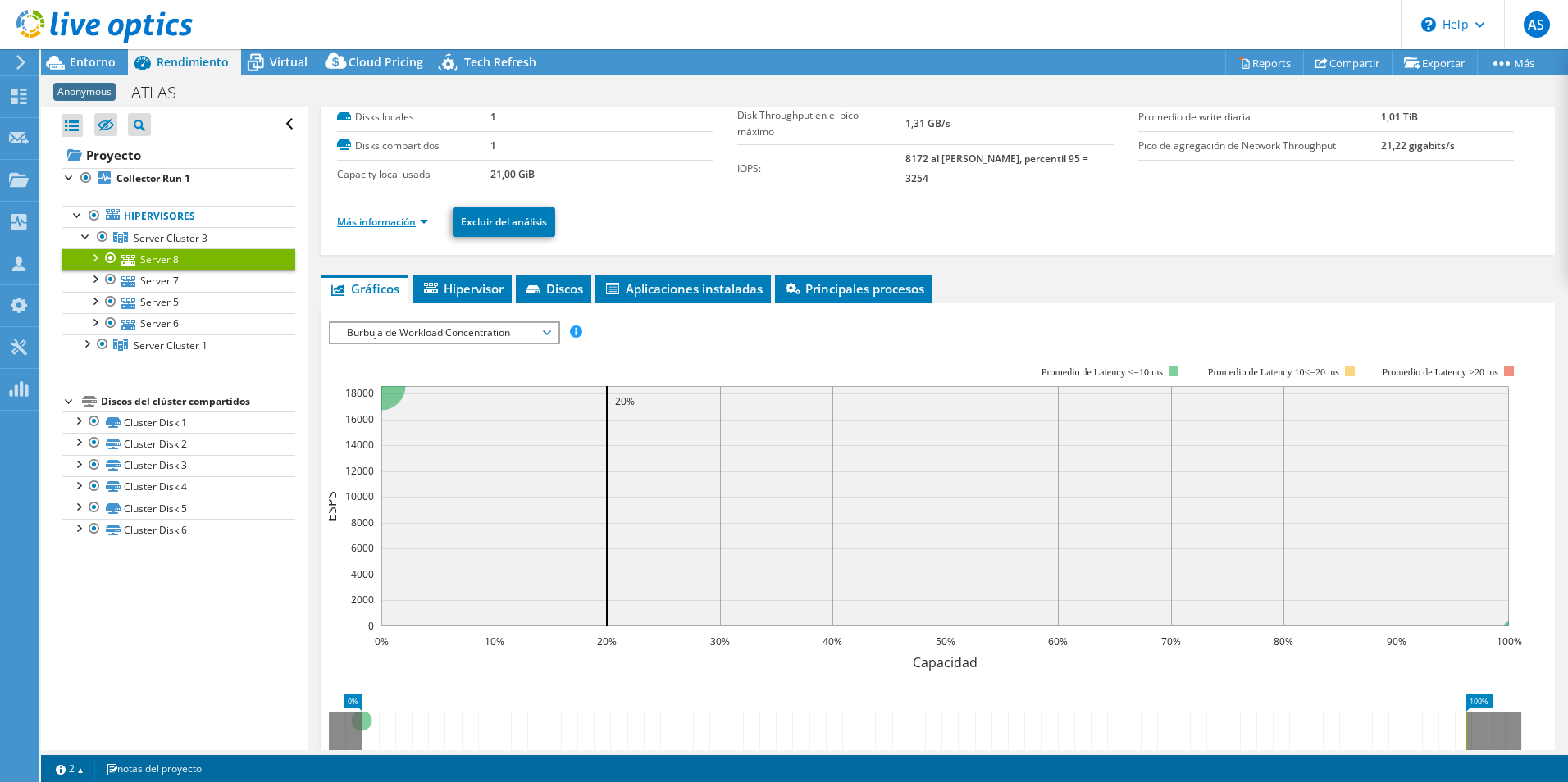
click at [396, 224] on link "Más información" at bounding box center [382, 222] width 91 height 14
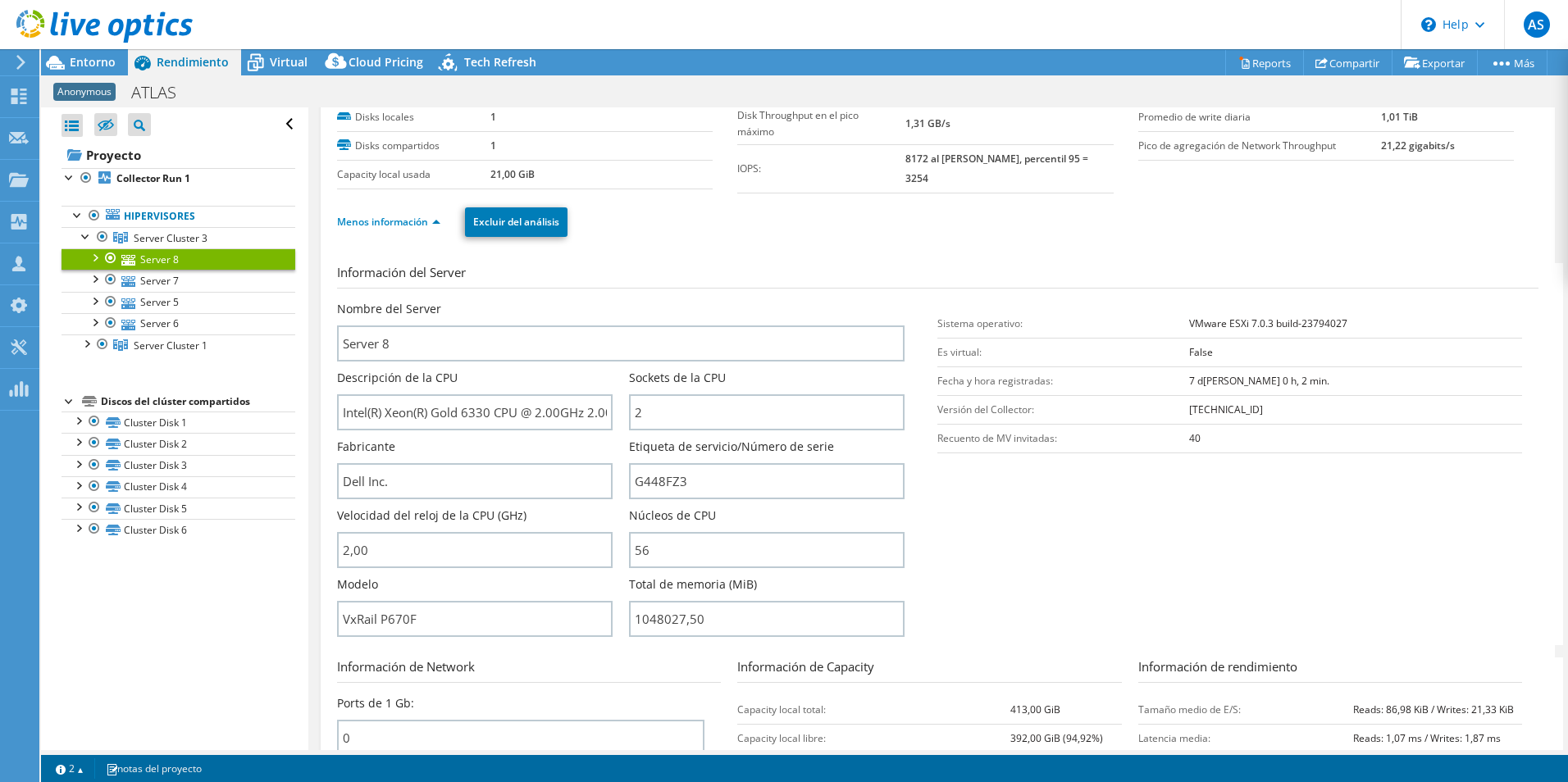
drag, startPoint x: 100, startPoint y: 343, endPoint x: 113, endPoint y: 385, distance: 44.0
click at [101, 343] on div at bounding box center [102, 344] width 17 height 19
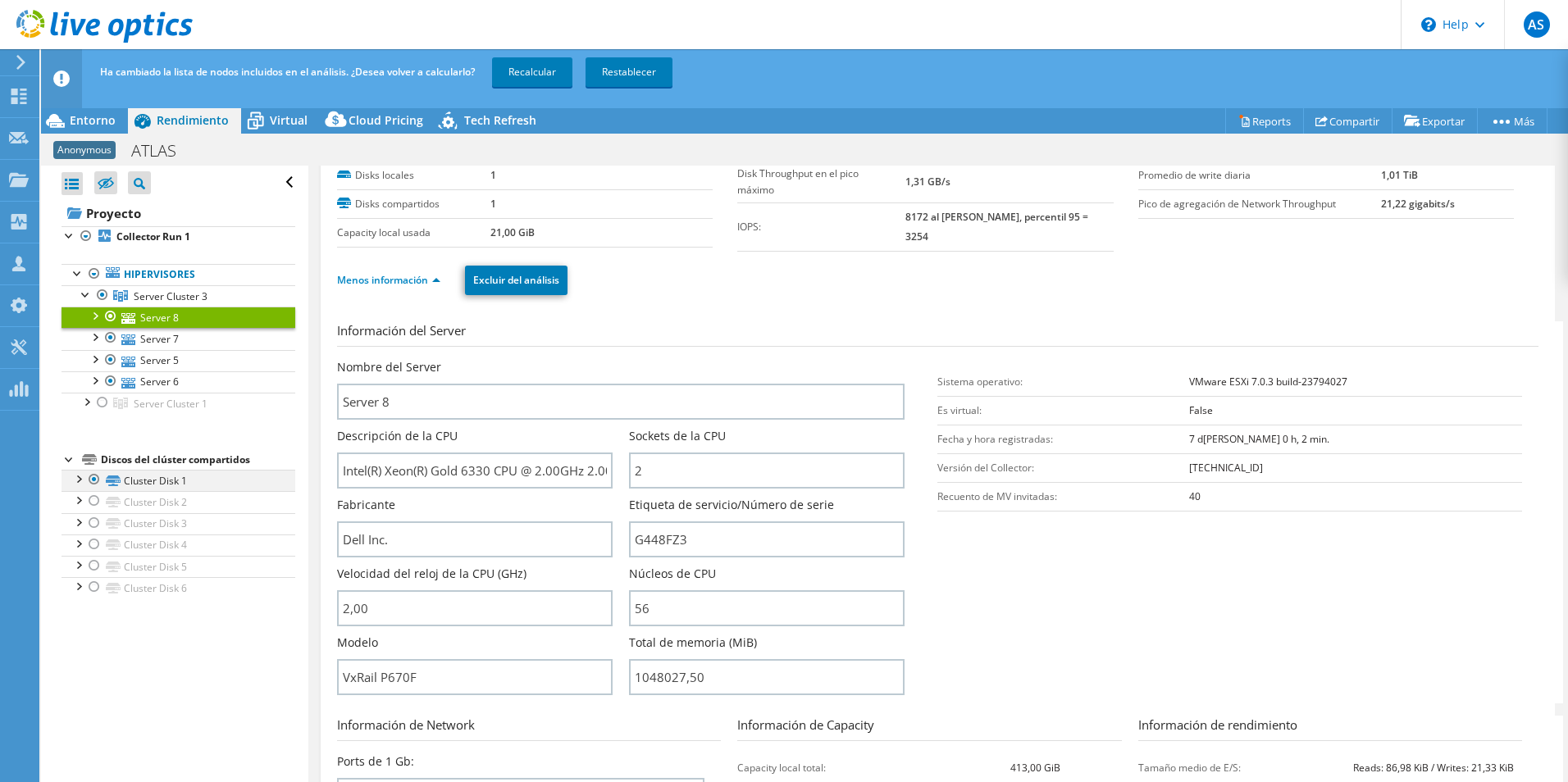
click at [84, 480] on div at bounding box center [78, 477] width 17 height 17
click at [177, 337] on link "Server 7" at bounding box center [178, 338] width 234 height 21
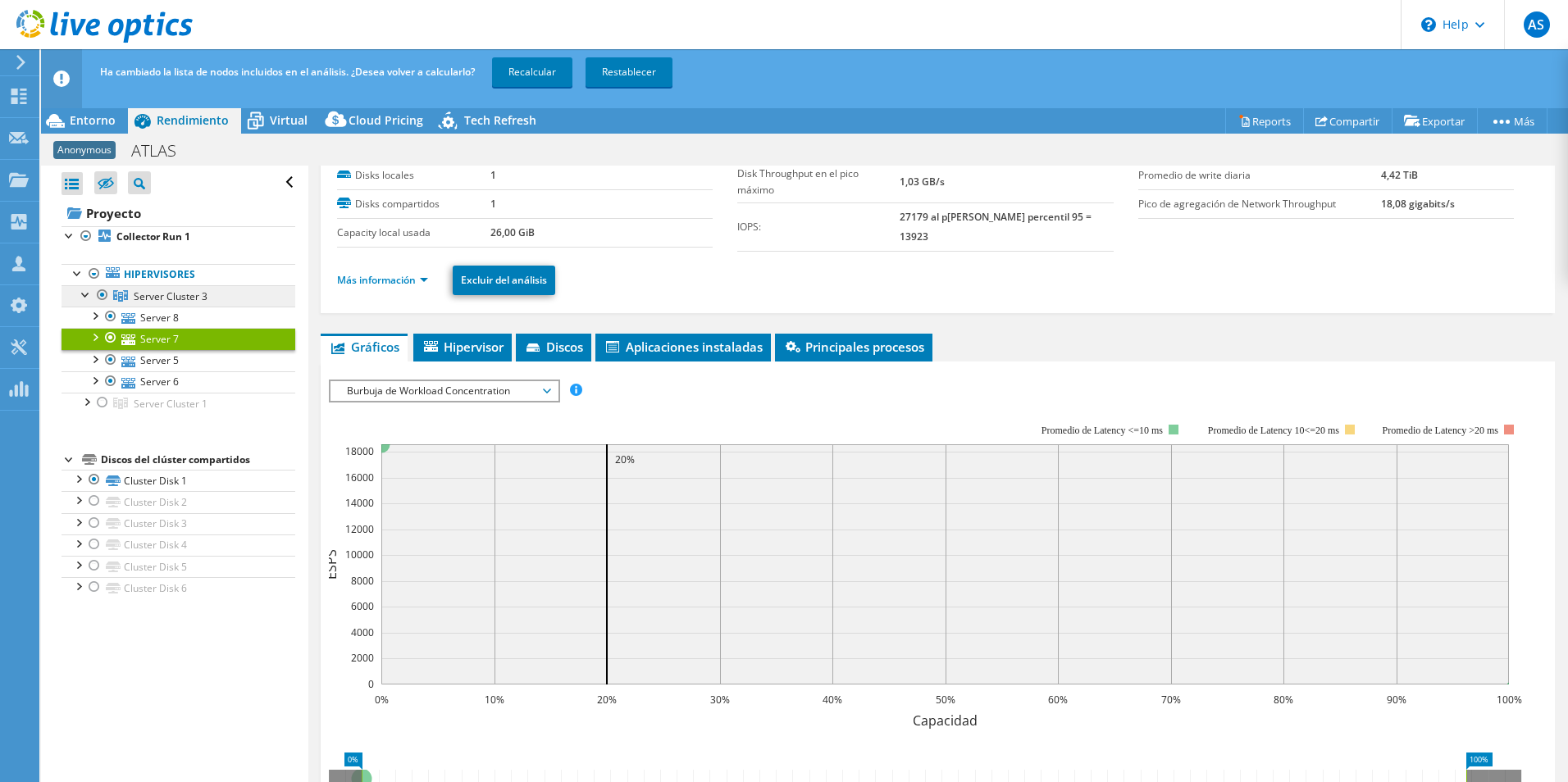
click at [192, 295] on span "Server Cluster 3" at bounding box center [170, 297] width 74 height 14
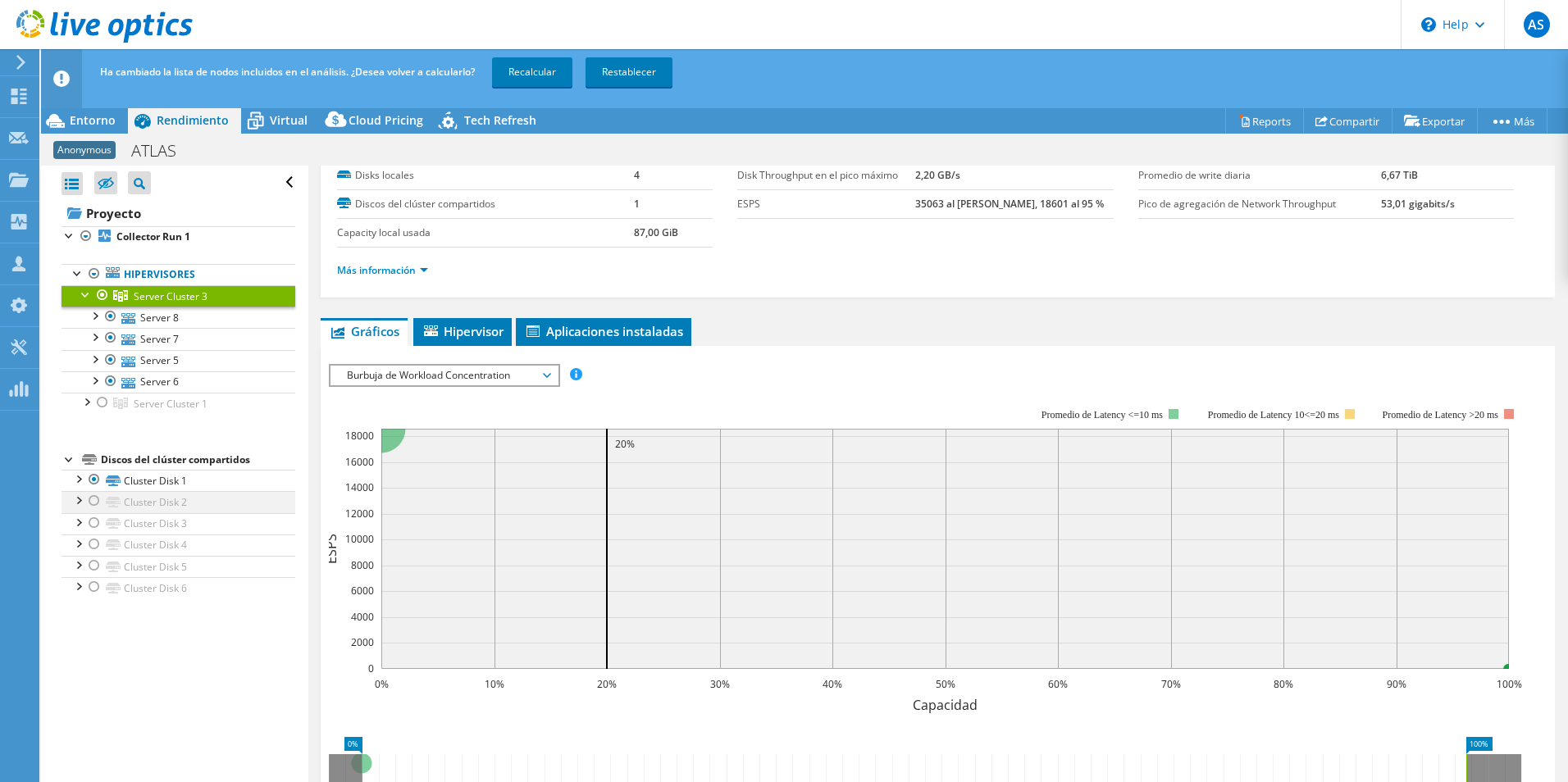
click at [82, 500] on div at bounding box center [78, 499] width 17 height 17
click at [81, 500] on div at bounding box center [78, 499] width 17 height 17
click at [98, 380] on div at bounding box center [94, 380] width 17 height 17
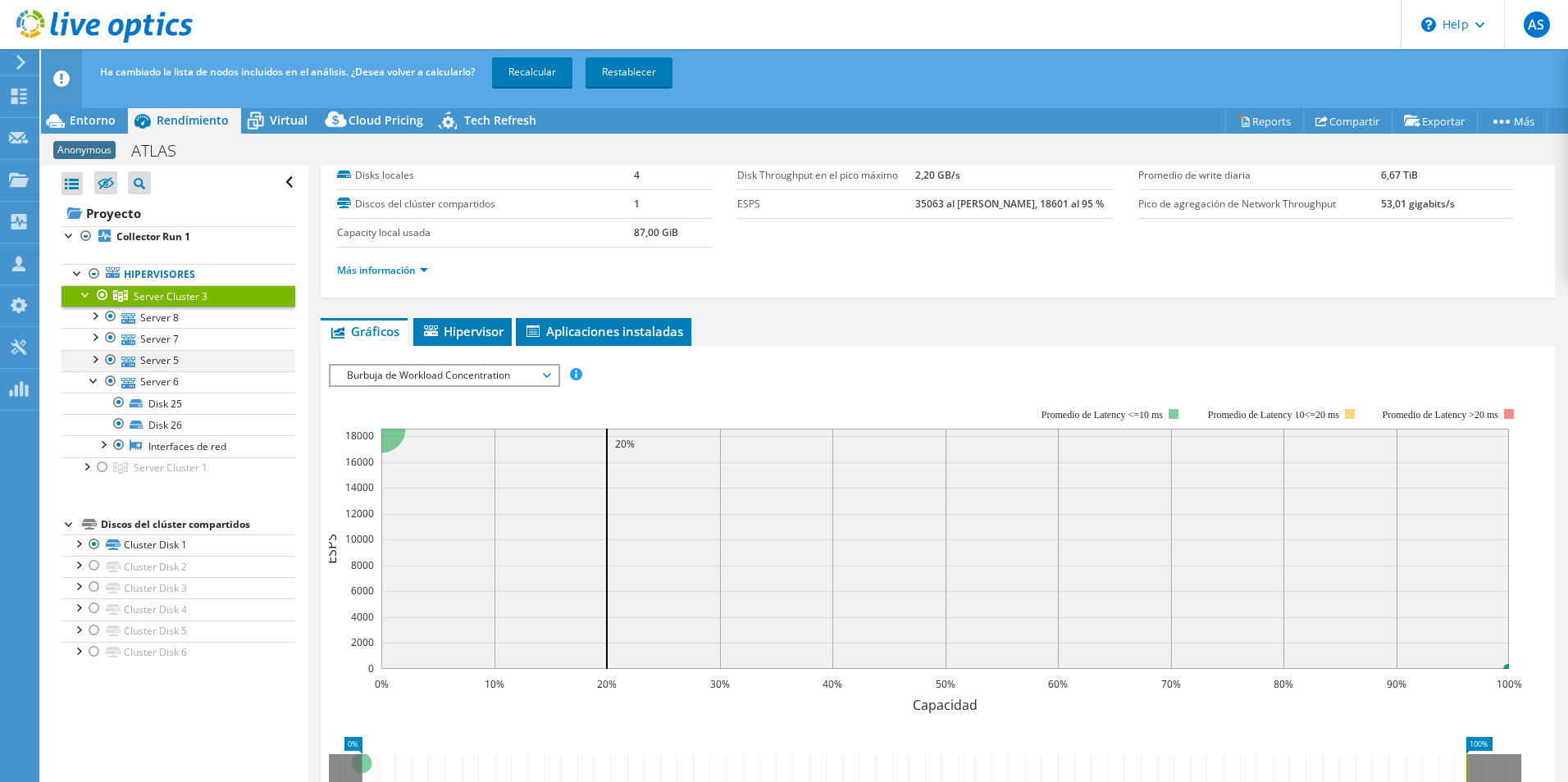
click at [96, 361] on div at bounding box center [94, 358] width 17 height 17
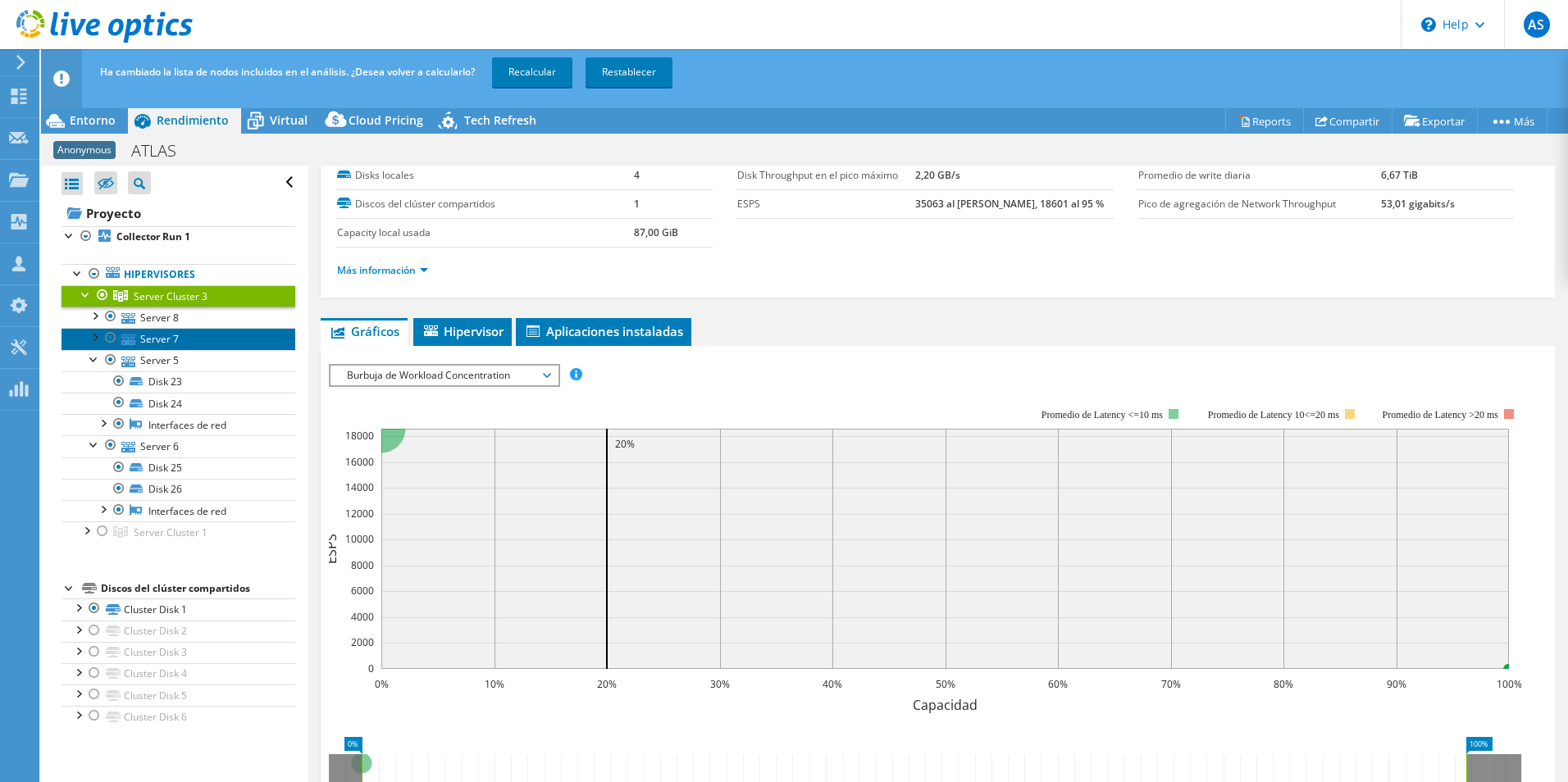
click at [97, 349] on link "Server 7" at bounding box center [178, 338] width 234 height 21
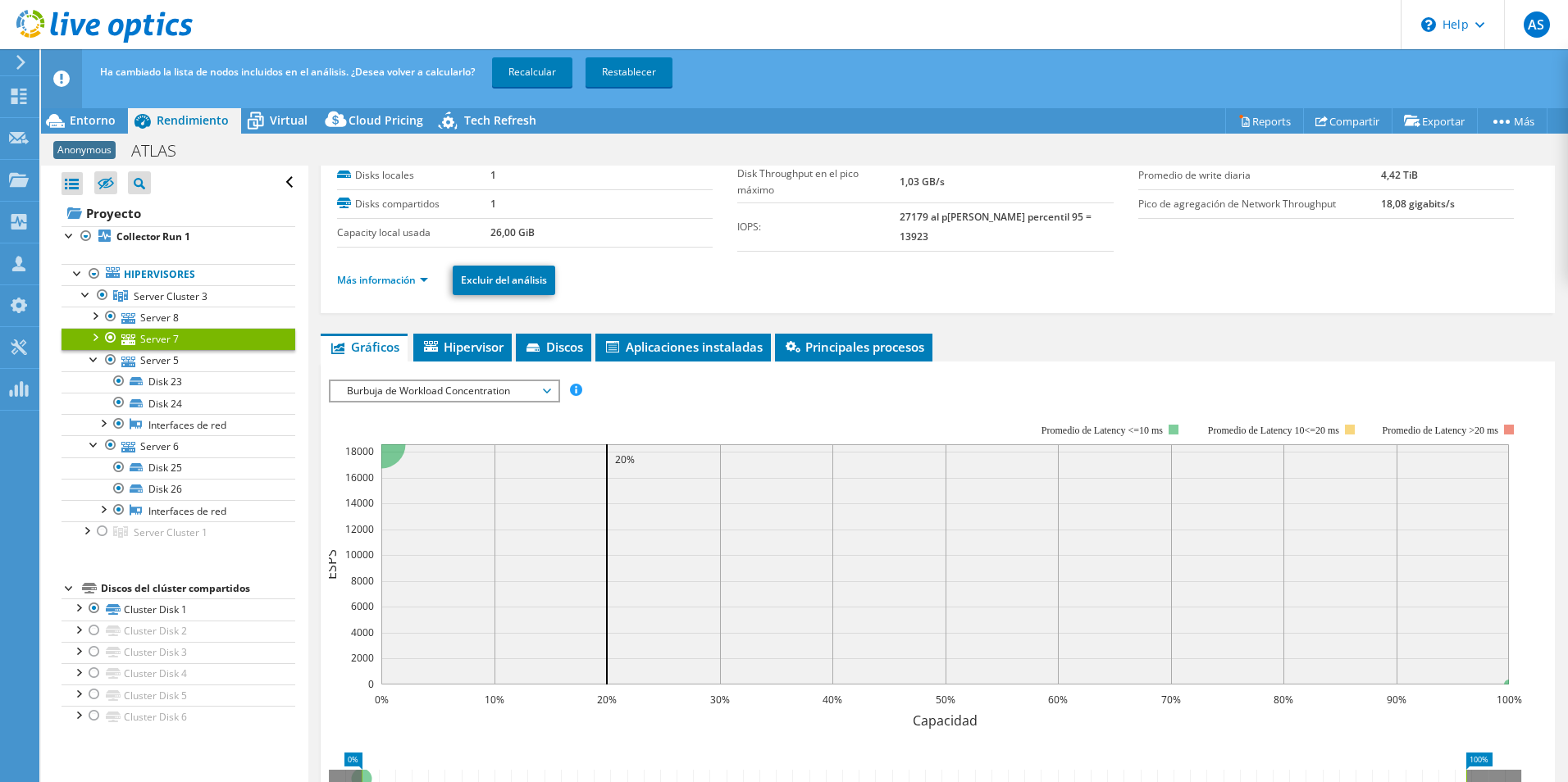
click at [1263, 358] on ul "Gráficos Servidores Inventario Hipervisor Discos Disks del clúster Aplicaciones…" at bounding box center [938, 348] width 1234 height 28
